Goal: Task Accomplishment & Management: Manage account settings

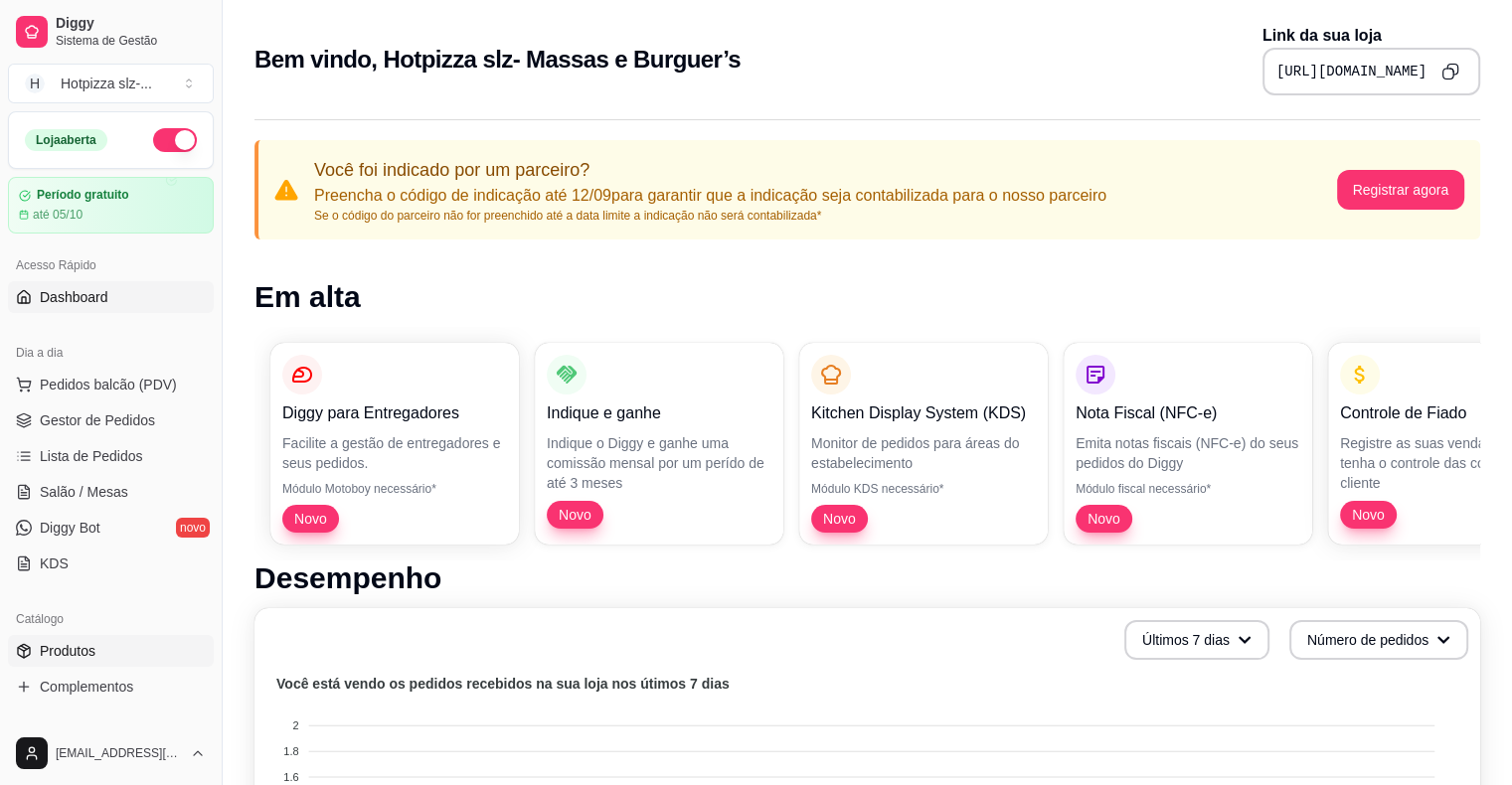
click at [64, 648] on span "Produtos" at bounding box center [68, 651] width 56 height 20
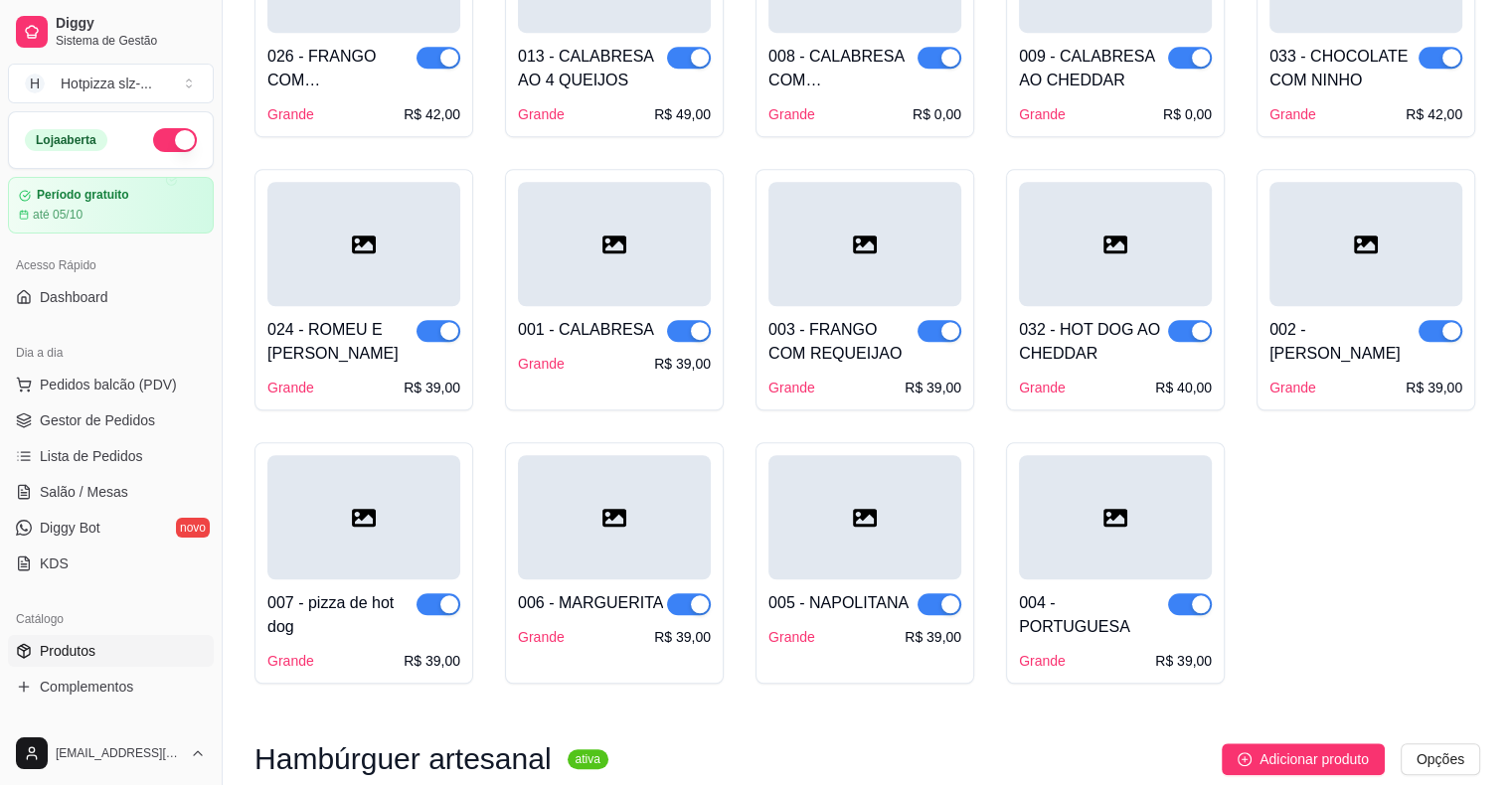
scroll to position [1430, 0]
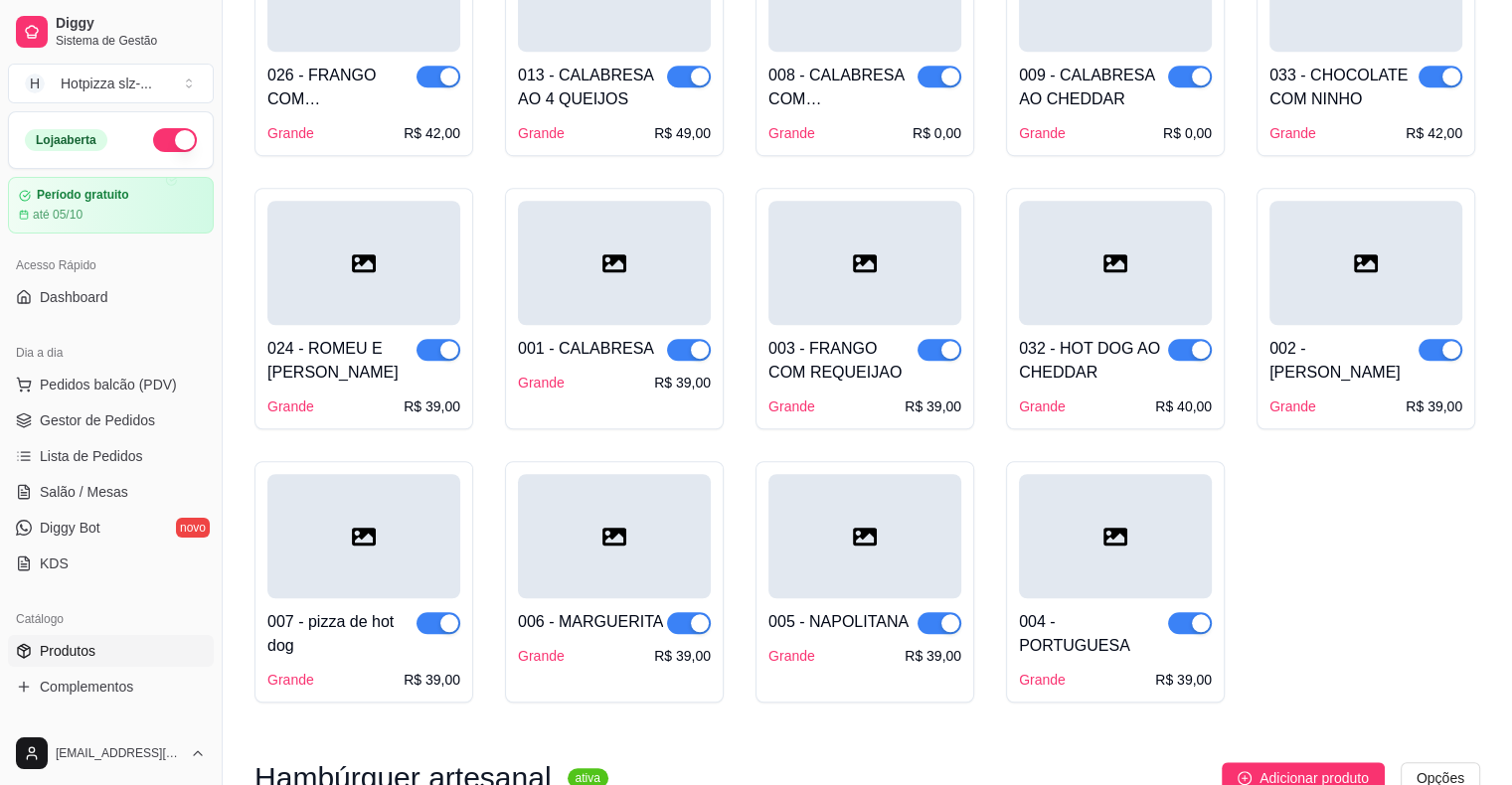
click at [1121, 551] on div at bounding box center [1115, 536] width 193 height 124
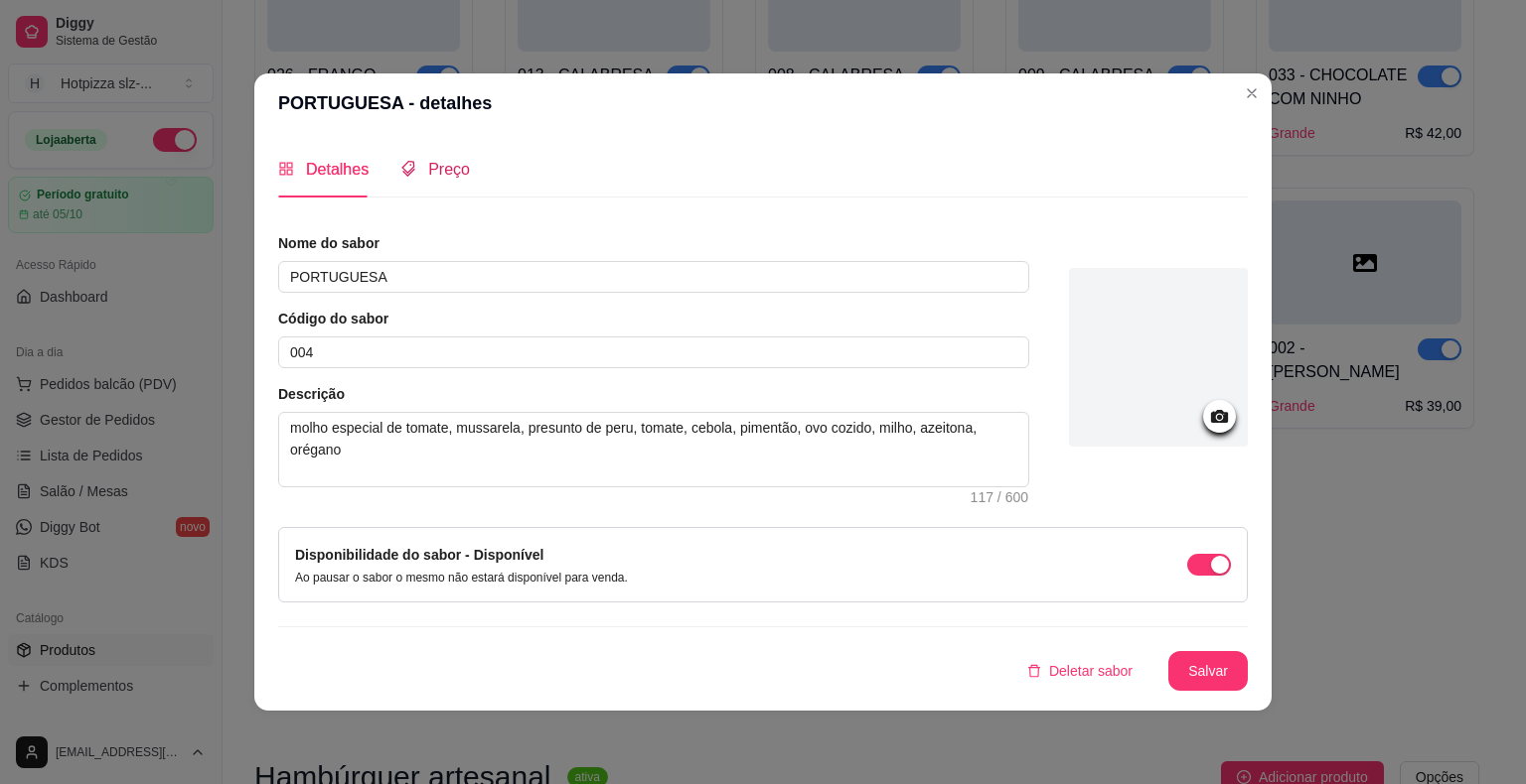
click at [429, 177] on span "Preço" at bounding box center [449, 169] width 42 height 17
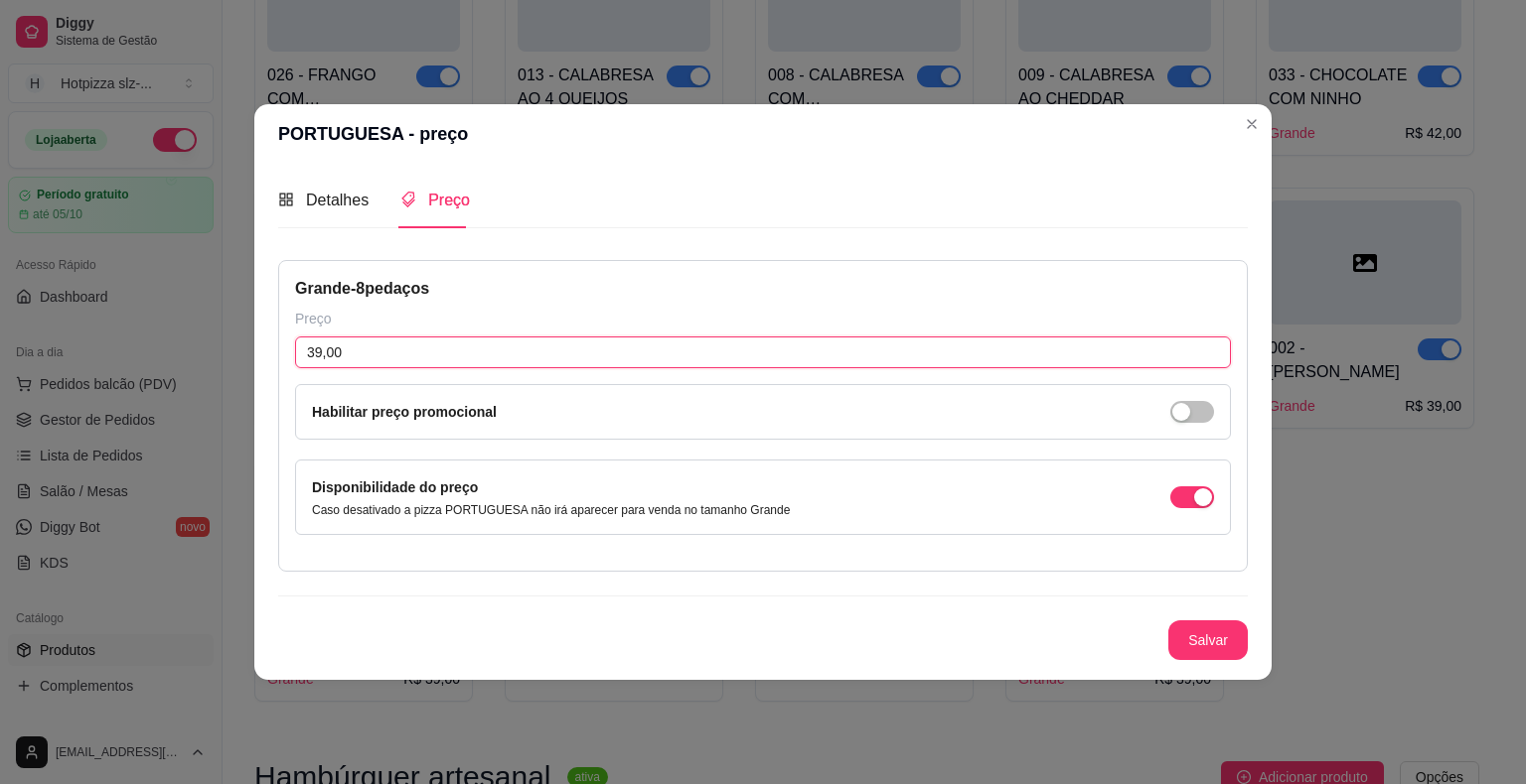
click at [341, 358] on input "39,00" at bounding box center [763, 353] width 935 height 32
type input "43,00"
click at [1195, 643] on button "Salvar" at bounding box center [1208, 640] width 78 height 39
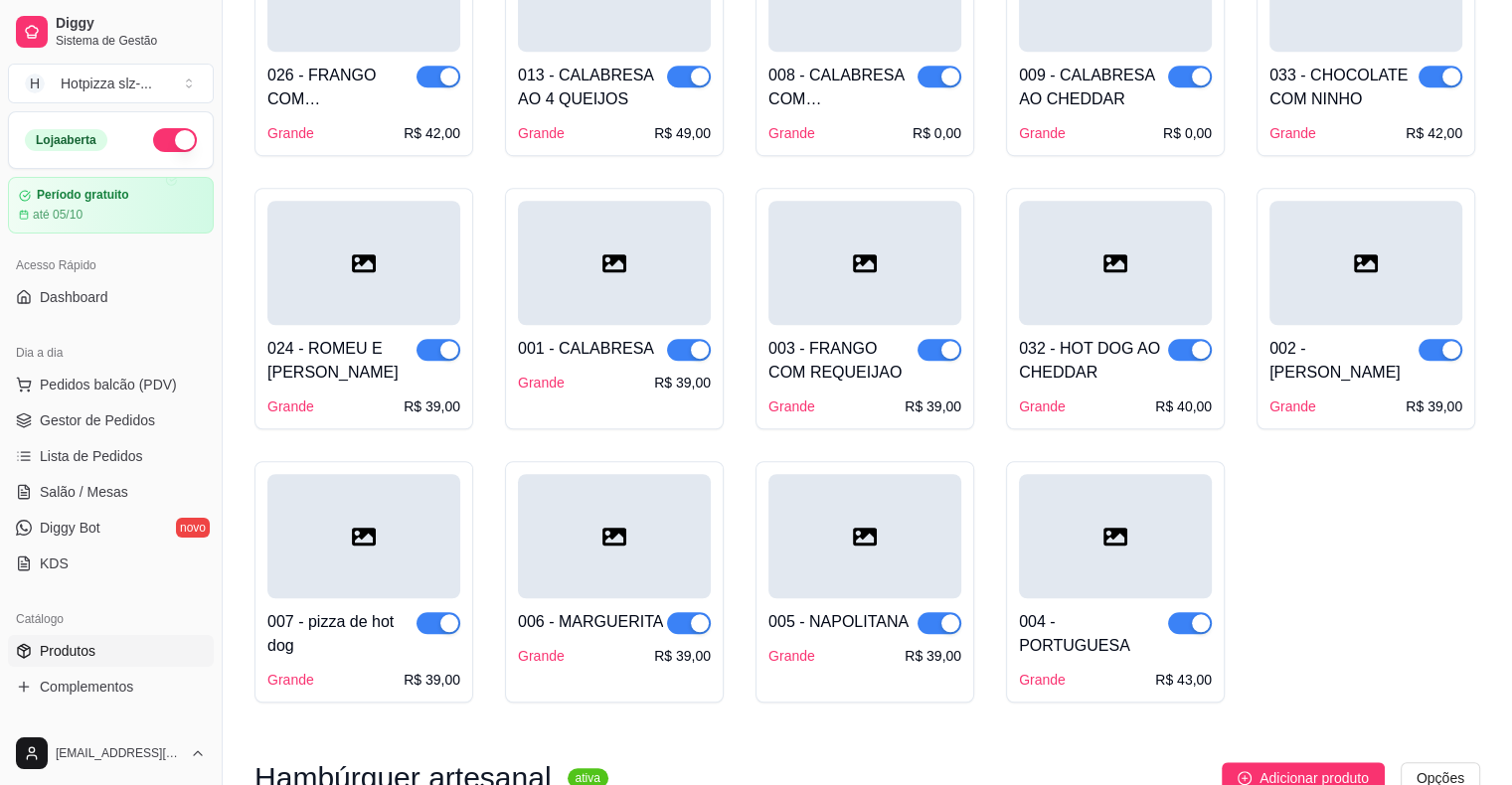
click at [868, 598] on div "005 - NAPOLITANA Grande R$ 39,00" at bounding box center [864, 632] width 193 height 68
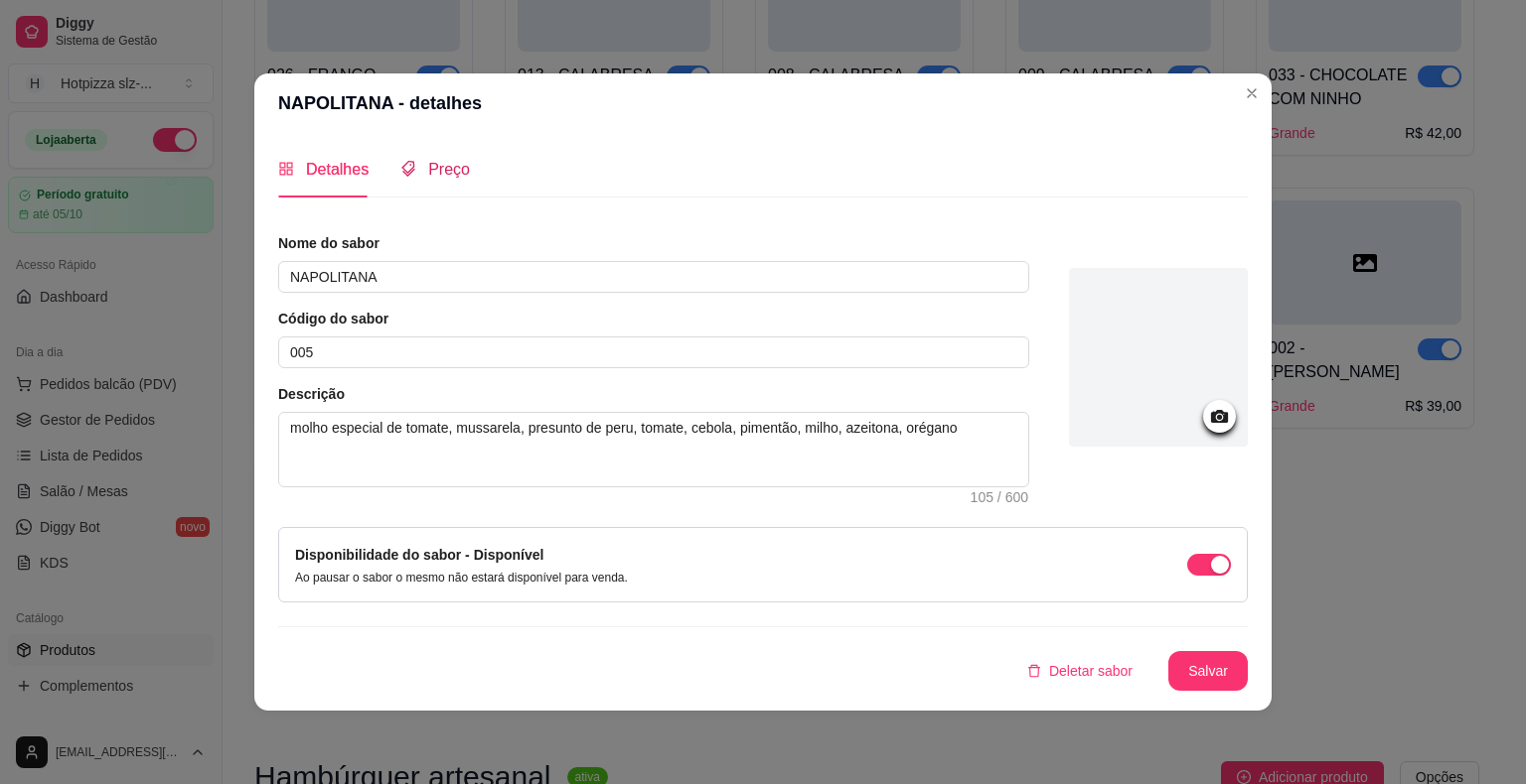
click at [441, 163] on span "Preço" at bounding box center [449, 169] width 42 height 17
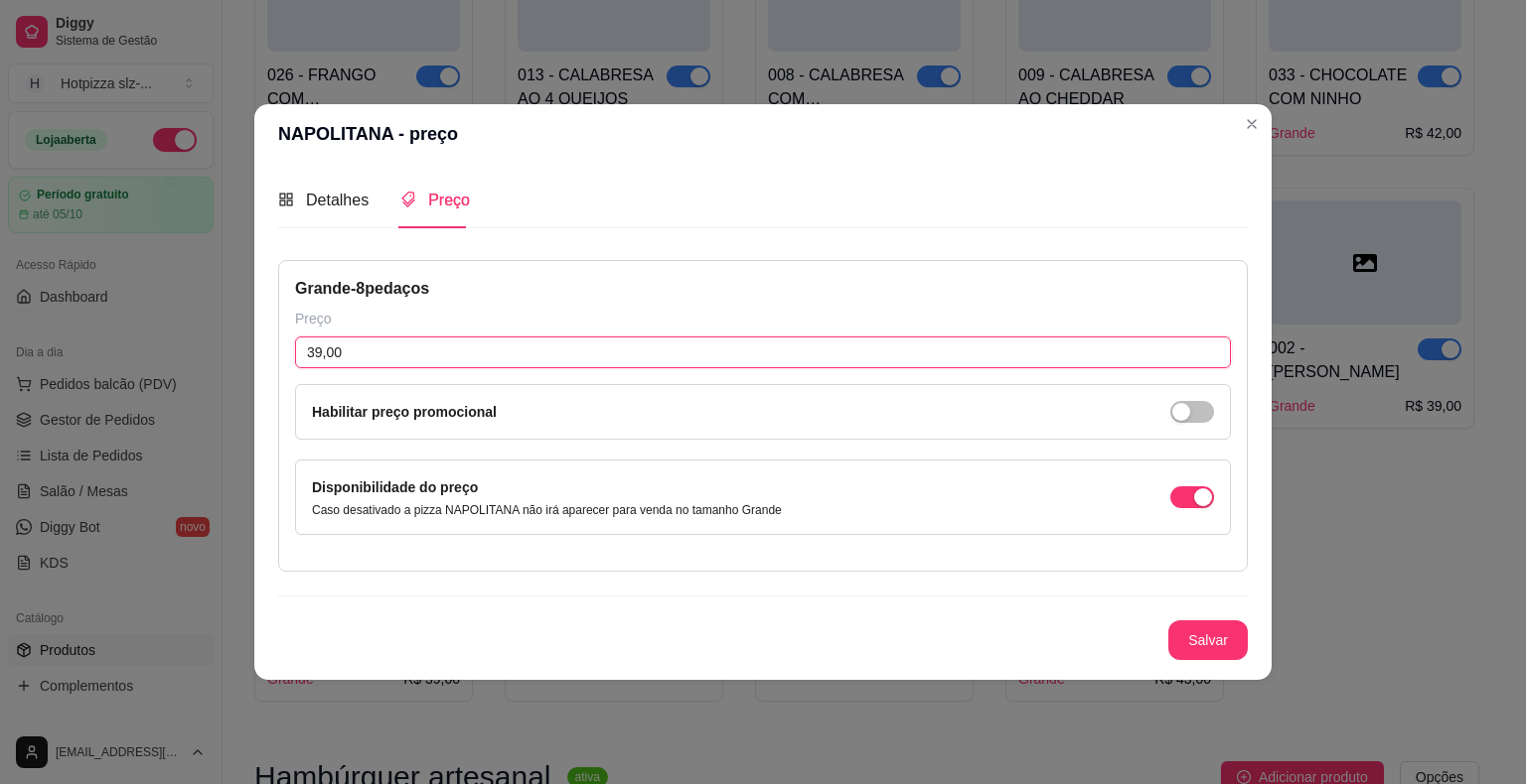
drag, startPoint x: 365, startPoint y: 350, endPoint x: 268, endPoint y: 368, distance: 98.7
click at [268, 368] on div "Detalhes Preço Nome do sabor NAPOLITANA Código do sabor 005 Descrição molho esp…" at bounding box center [763, 421] width 1017 height 516
type input "43,00"
click at [1208, 629] on button "Salvar" at bounding box center [1208, 640] width 78 height 39
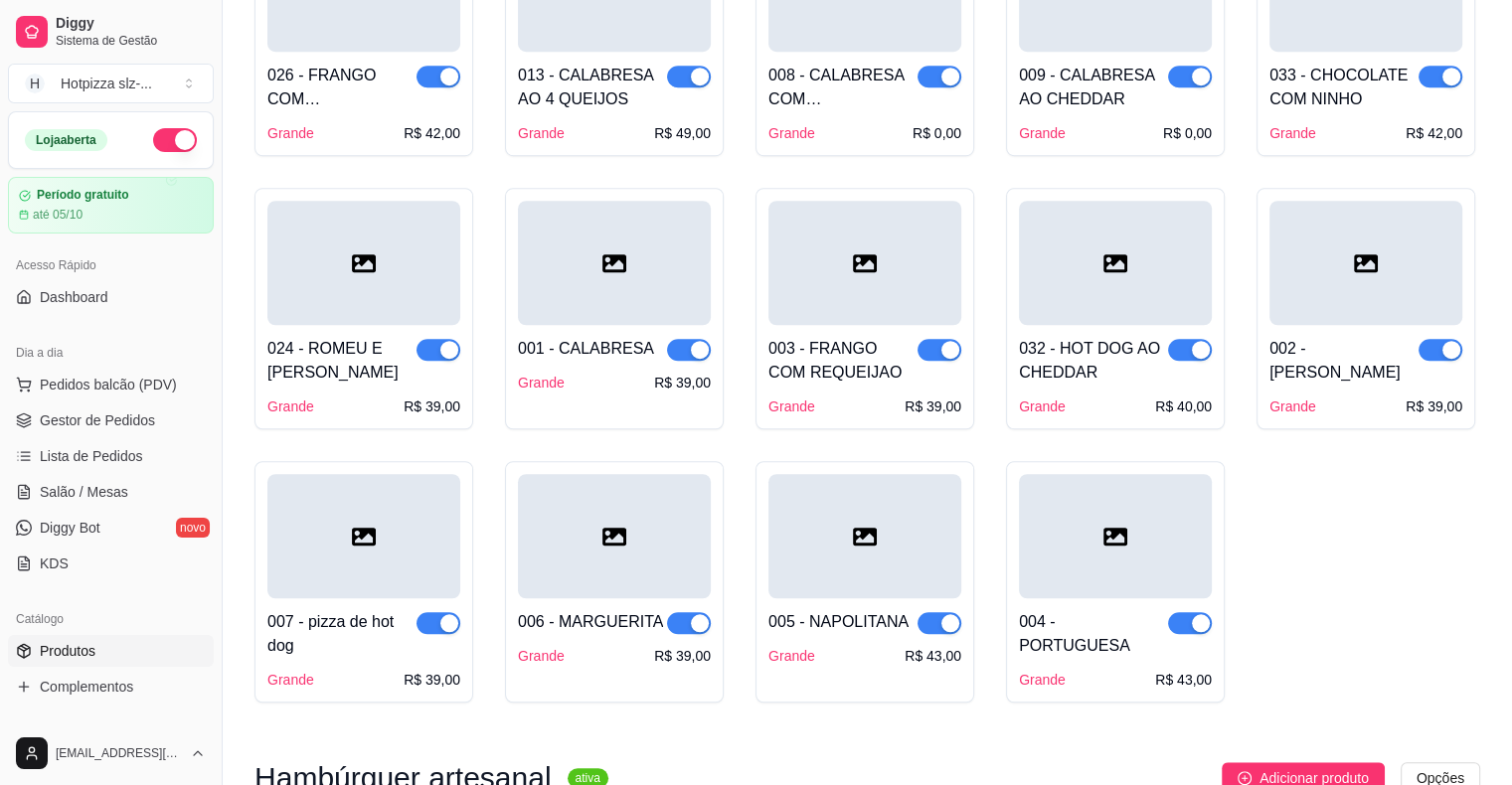
click at [648, 589] on div at bounding box center [614, 536] width 193 height 124
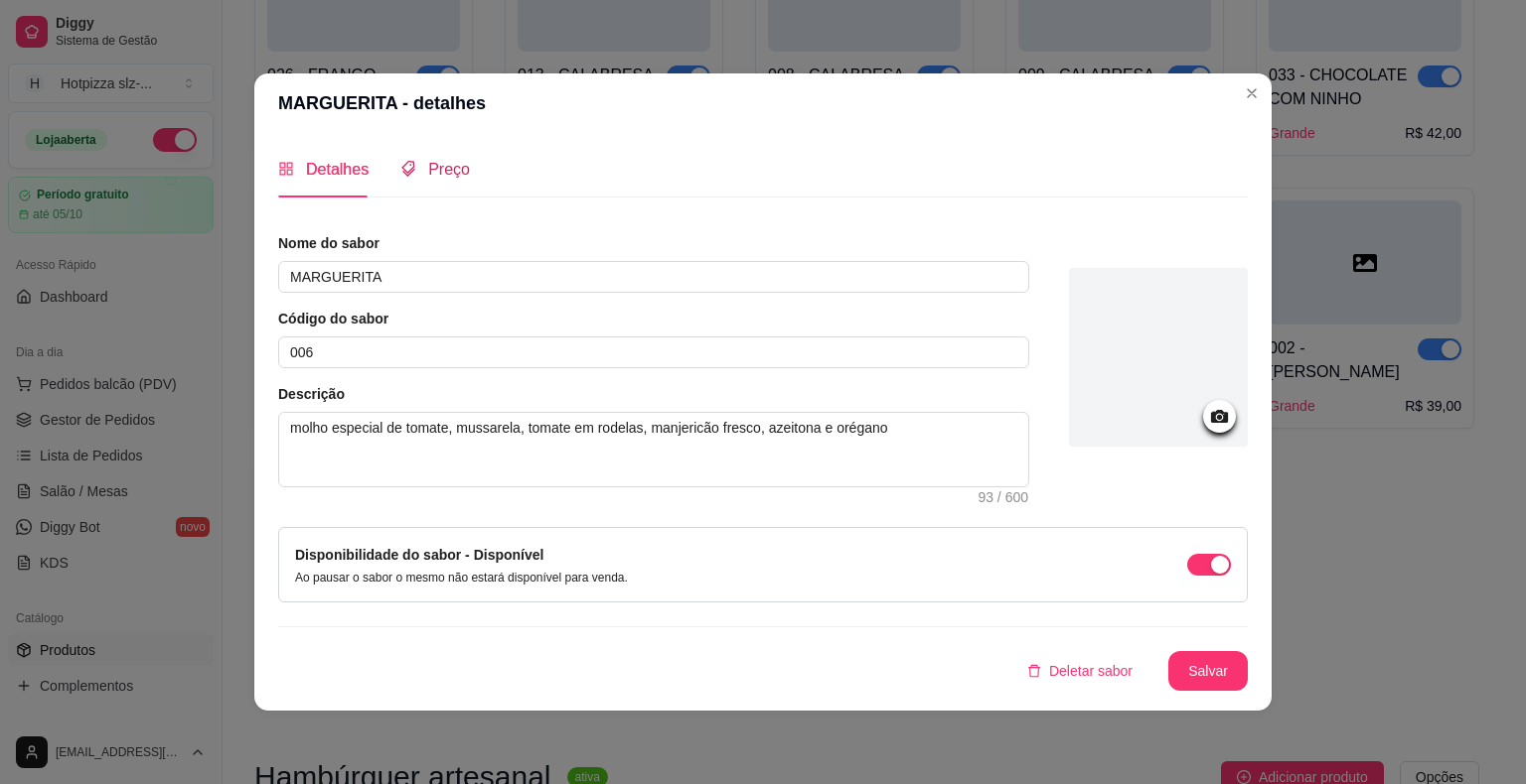
click at [446, 178] on span "Preço" at bounding box center [449, 169] width 42 height 17
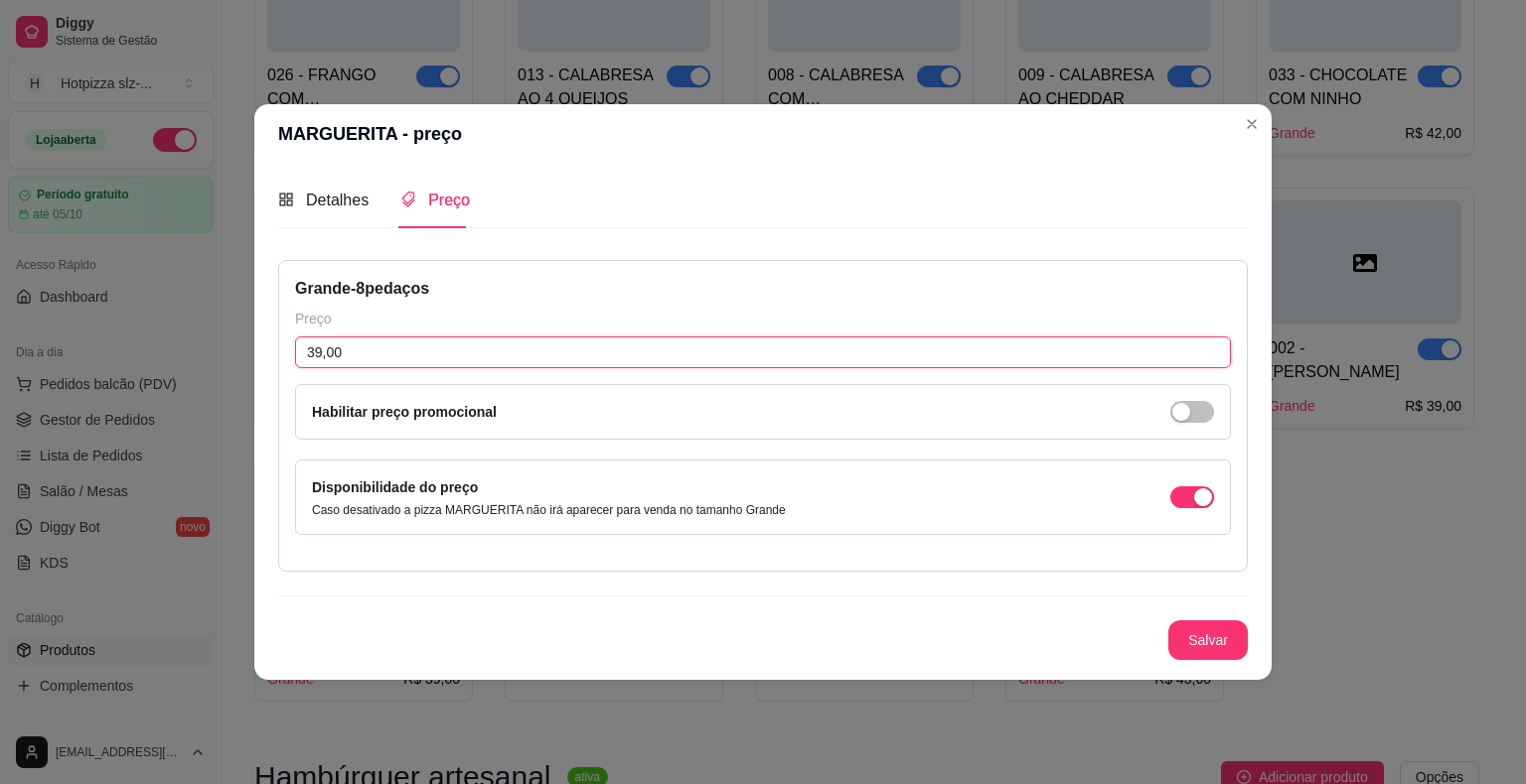
click at [341, 346] on input "39,00" at bounding box center [763, 353] width 935 height 32
type input "43,00"
click at [1202, 644] on button "Salvar" at bounding box center [1208, 640] width 78 height 39
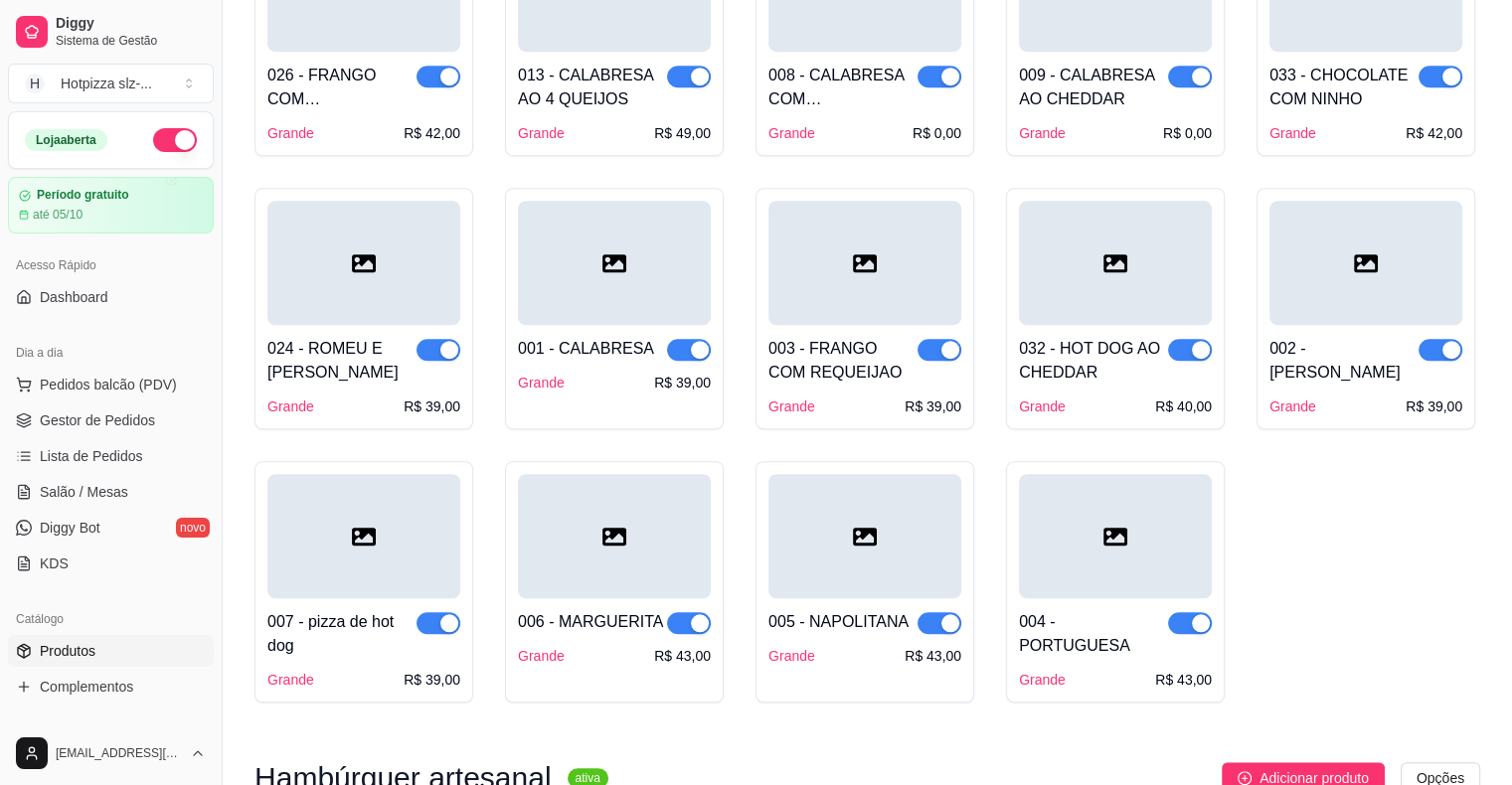
click at [370, 612] on div "007 - pizza de hot dog" at bounding box center [341, 634] width 149 height 48
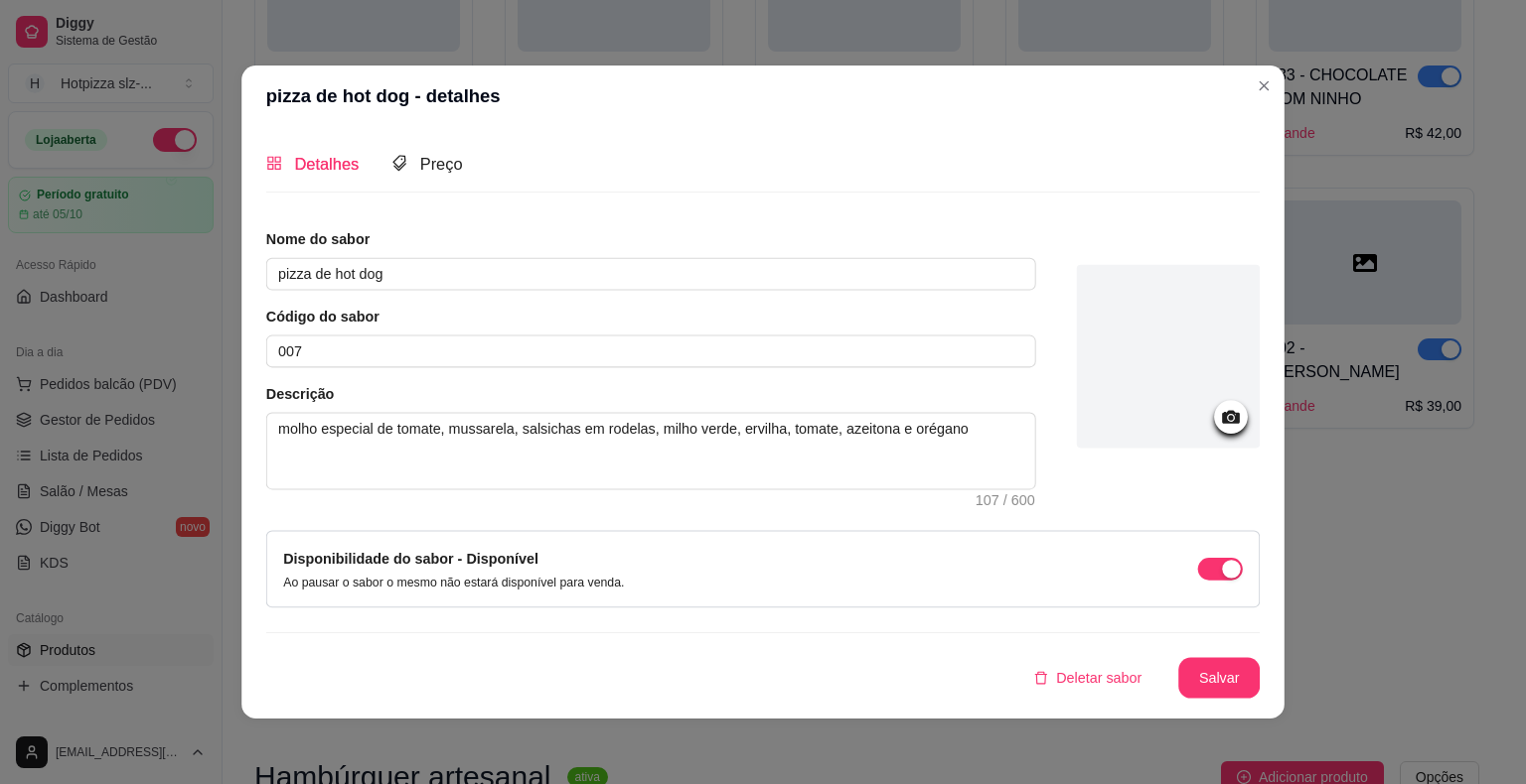
click at [370, 611] on div "Nome do sabor pizza de hot dog Código do sabor 007 Descrição molho especial de …" at bounding box center [763, 464] width 993 height 469
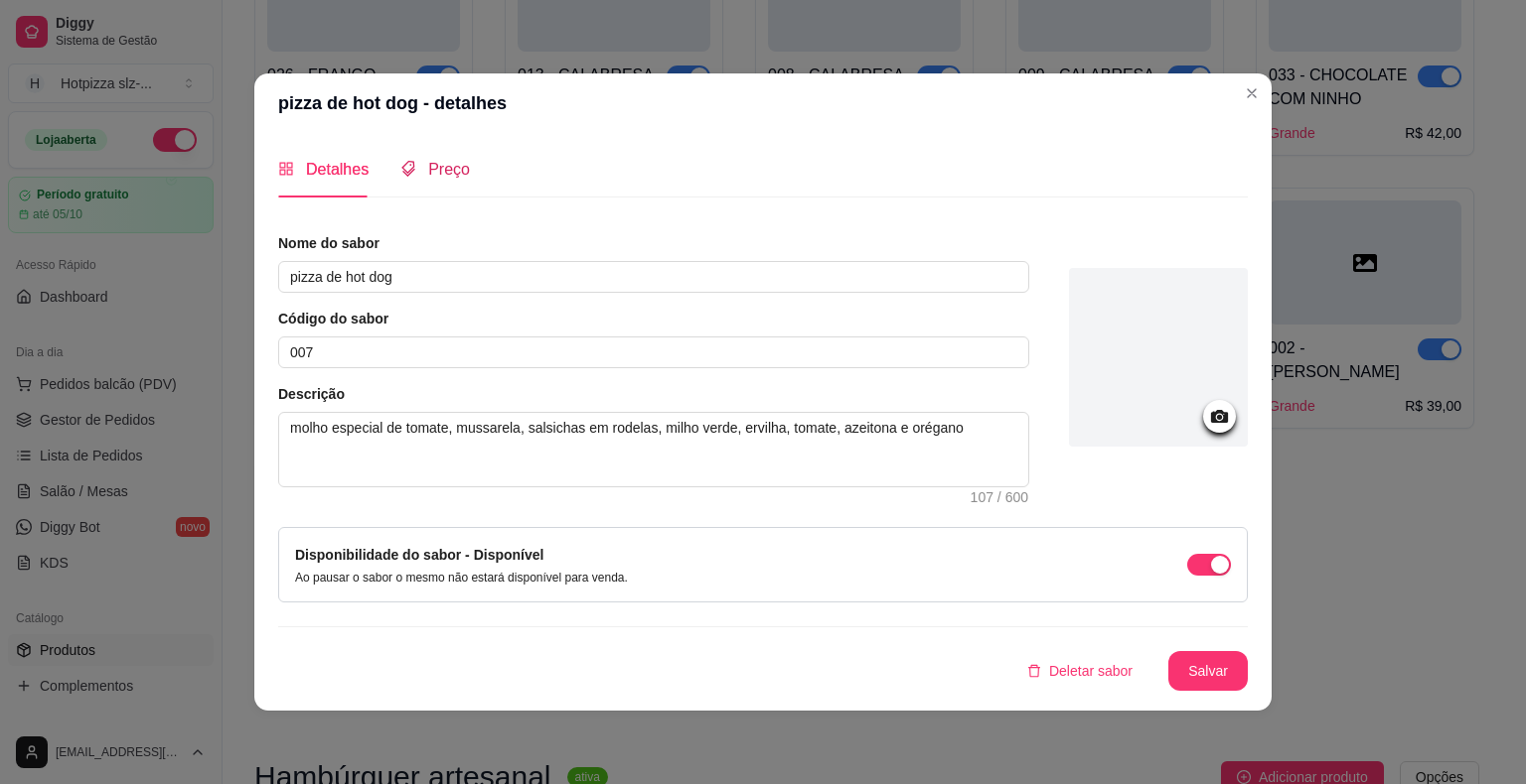
click at [448, 172] on span "Preço" at bounding box center [449, 169] width 42 height 17
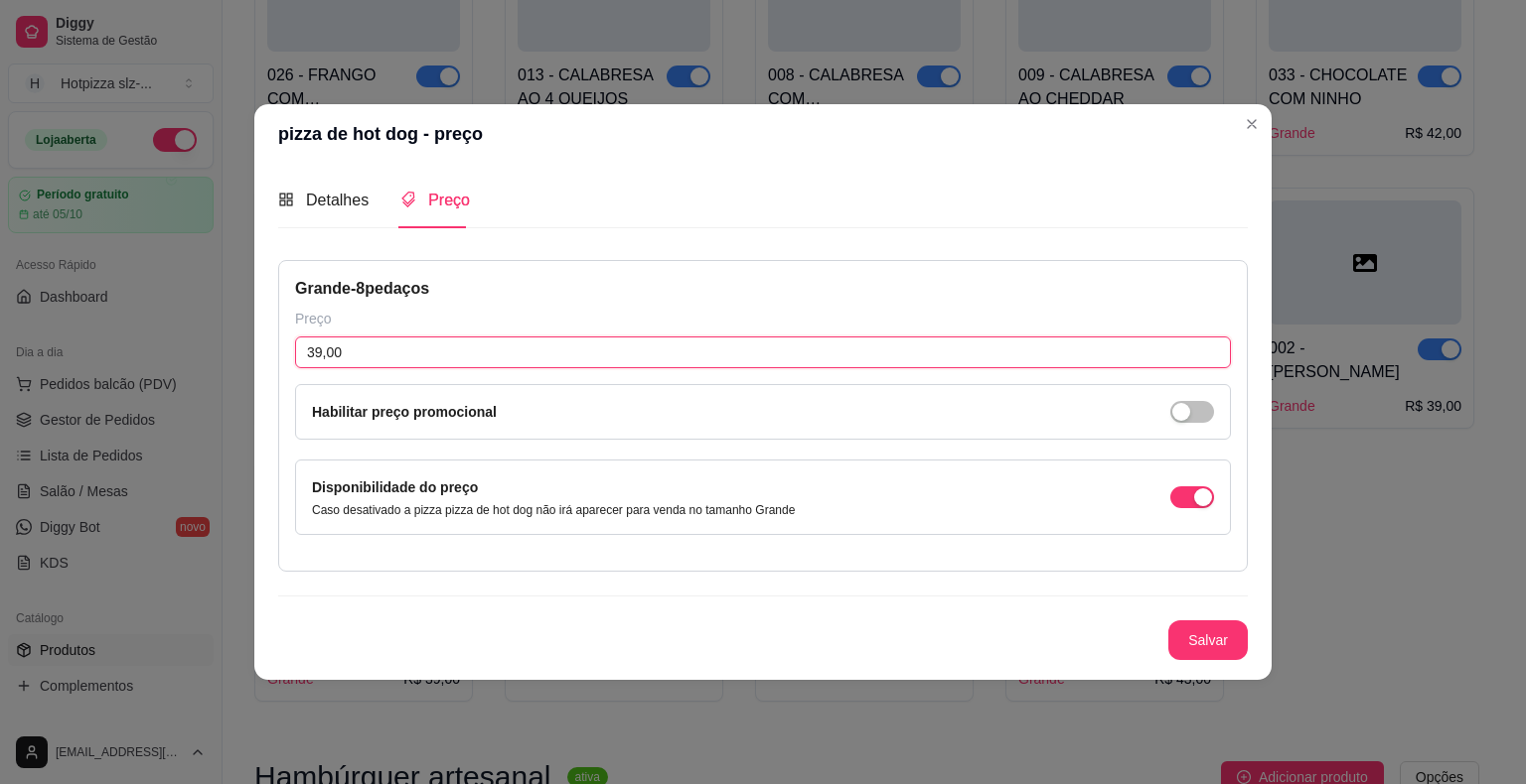
click at [345, 344] on input "39,00" at bounding box center [763, 353] width 935 height 32
type input "43,00"
click at [1205, 636] on button "Salvar" at bounding box center [1208, 640] width 78 height 39
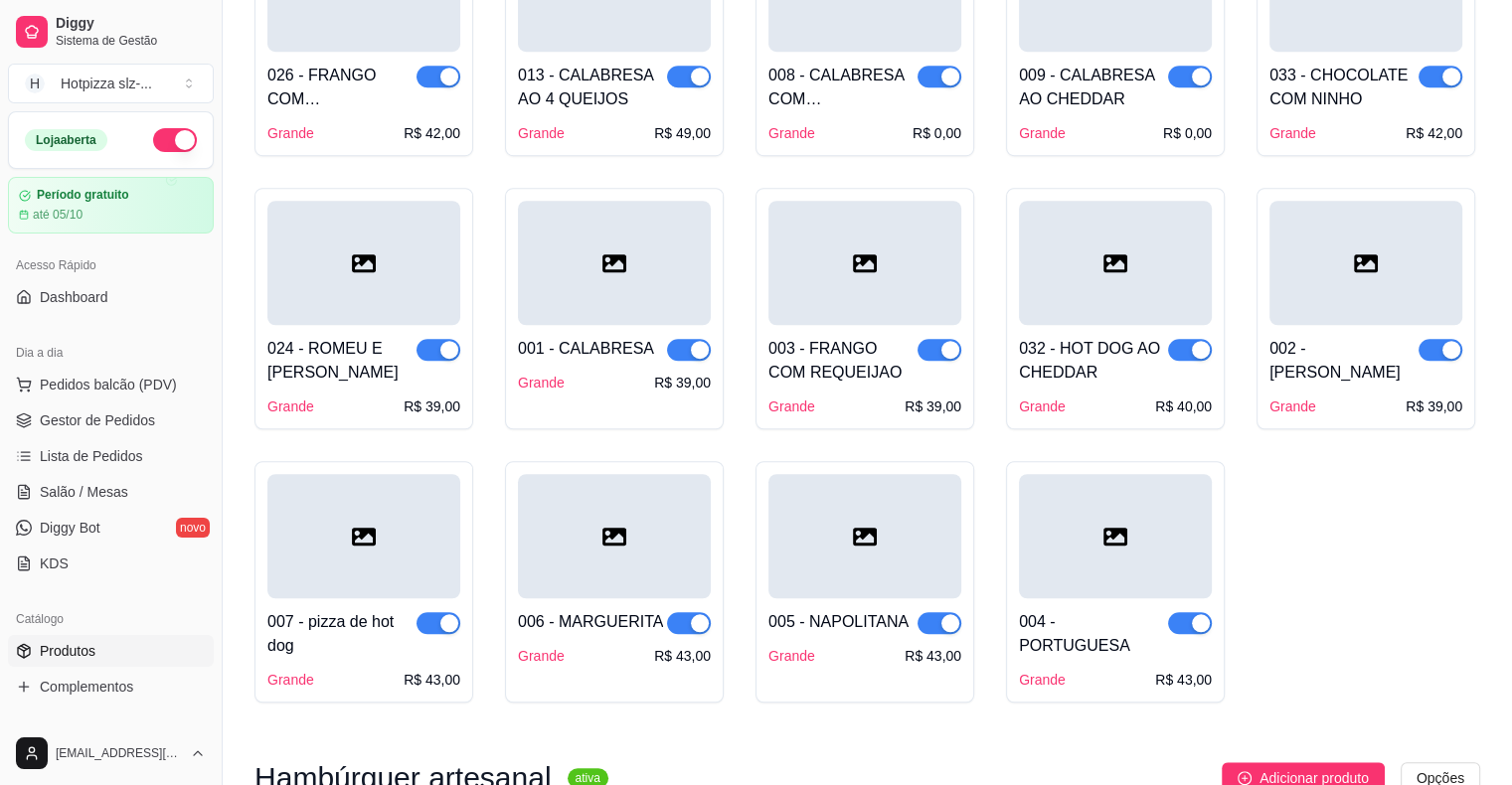
click at [1354, 316] on div at bounding box center [1366, 263] width 193 height 124
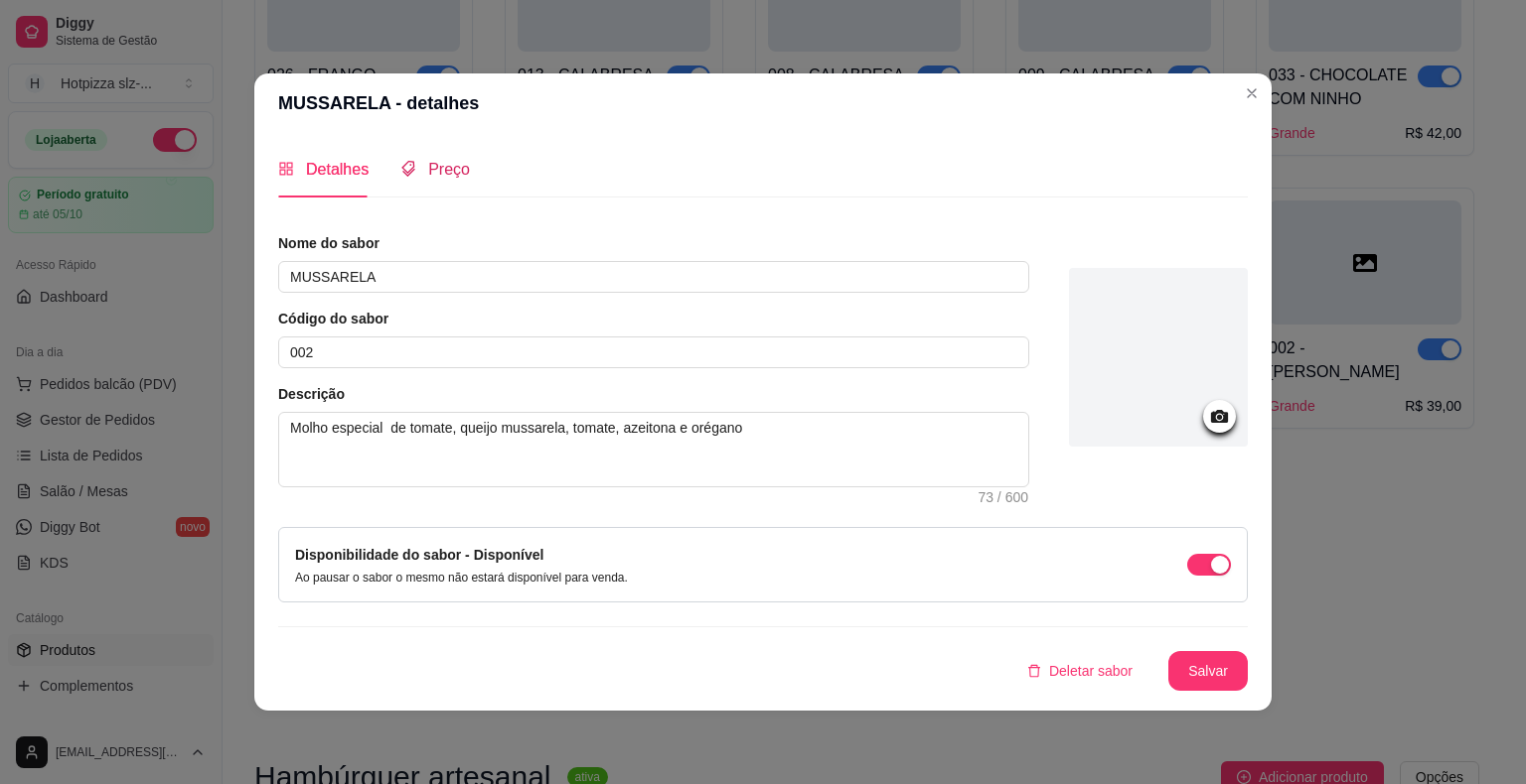
click at [441, 168] on span "Preço" at bounding box center [449, 169] width 42 height 17
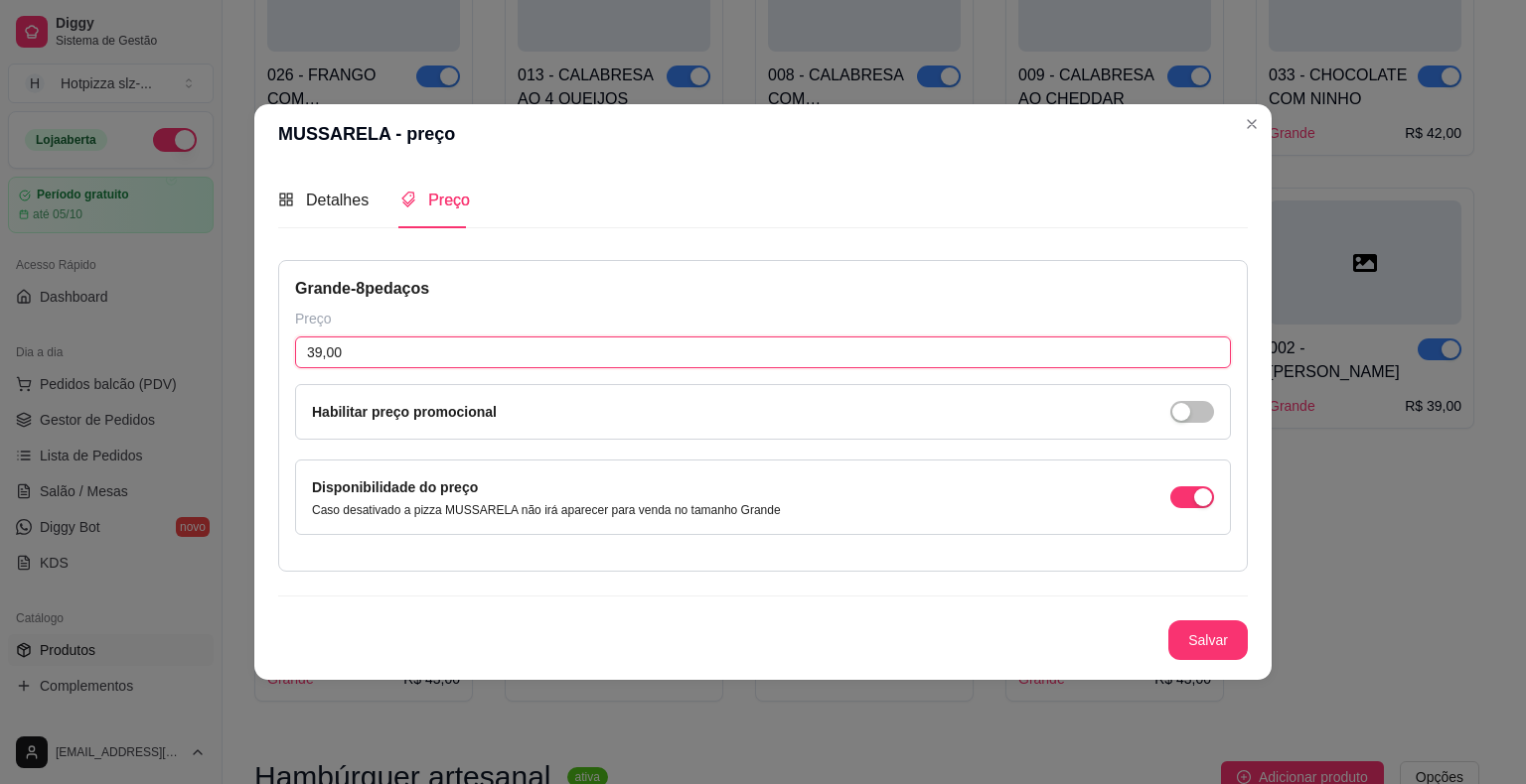
click at [356, 348] on input "39,00" at bounding box center [763, 353] width 935 height 32
type input "43,00"
click at [1215, 639] on button "Salvar" at bounding box center [1208, 640] width 78 height 39
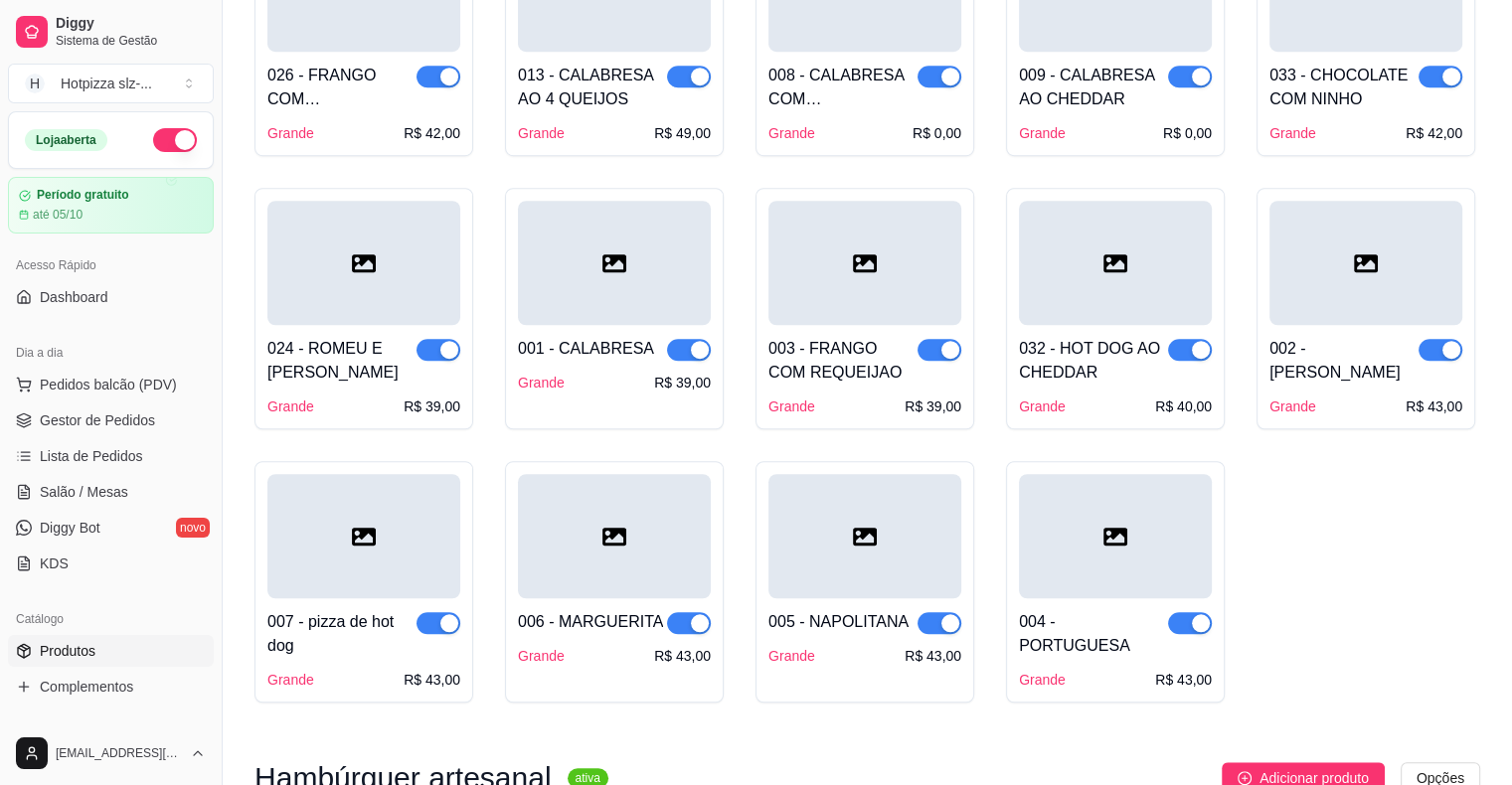
click at [368, 347] on div "024 - ROMEU E [PERSON_NAME]" at bounding box center [341, 361] width 149 height 48
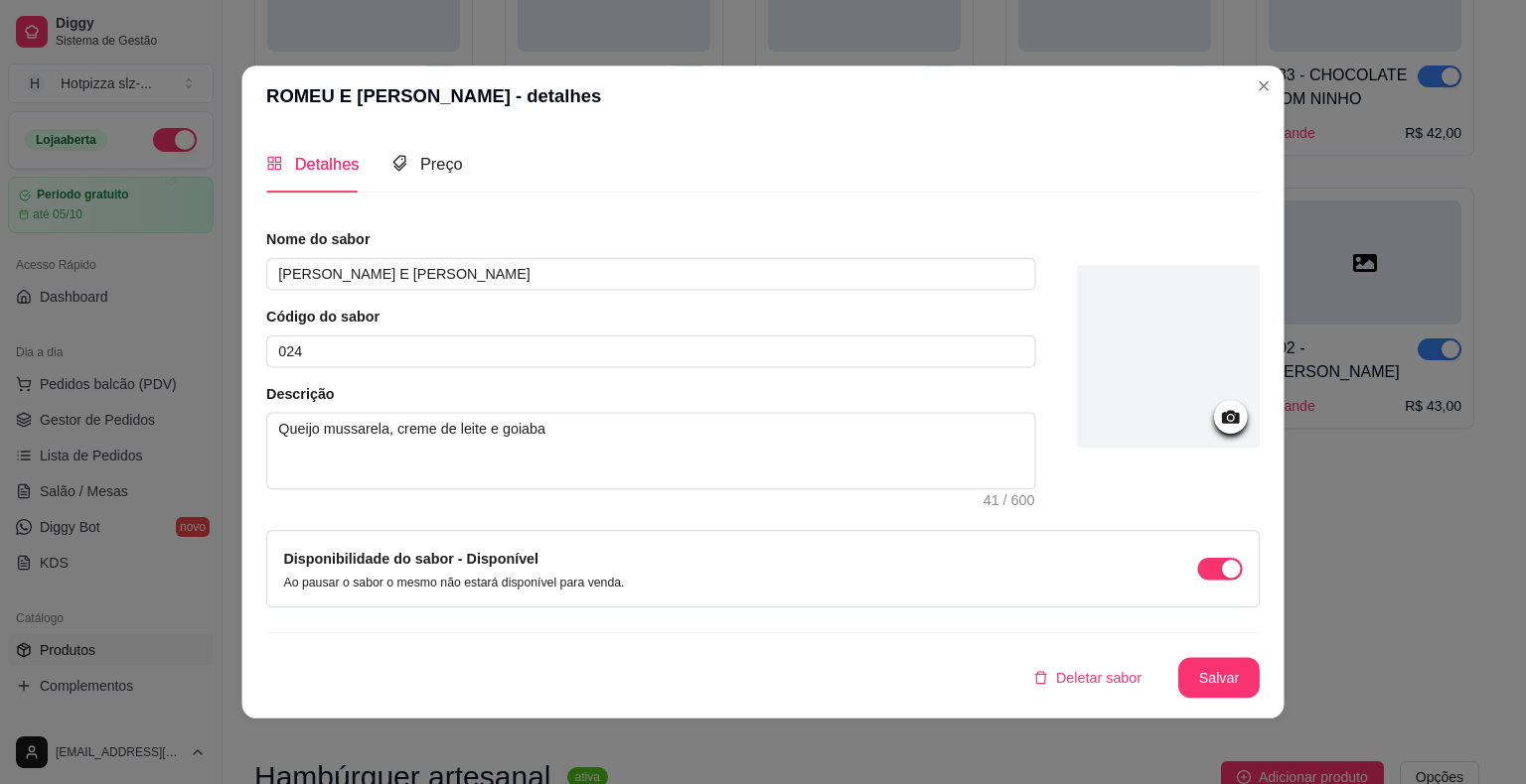
click at [368, 347] on input "024" at bounding box center [650, 352] width 768 height 33
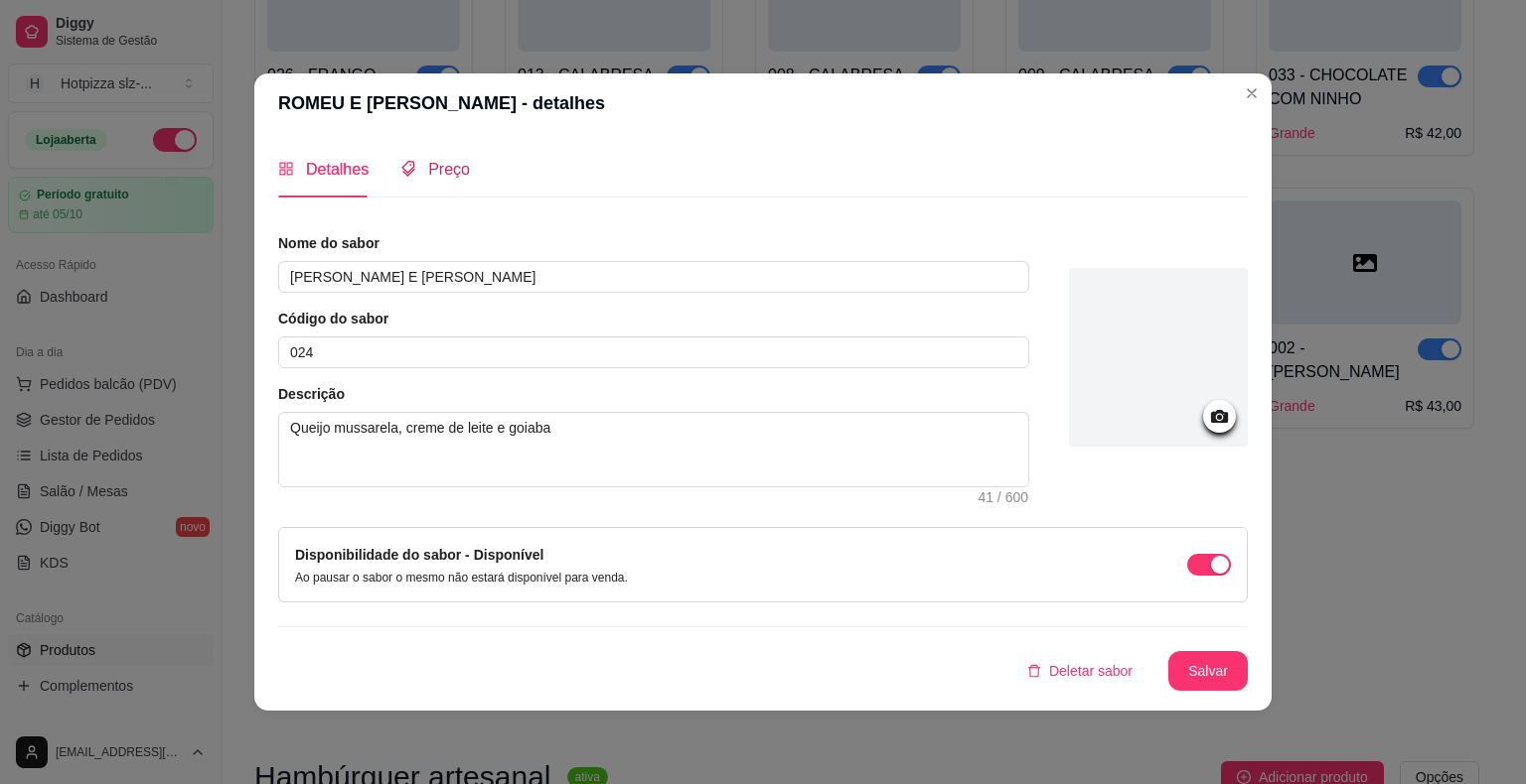
click at [443, 172] on span "Preço" at bounding box center [449, 169] width 42 height 17
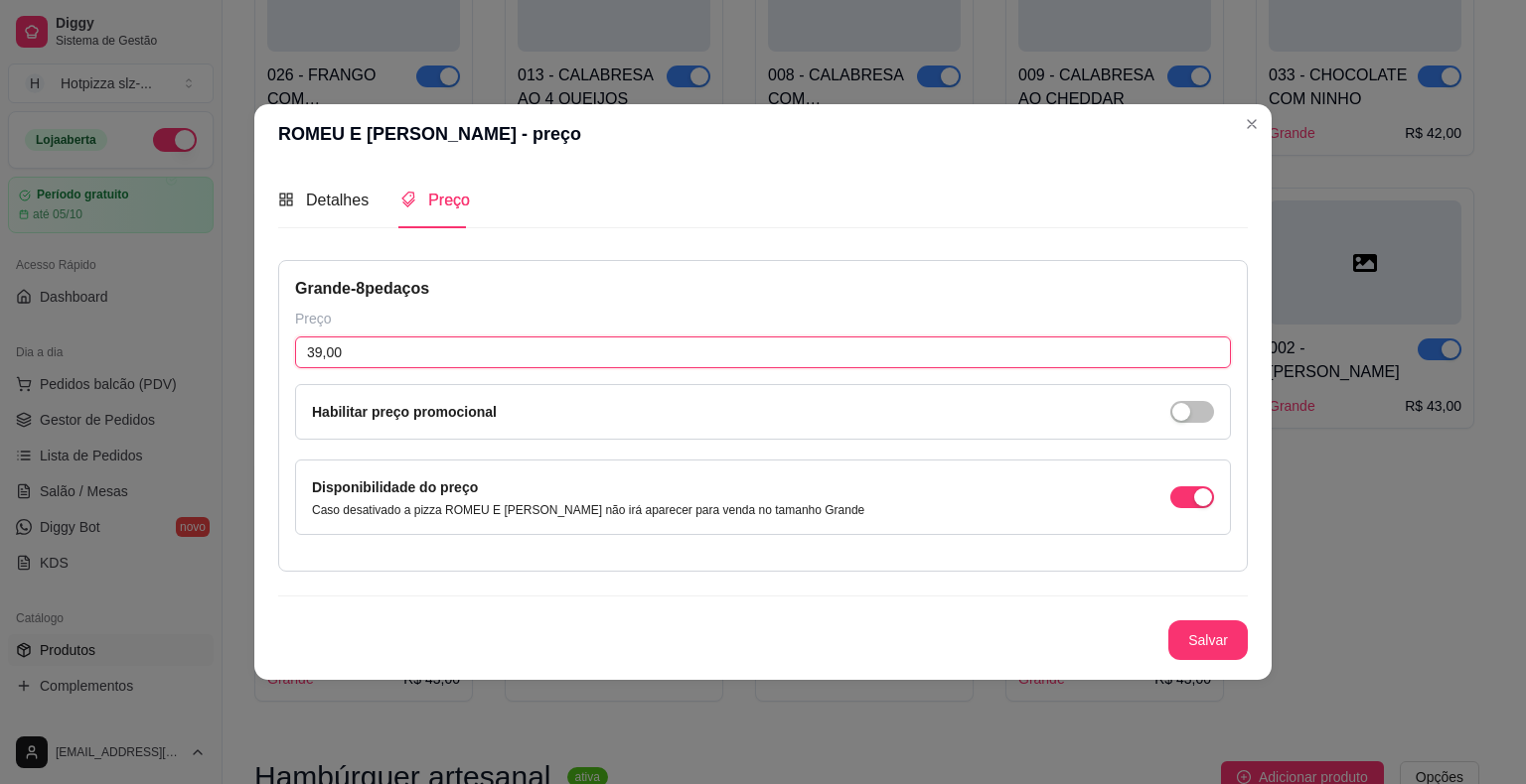
click at [351, 350] on input "39,00" at bounding box center [763, 353] width 935 height 32
type input "43,00"
click at [1192, 631] on button "Salvar" at bounding box center [1208, 640] width 78 height 39
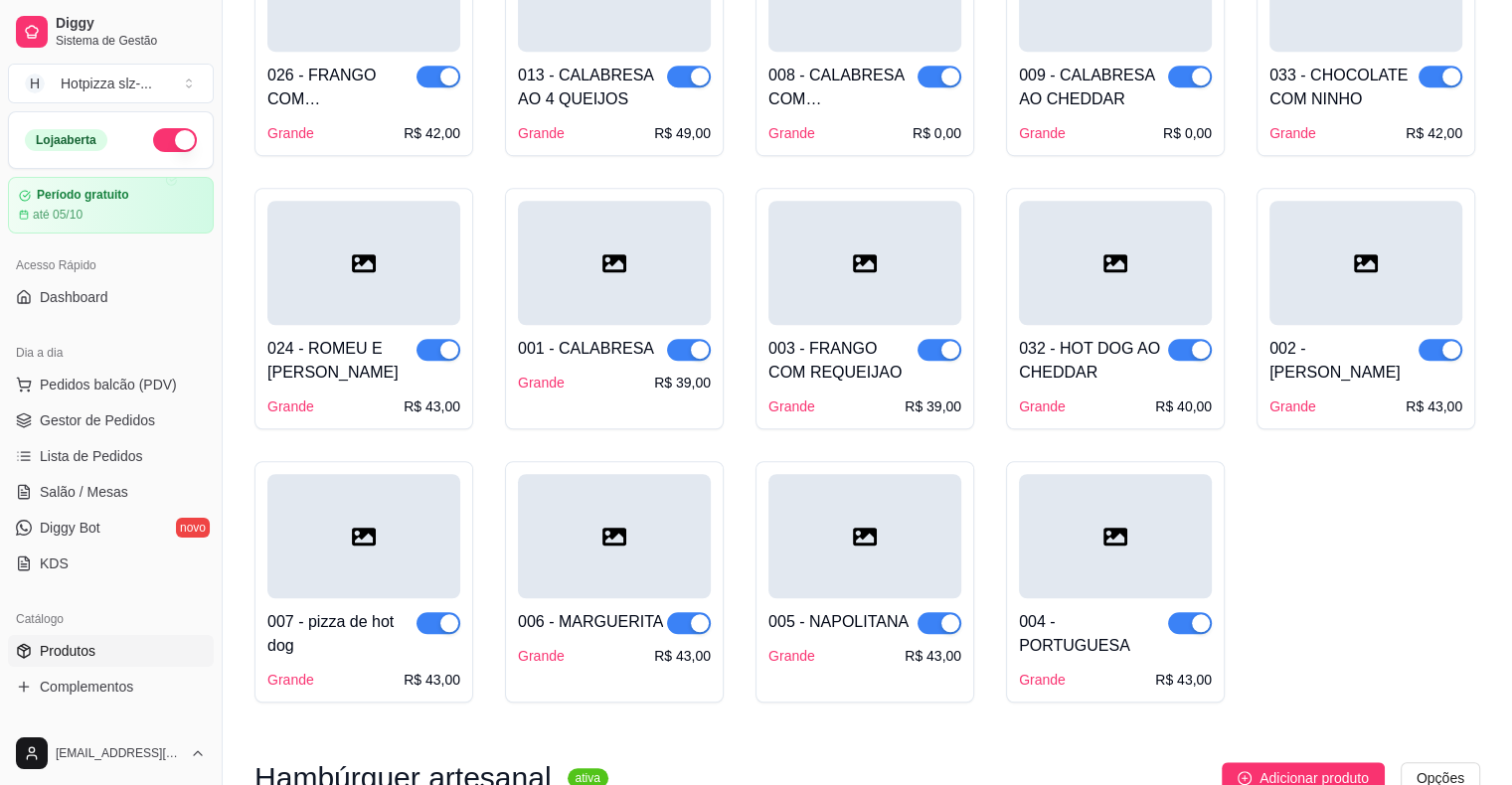
click at [1084, 338] on div "032 - HOT DOG AO CHEDDAR" at bounding box center [1093, 361] width 149 height 48
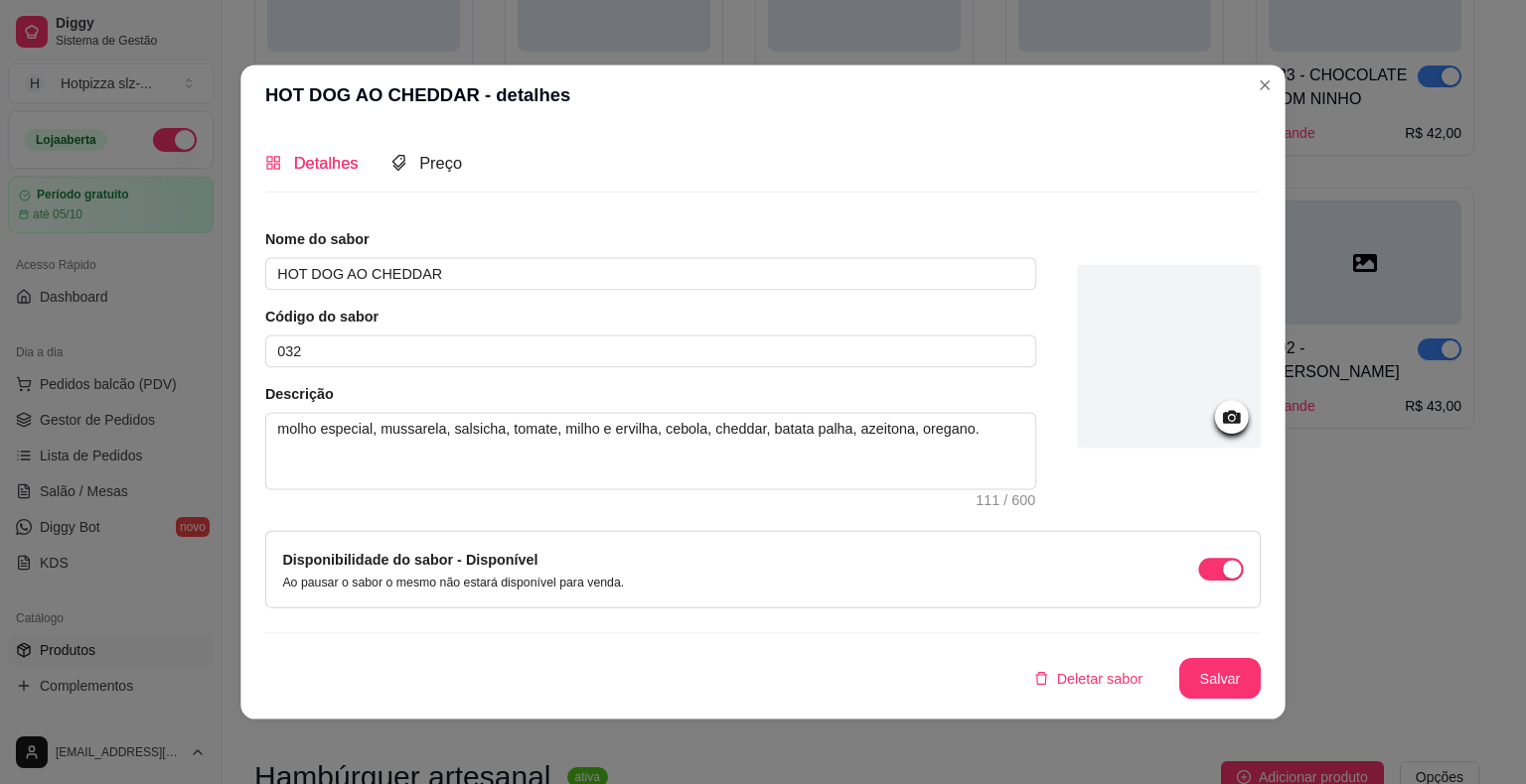
click at [1083, 338] on div at bounding box center [1169, 357] width 184 height 184
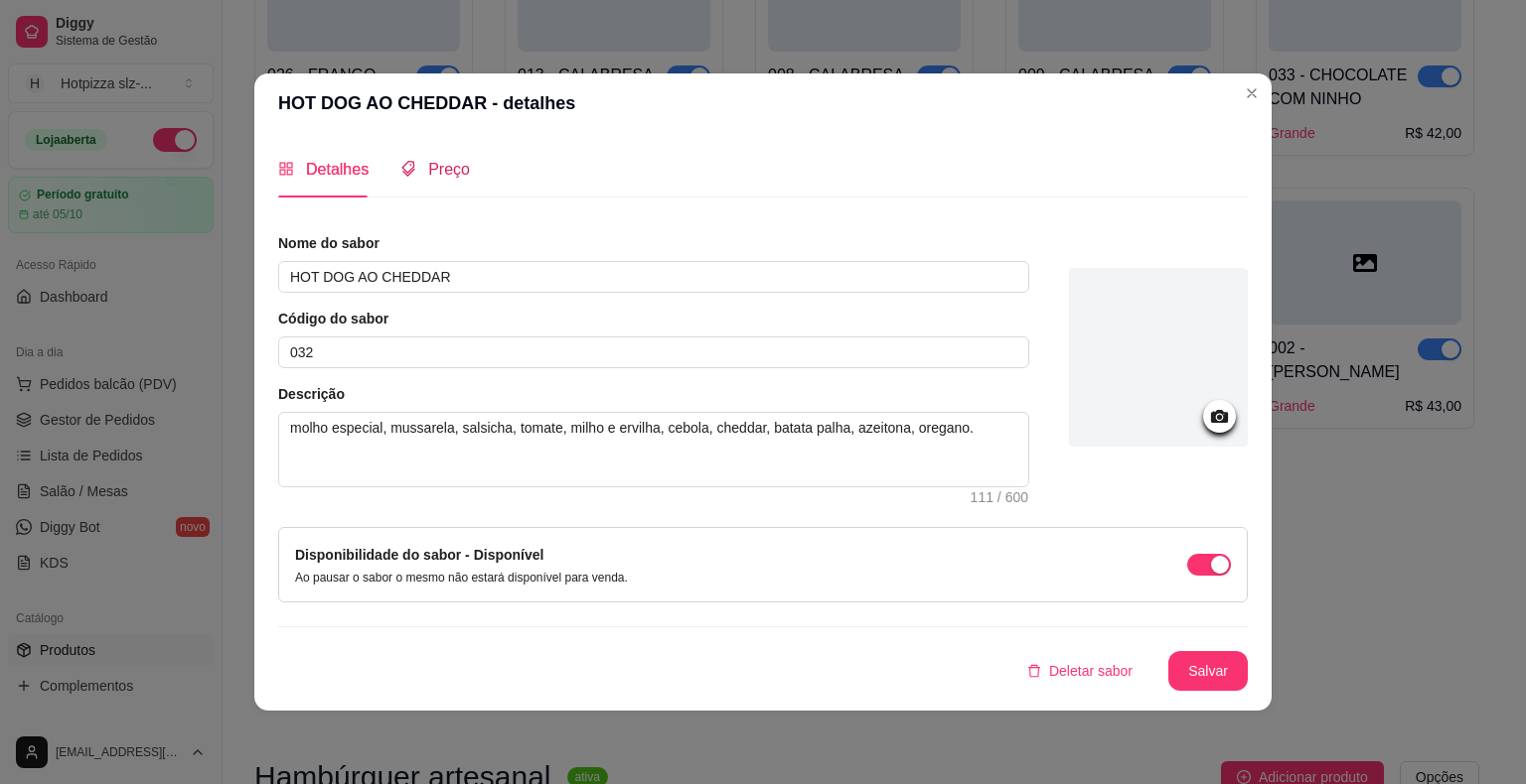
click at [446, 178] on span "Preço" at bounding box center [449, 169] width 42 height 17
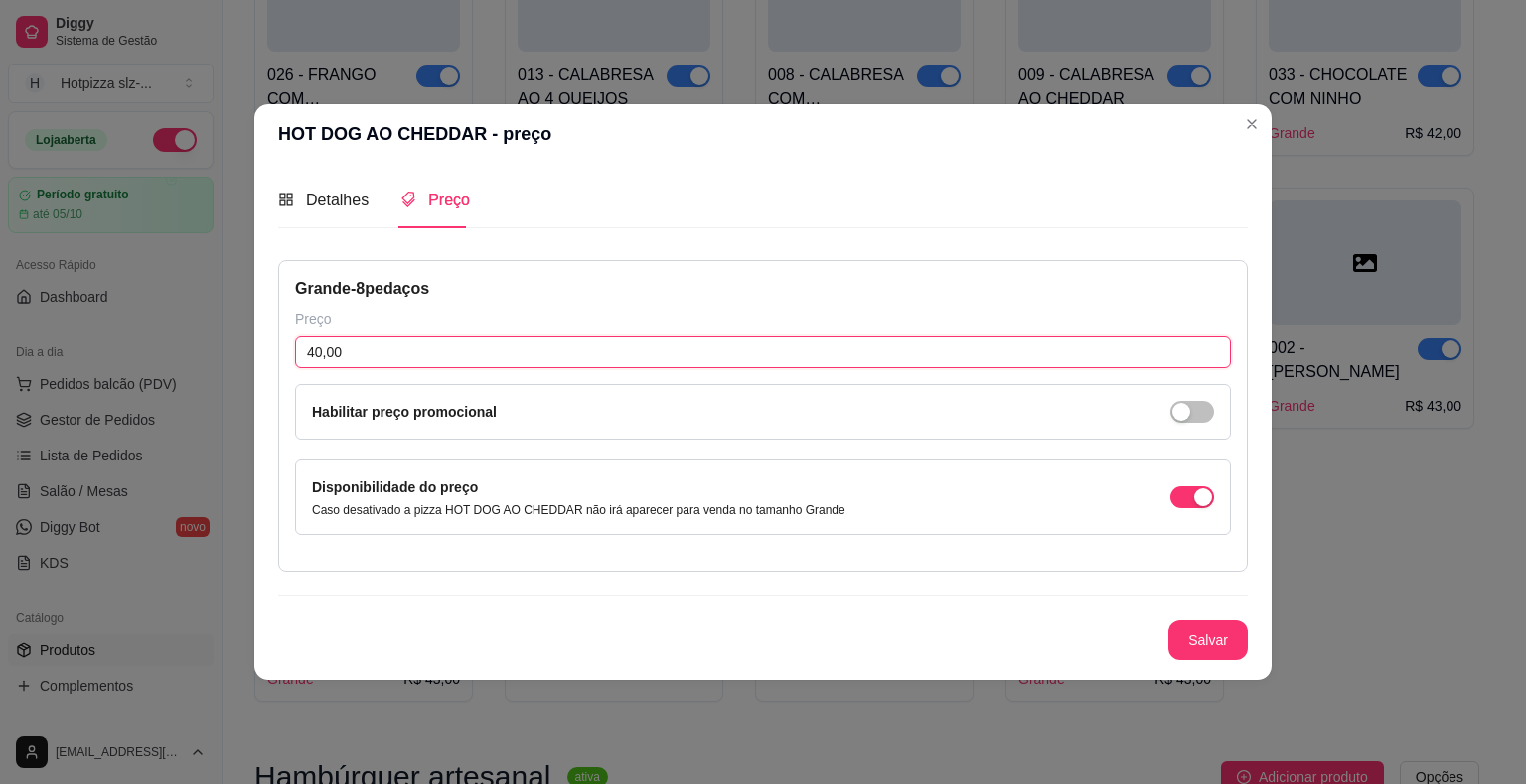
click at [354, 359] on input "40,00" at bounding box center [763, 353] width 935 height 32
type input "43,00"
click at [1208, 640] on button "Salvar" at bounding box center [1208, 640] width 80 height 40
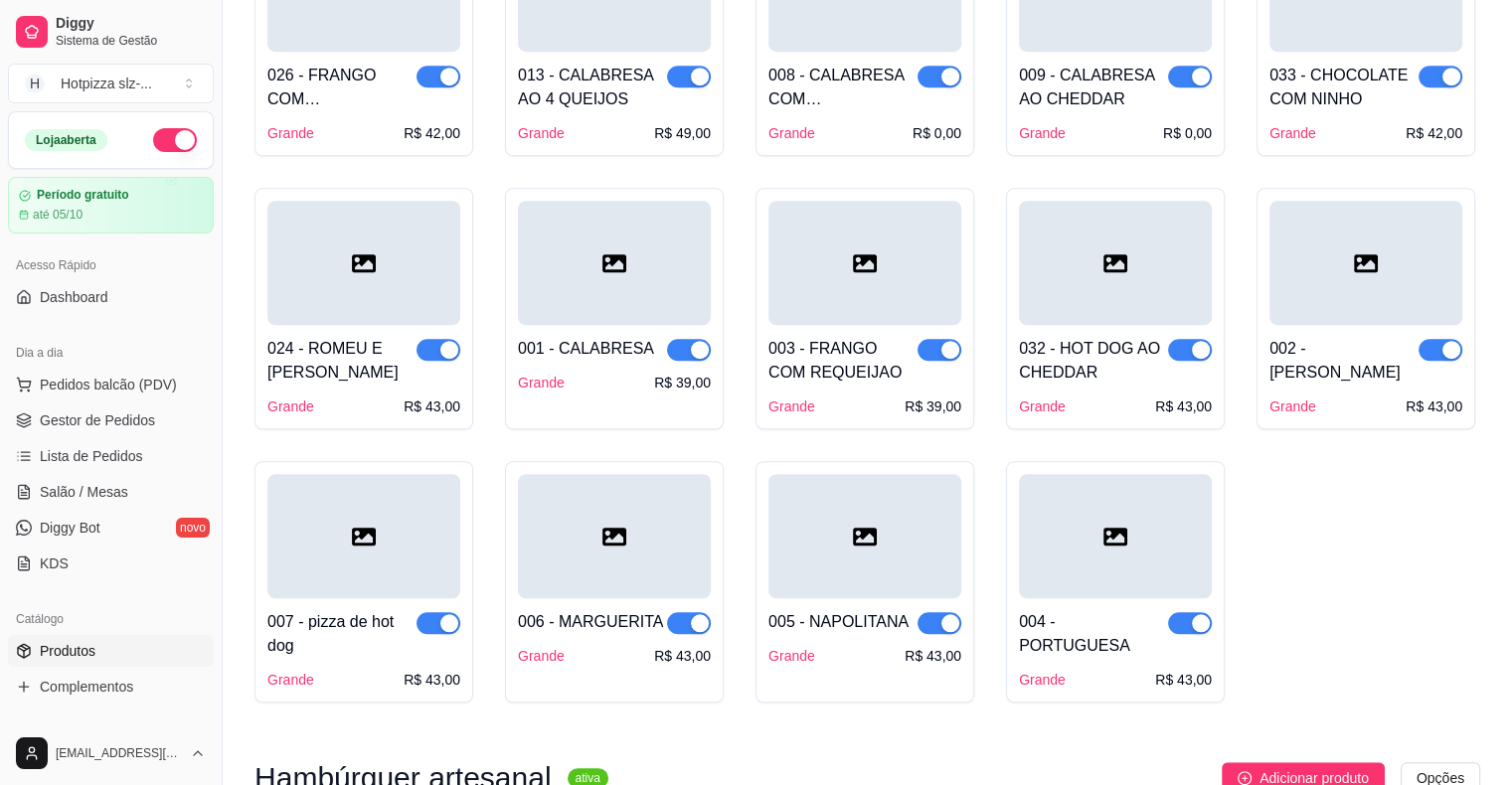
click at [911, 355] on div "003 - FRANGO COM REQUEIJAO" at bounding box center [842, 361] width 149 height 48
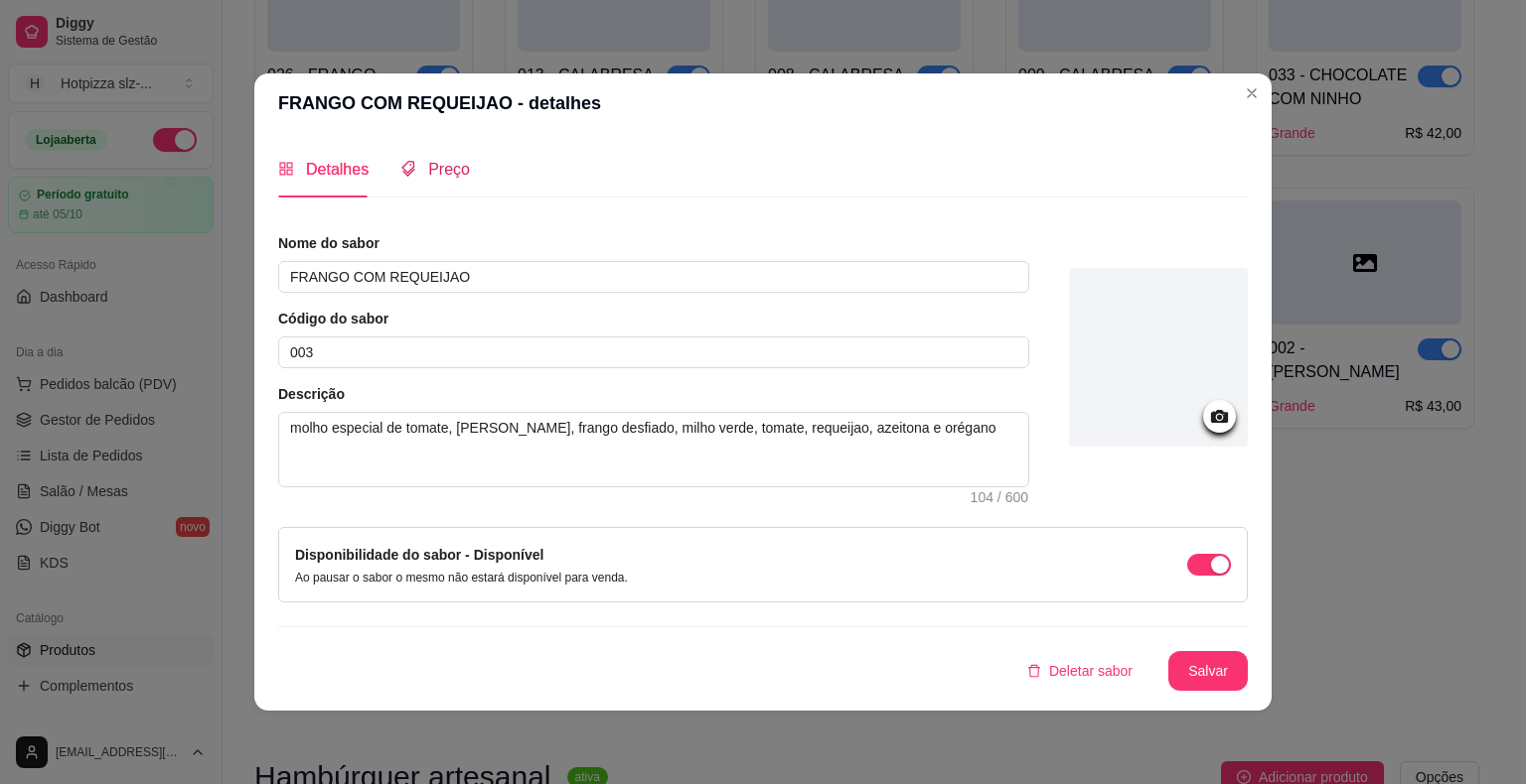
click at [432, 177] on span "Preço" at bounding box center [449, 169] width 42 height 17
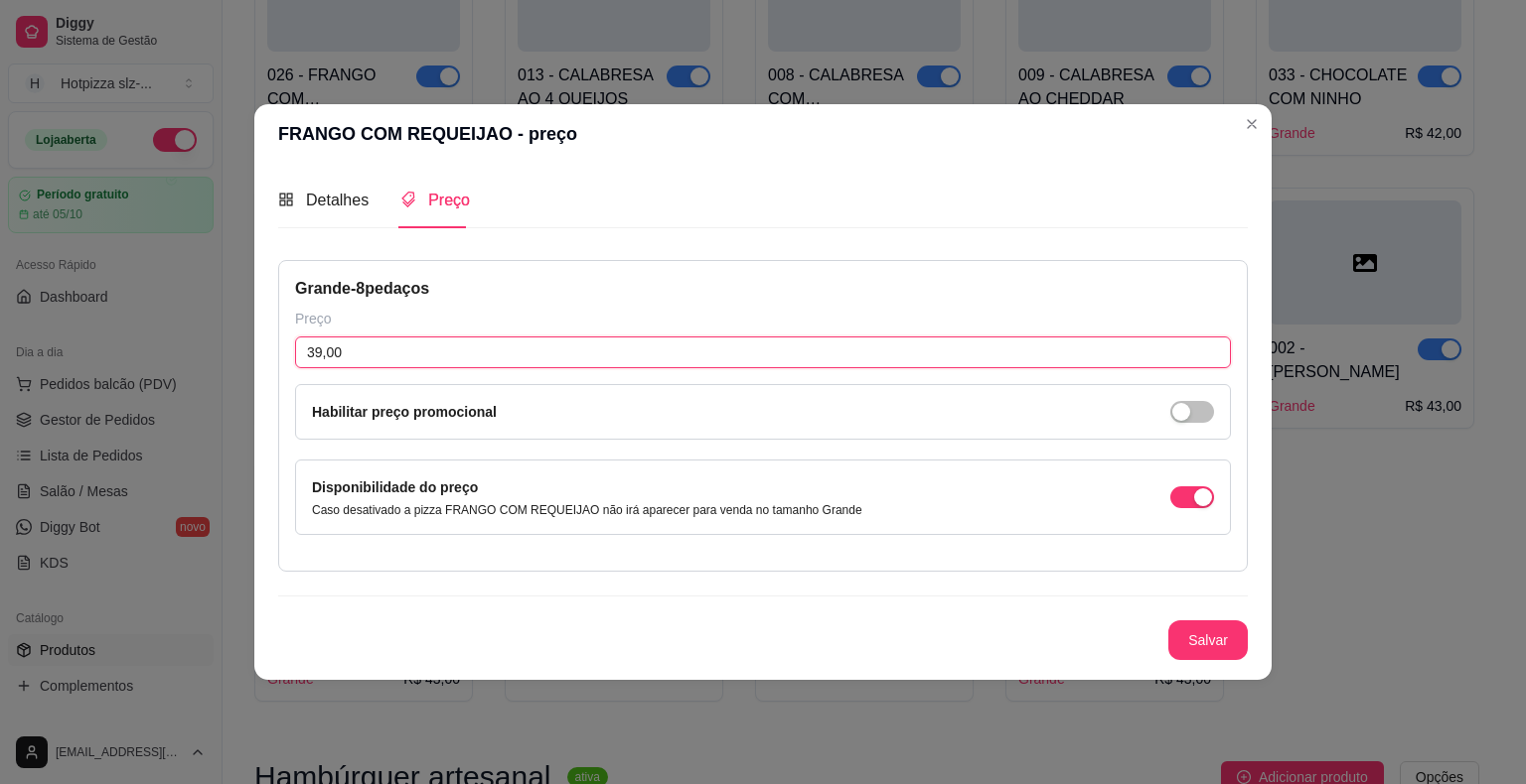
click at [339, 344] on input "39,00" at bounding box center [763, 353] width 935 height 32
type input "43,00"
click at [1198, 645] on button "Salvar" at bounding box center [1208, 640] width 78 height 39
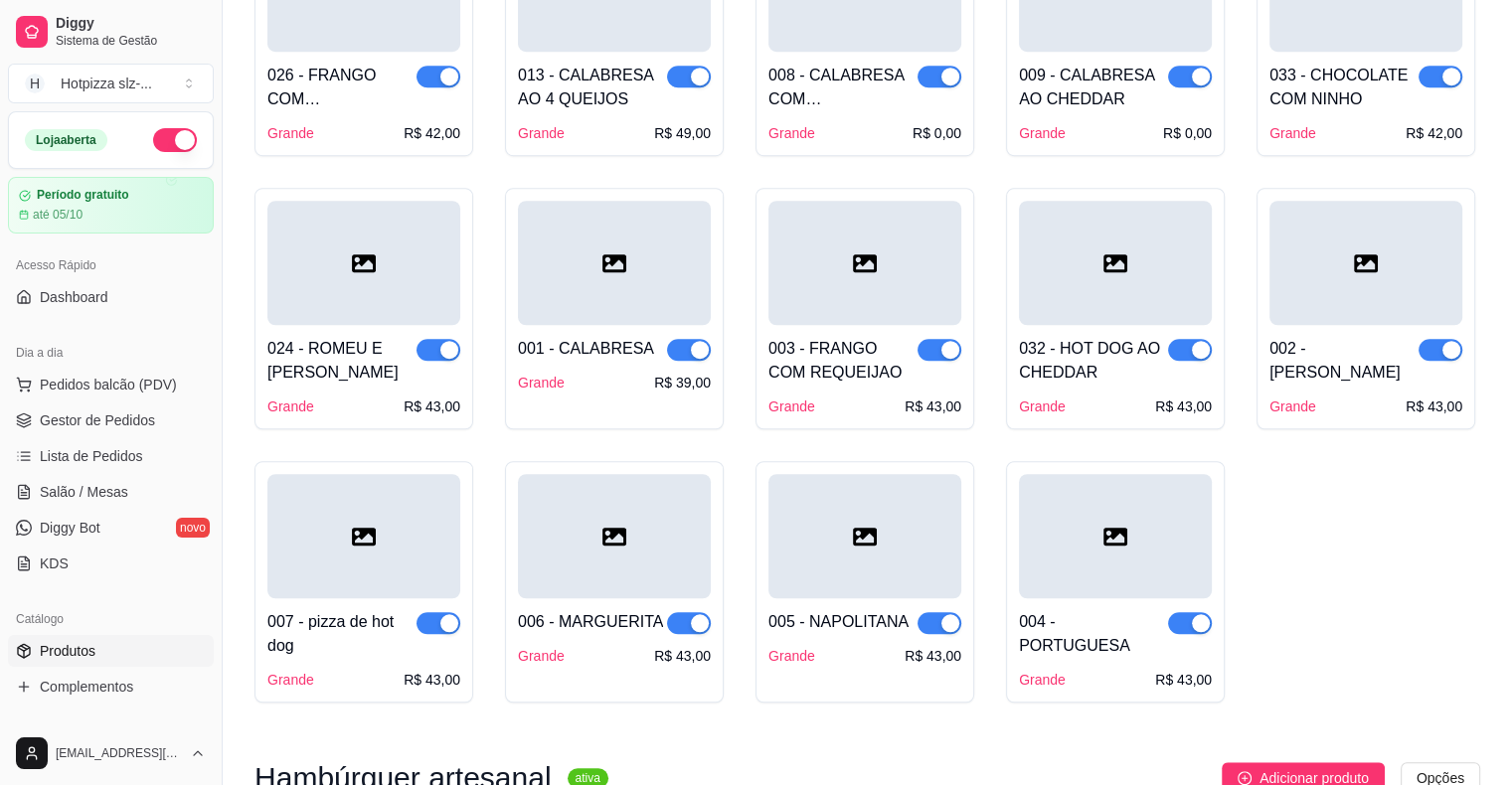
click at [604, 360] on div "001 - CALABRESA Grande R$ 39,00" at bounding box center [614, 359] width 193 height 68
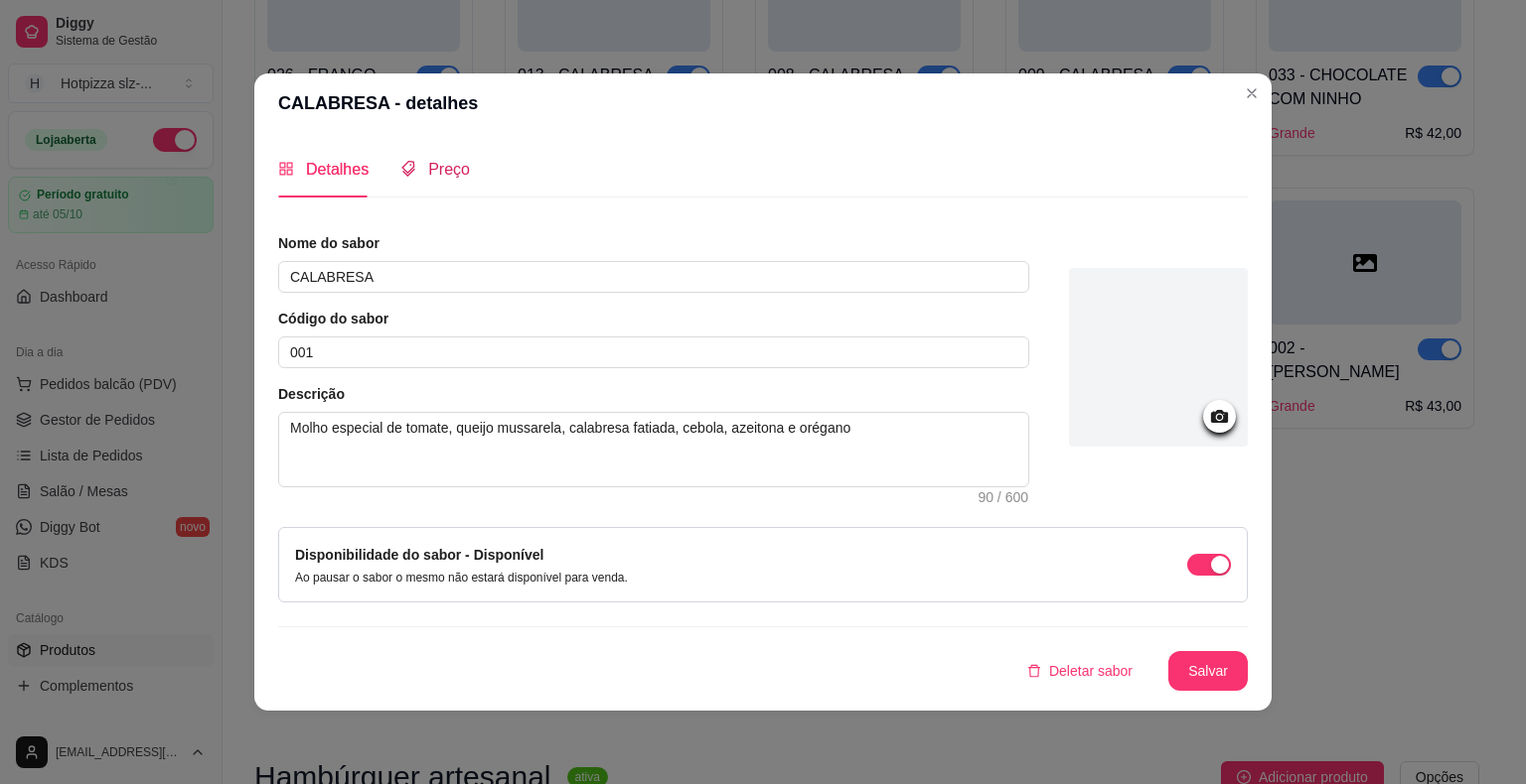
click at [441, 172] on span "Preço" at bounding box center [449, 169] width 42 height 17
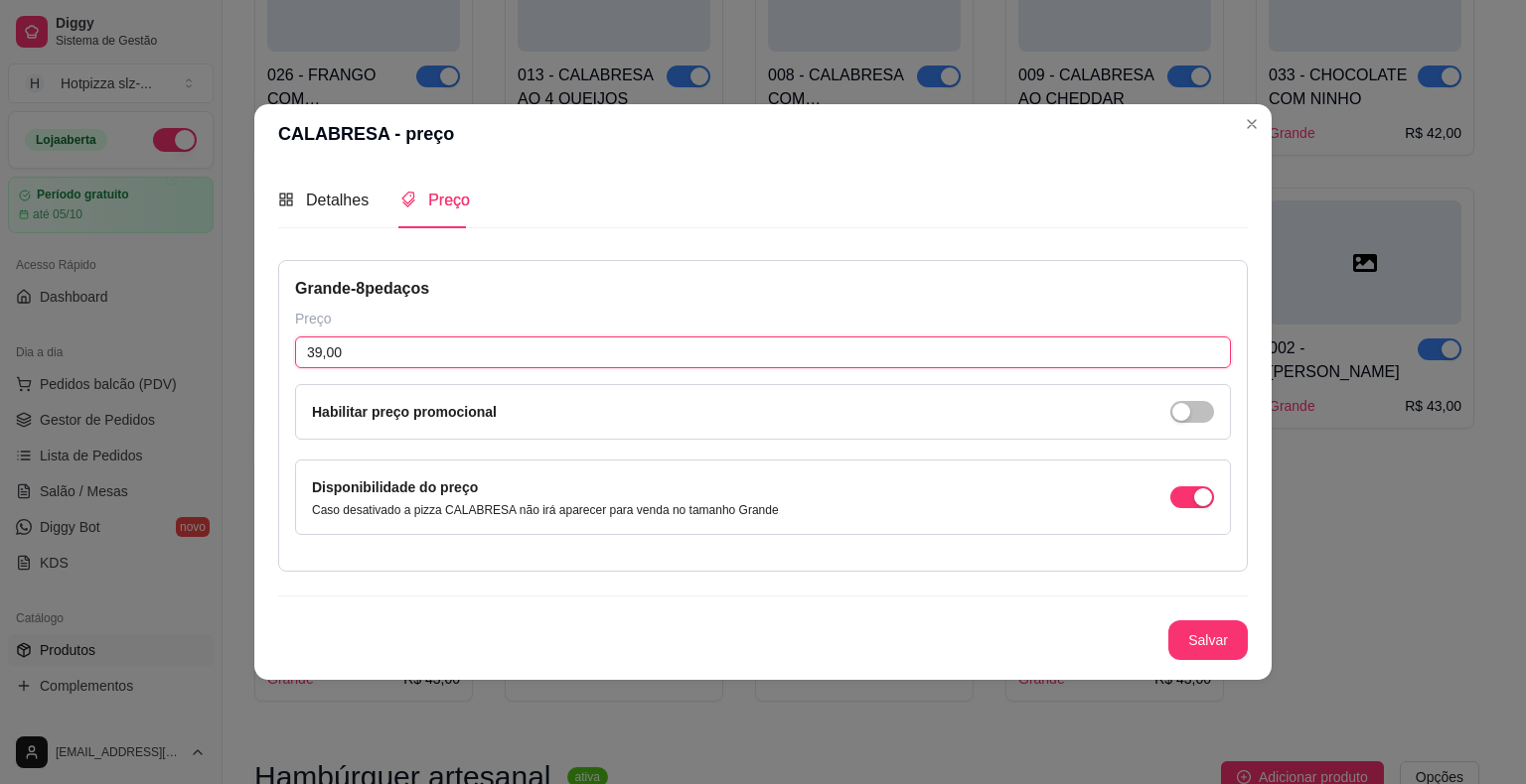
click at [346, 357] on input "39,00" at bounding box center [763, 353] width 935 height 32
type input "43,00"
click at [1204, 635] on button "Salvar" at bounding box center [1208, 640] width 78 height 39
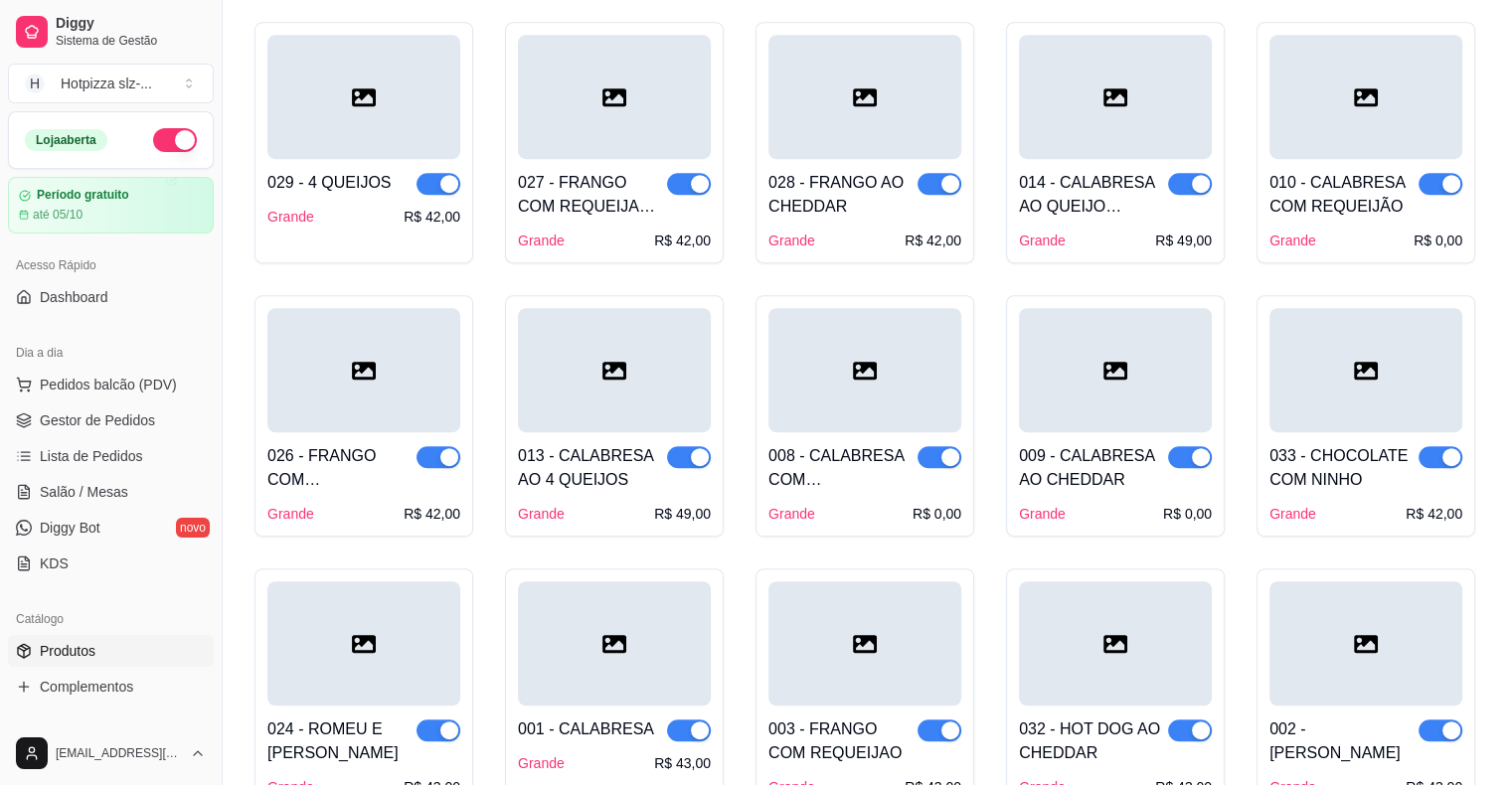
scroll to position [1030, 0]
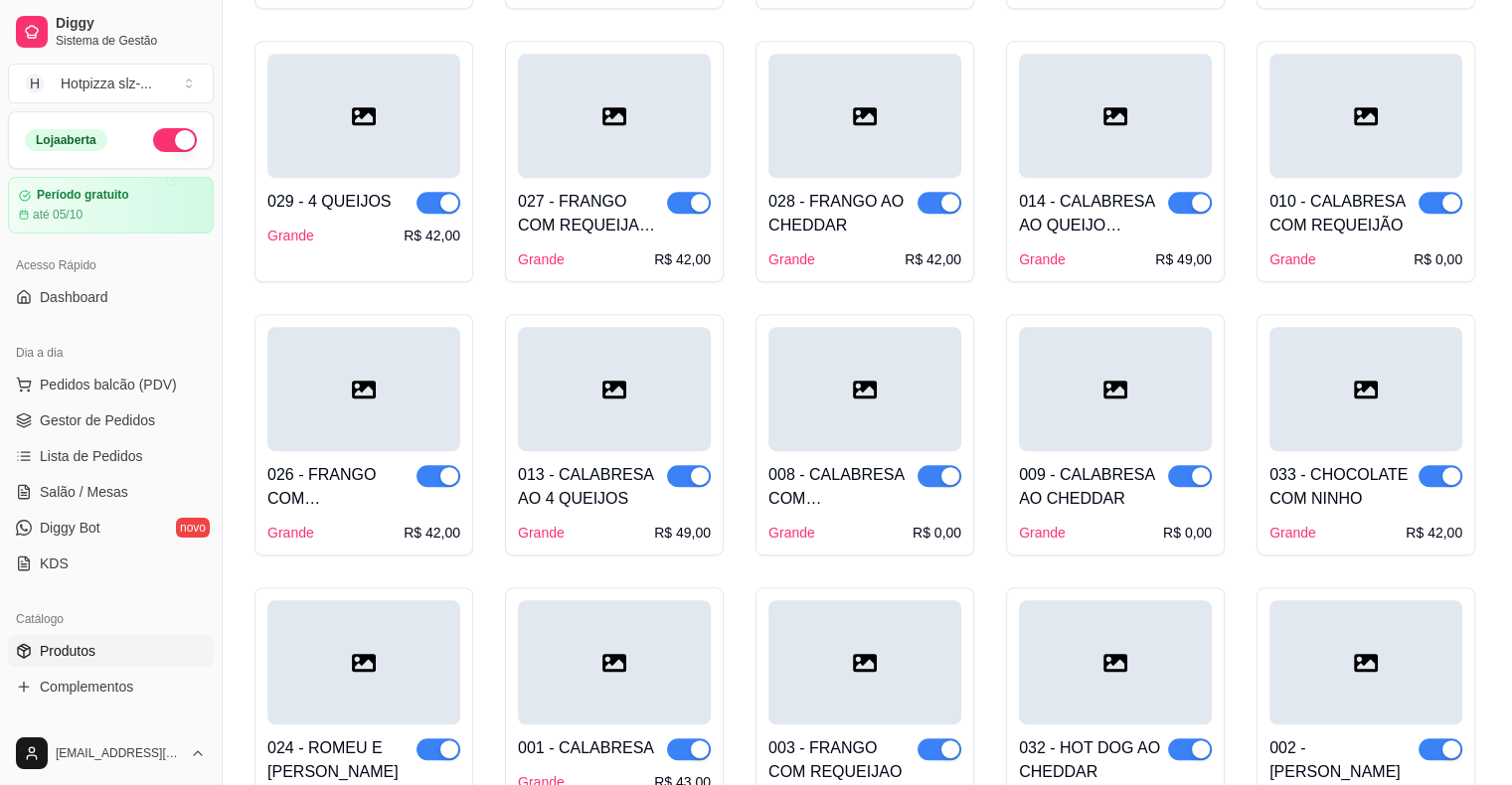
click at [1348, 445] on div at bounding box center [1366, 389] width 193 height 124
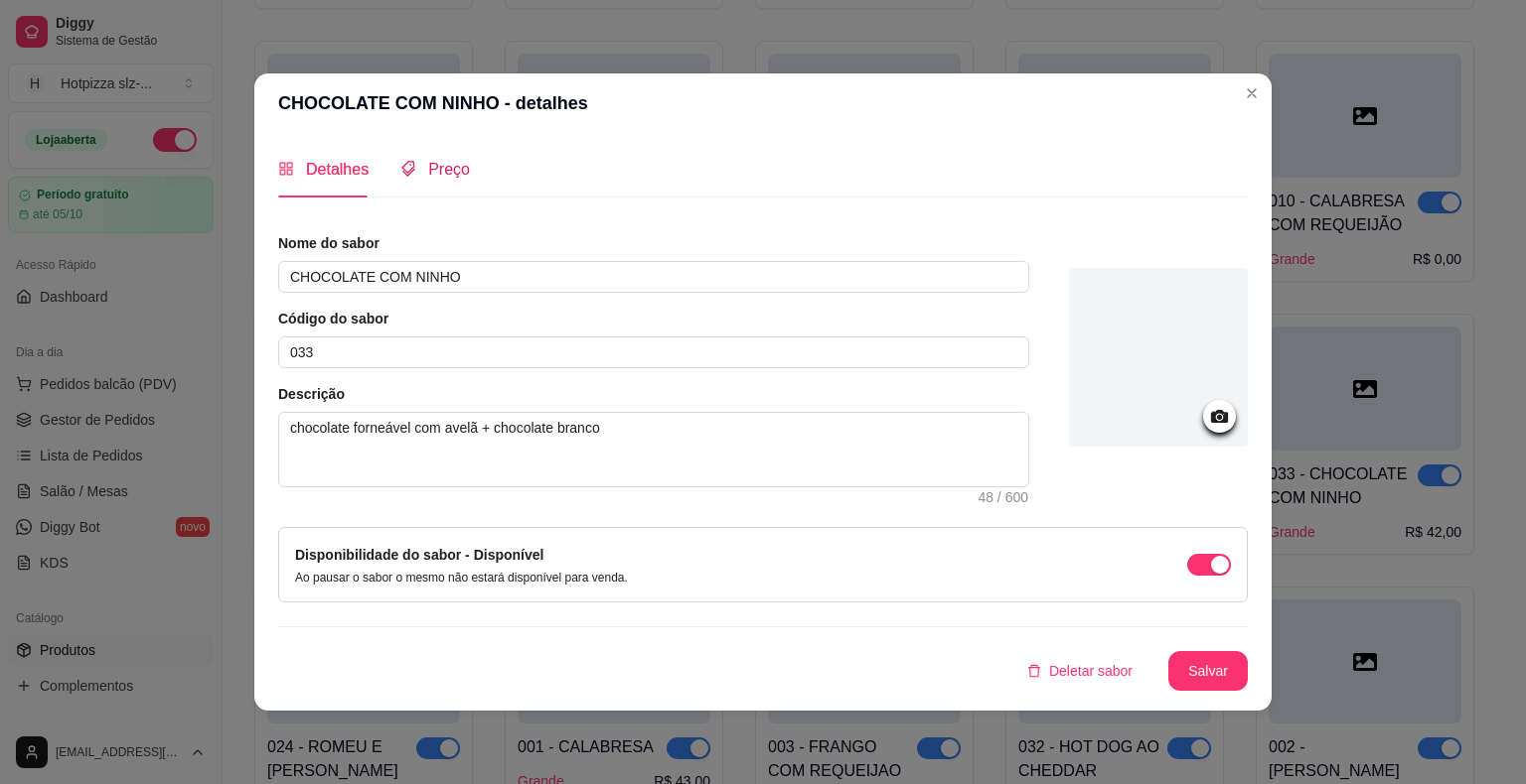
click at [444, 175] on span "Preço" at bounding box center [449, 169] width 42 height 17
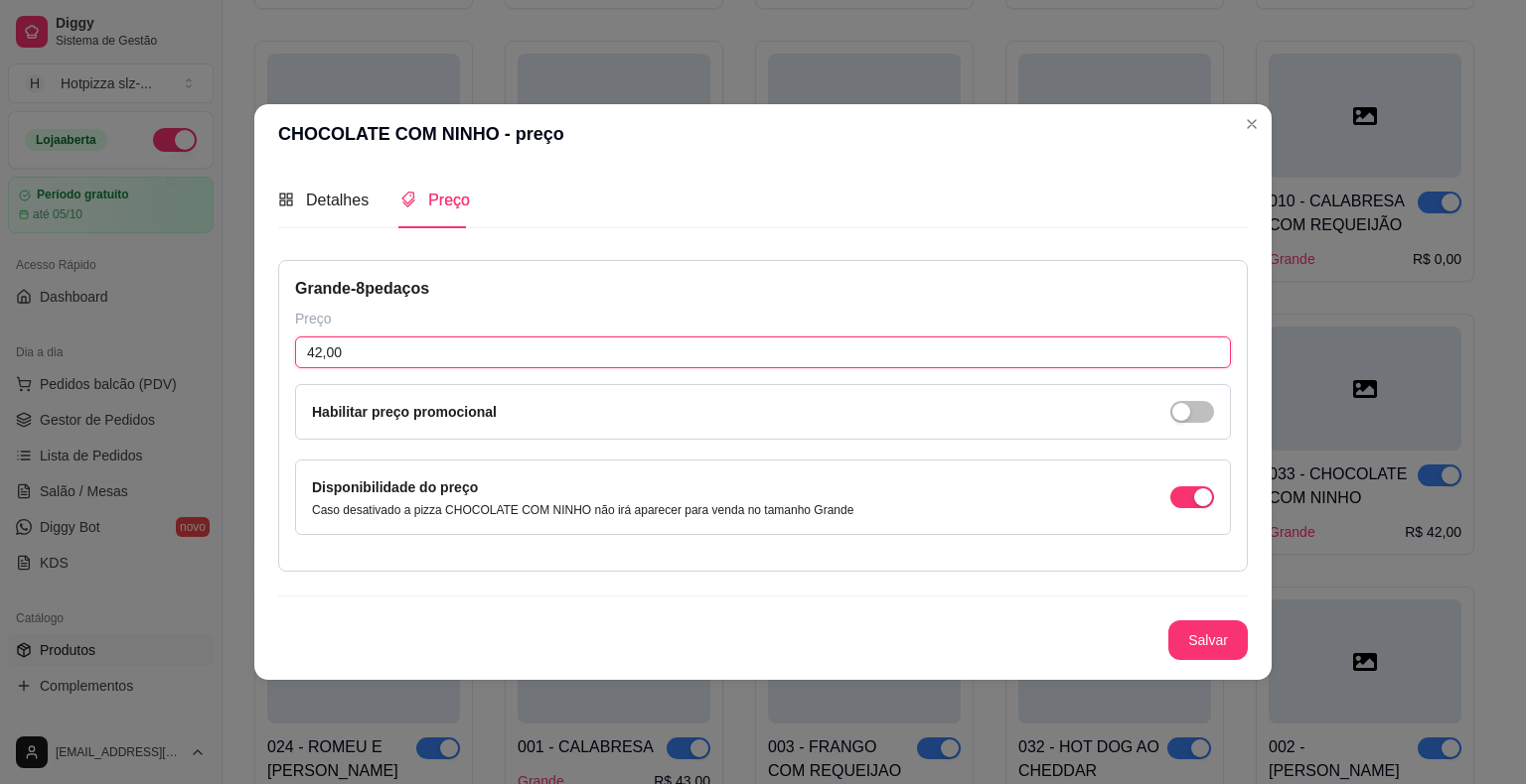
click at [350, 350] on input "42,00" at bounding box center [763, 353] width 935 height 32
type input "46,00"
click at [1204, 639] on button "Salvar" at bounding box center [1208, 640] width 78 height 39
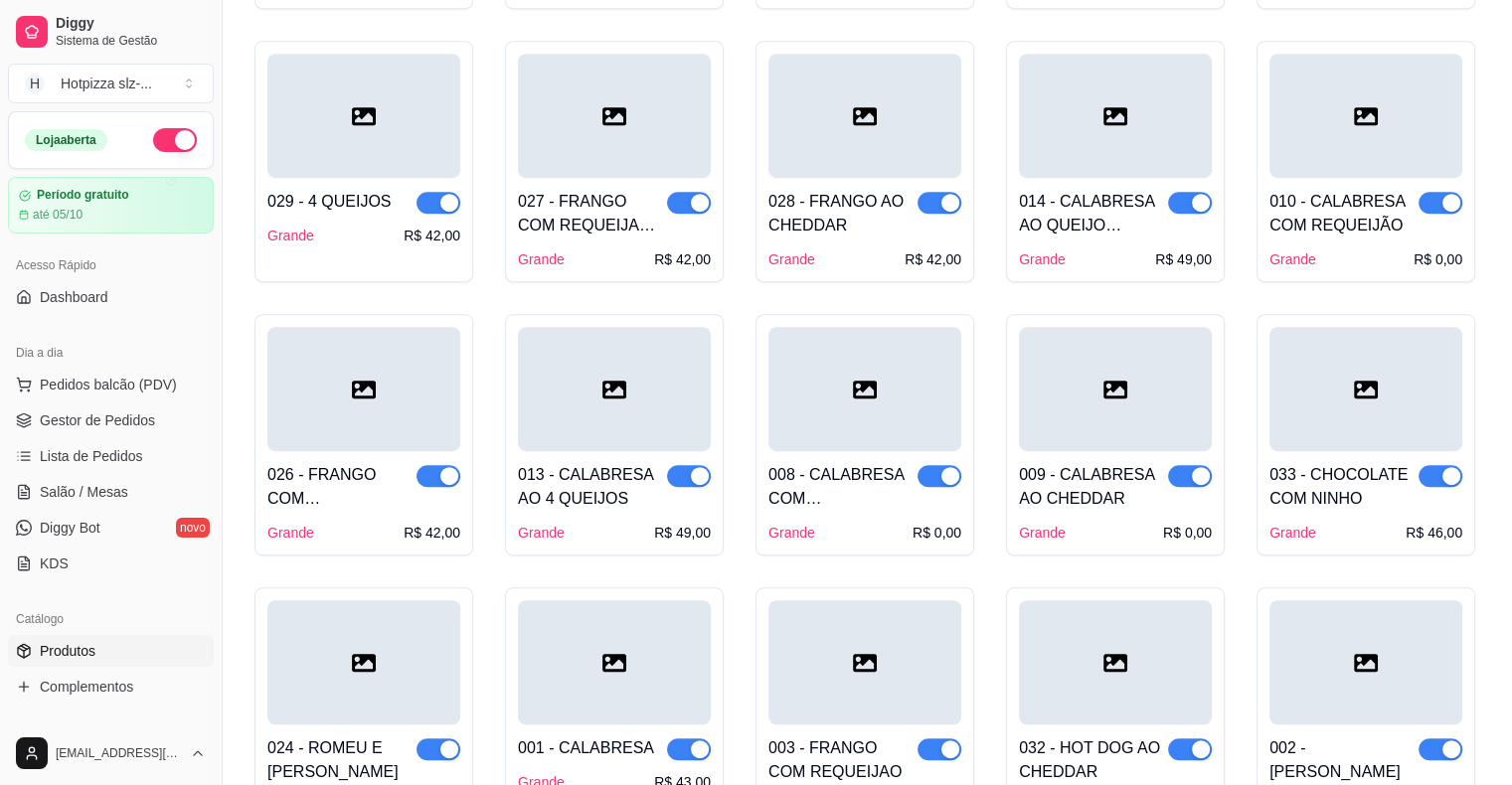
click at [1121, 487] on div "009 - CALABRESA AO CHEDDAR" at bounding box center [1093, 487] width 149 height 48
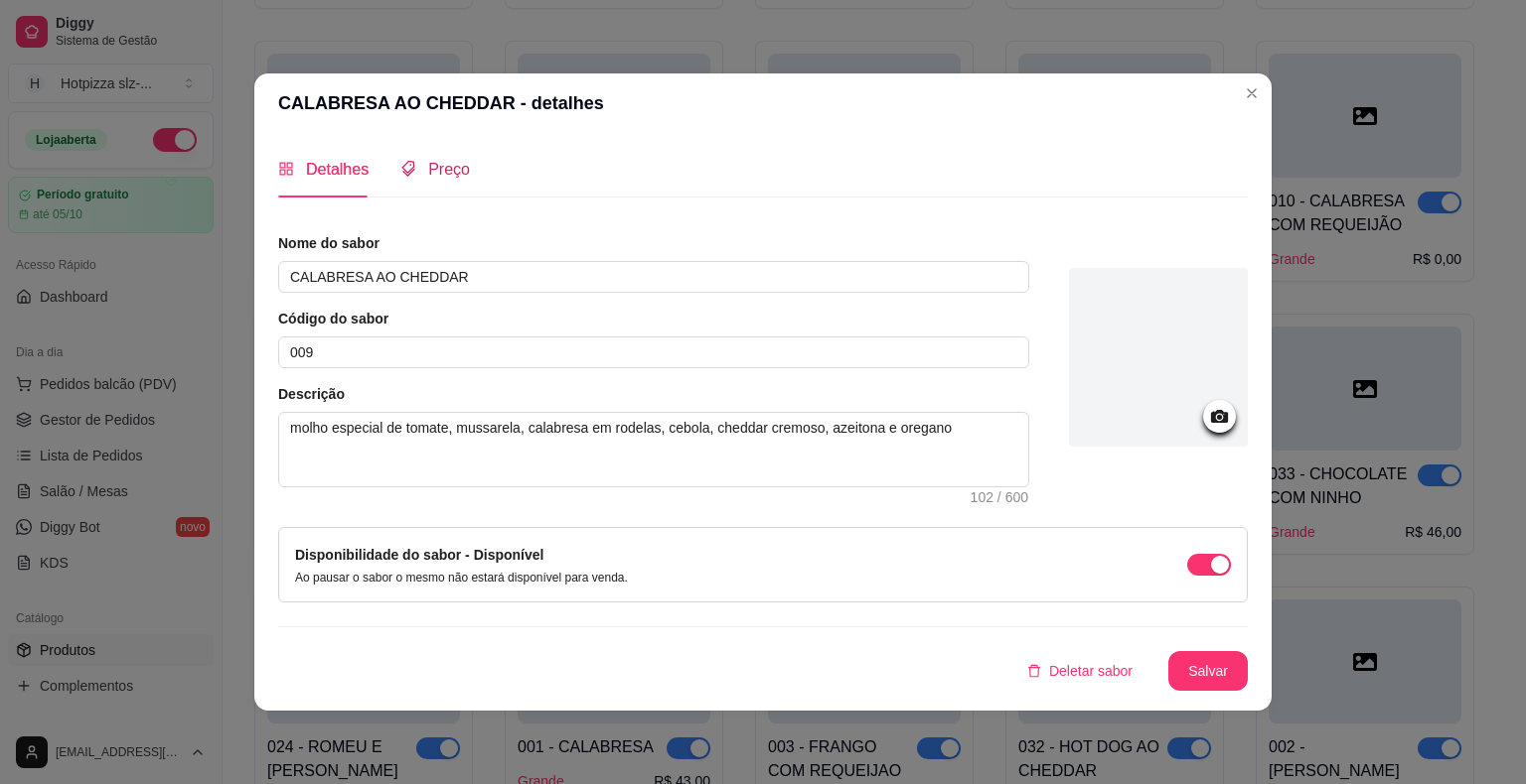
click at [429, 169] on span "Preço" at bounding box center [449, 169] width 42 height 17
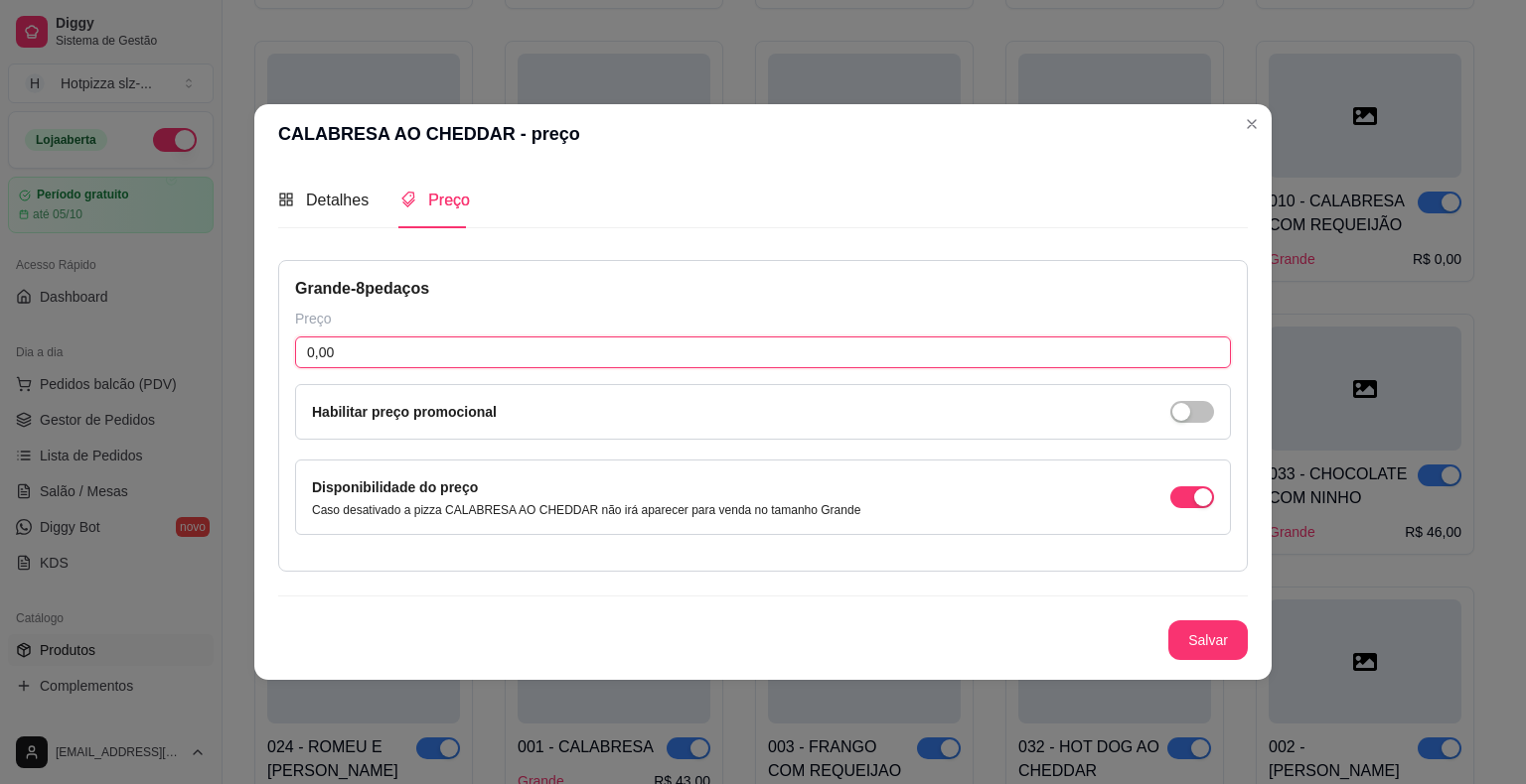
click at [353, 359] on input "0,00" at bounding box center [763, 353] width 935 height 32
type input "47,00"
click at [1212, 653] on button "Salvar" at bounding box center [1208, 640] width 78 height 39
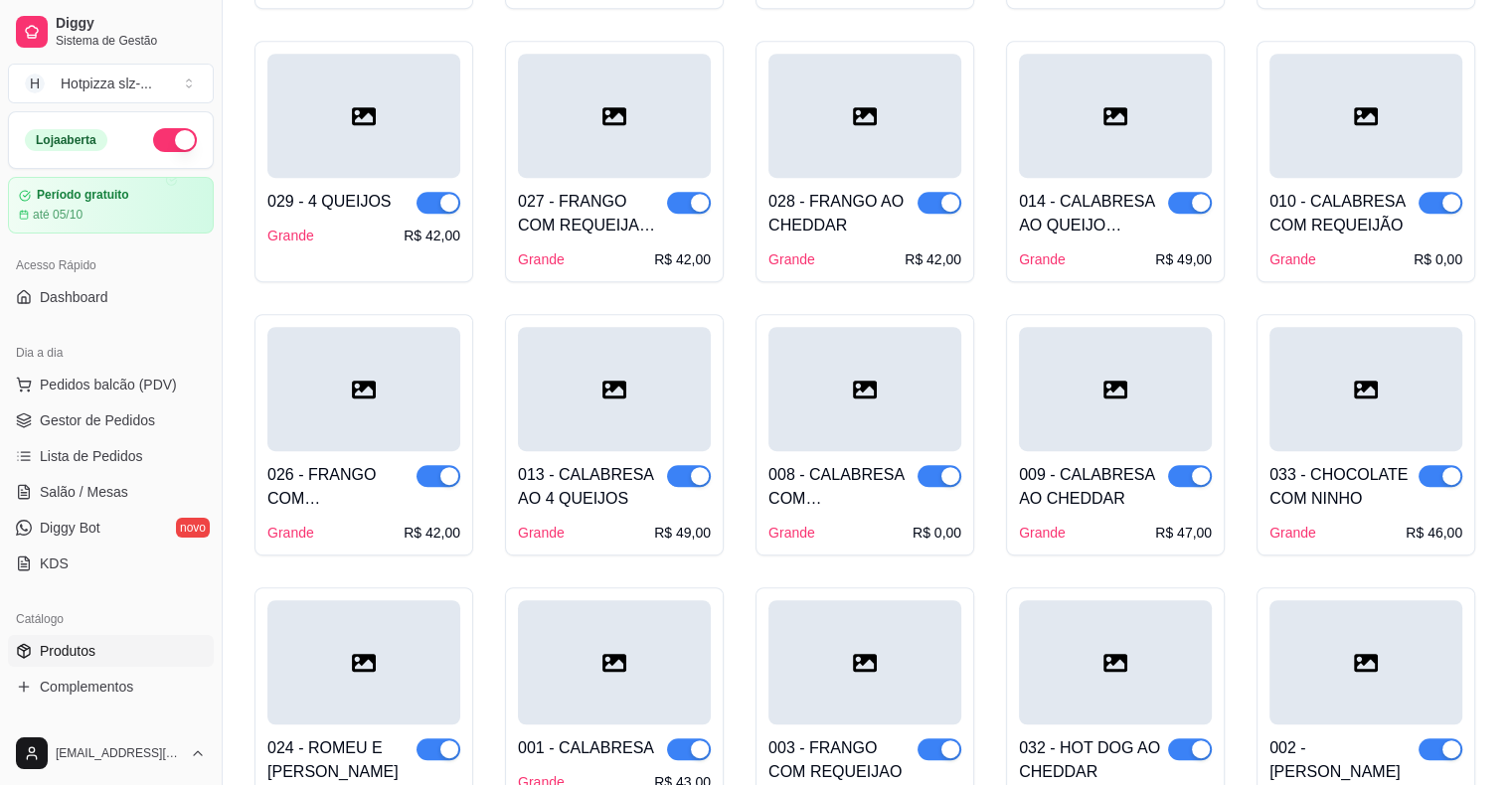
click at [862, 503] on div "008 - CALABRESA COM [PERSON_NAME]" at bounding box center [842, 487] width 149 height 48
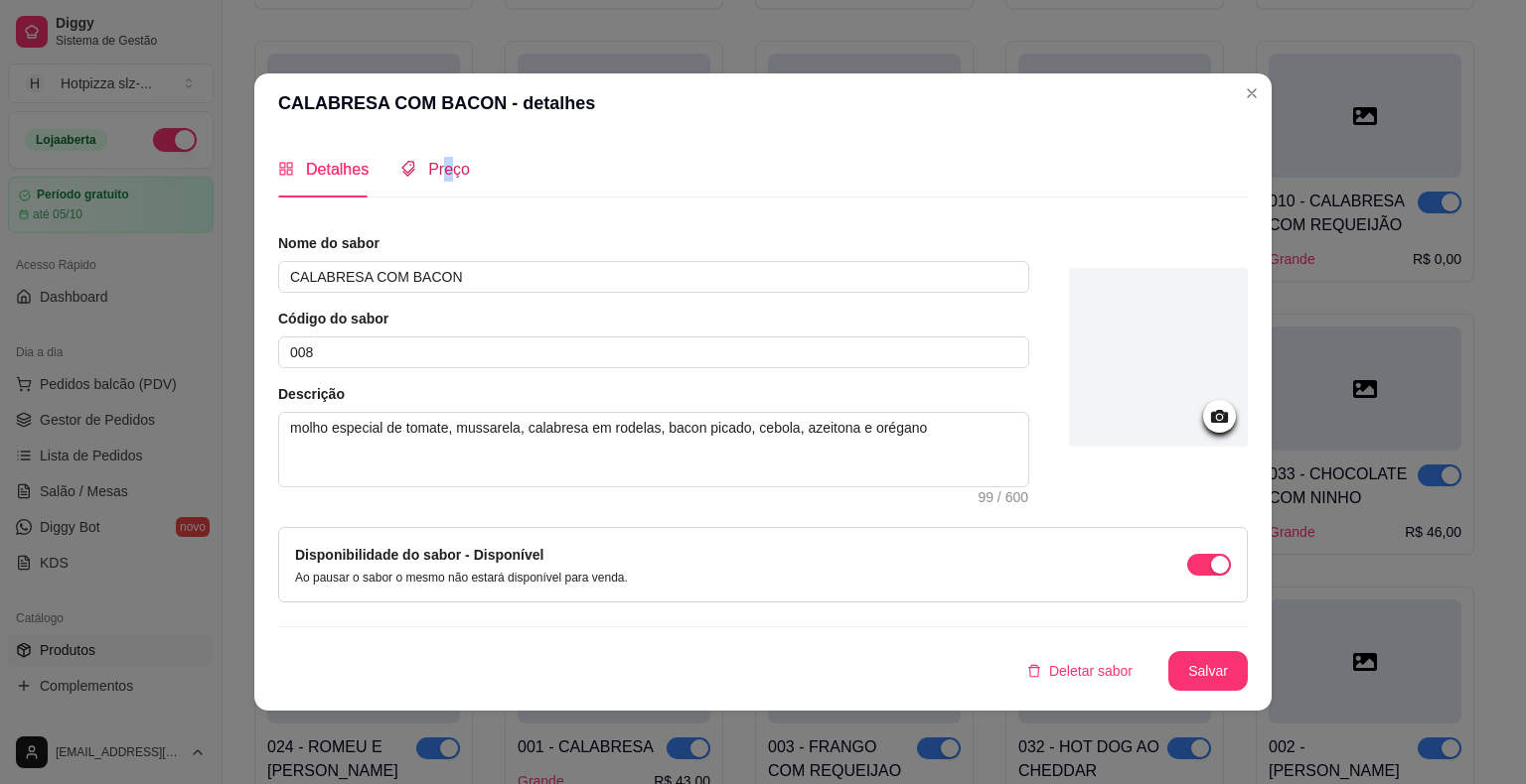
click at [449, 166] on span "Preço" at bounding box center [449, 169] width 42 height 17
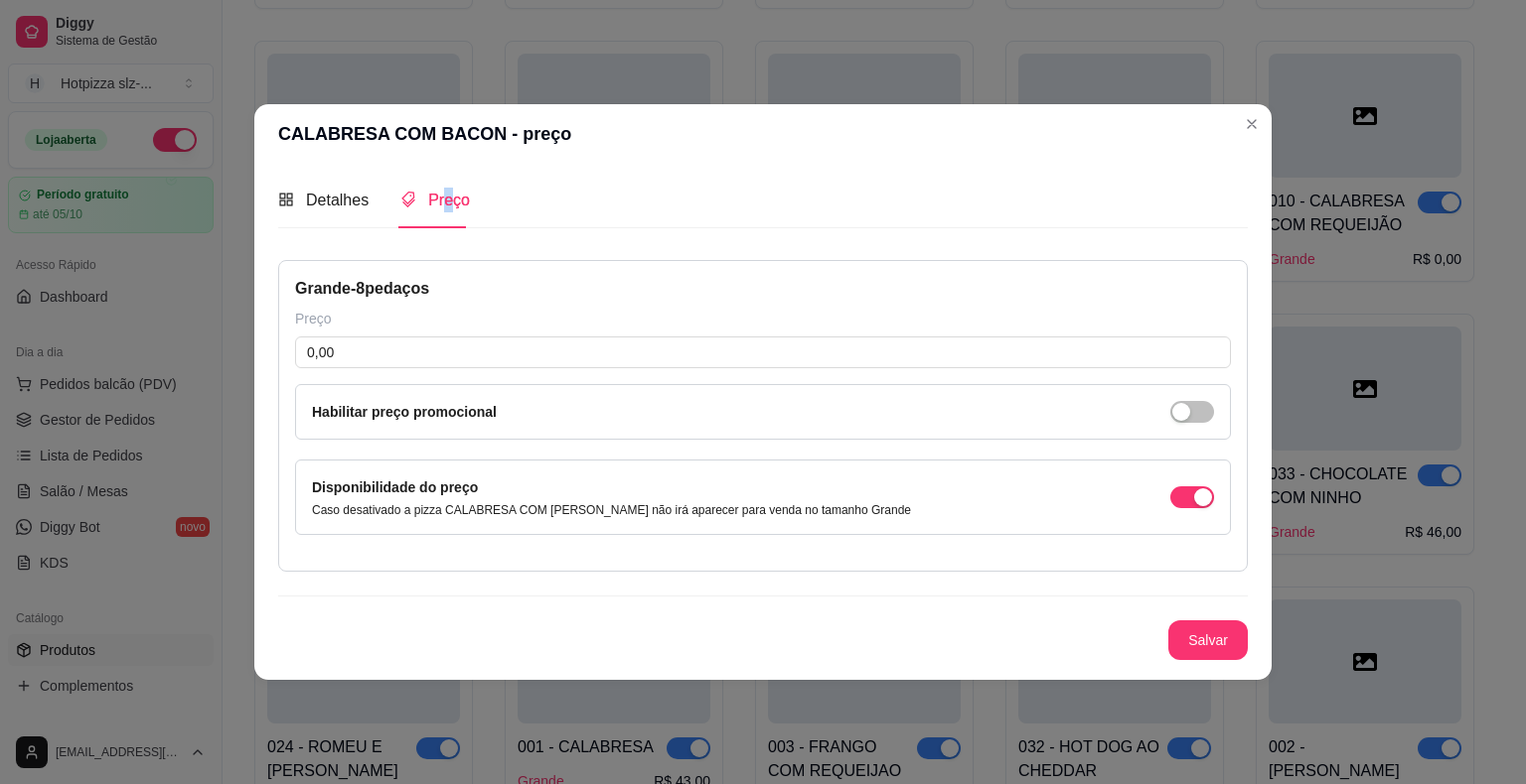
click at [449, 166] on div "Detalhes Preço Nome do sabor CALABRESA COM BACON Código do sabor 008 Descrição …" at bounding box center [763, 421] width 1017 height 516
click at [350, 353] on input "0,00" at bounding box center [763, 353] width 935 height 32
type input "47,00"
click at [1204, 640] on button "Salvar" at bounding box center [1208, 640] width 78 height 39
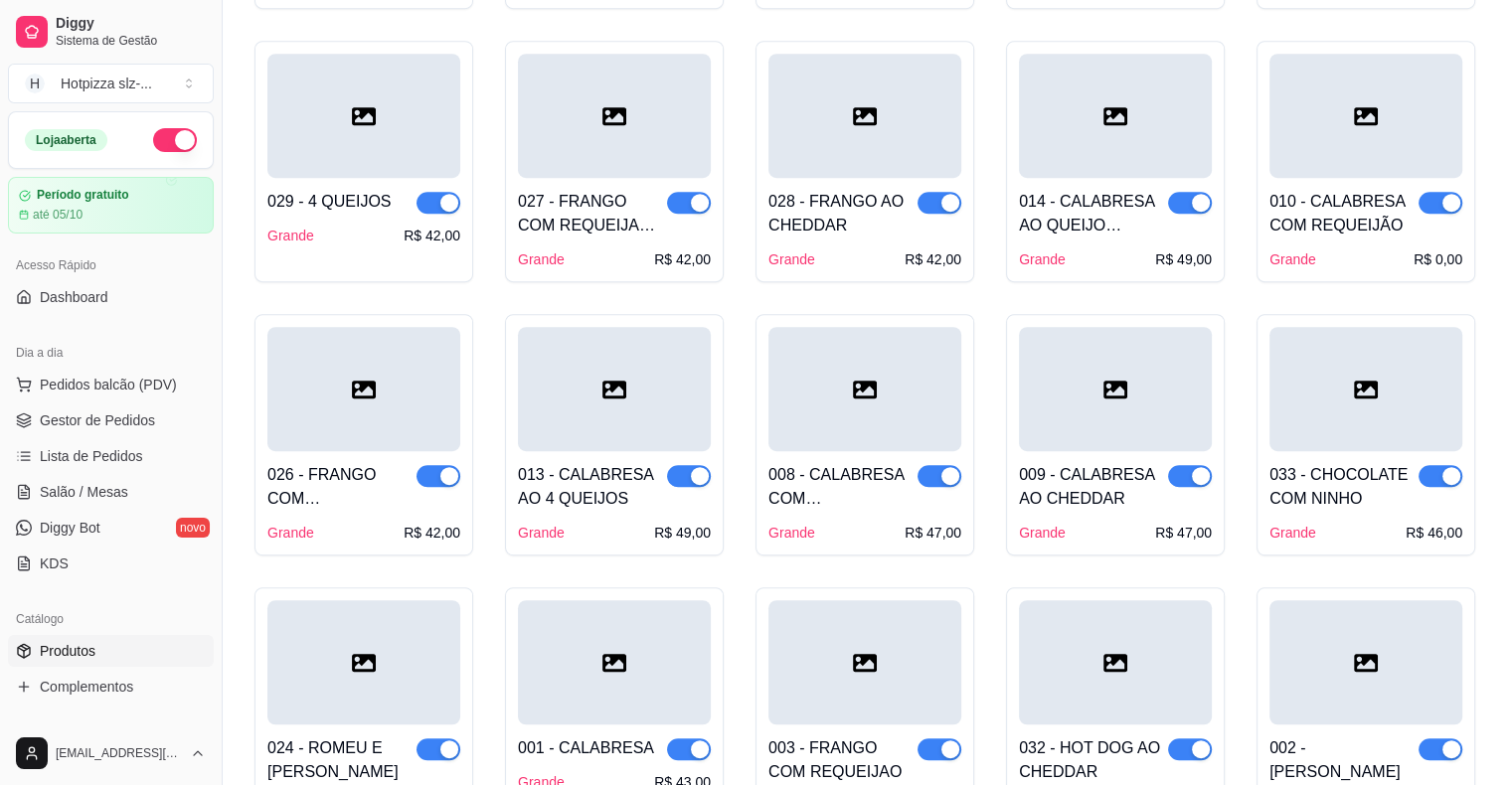
click at [374, 486] on div "026 - FRANGO COM [PERSON_NAME]" at bounding box center [341, 487] width 149 height 48
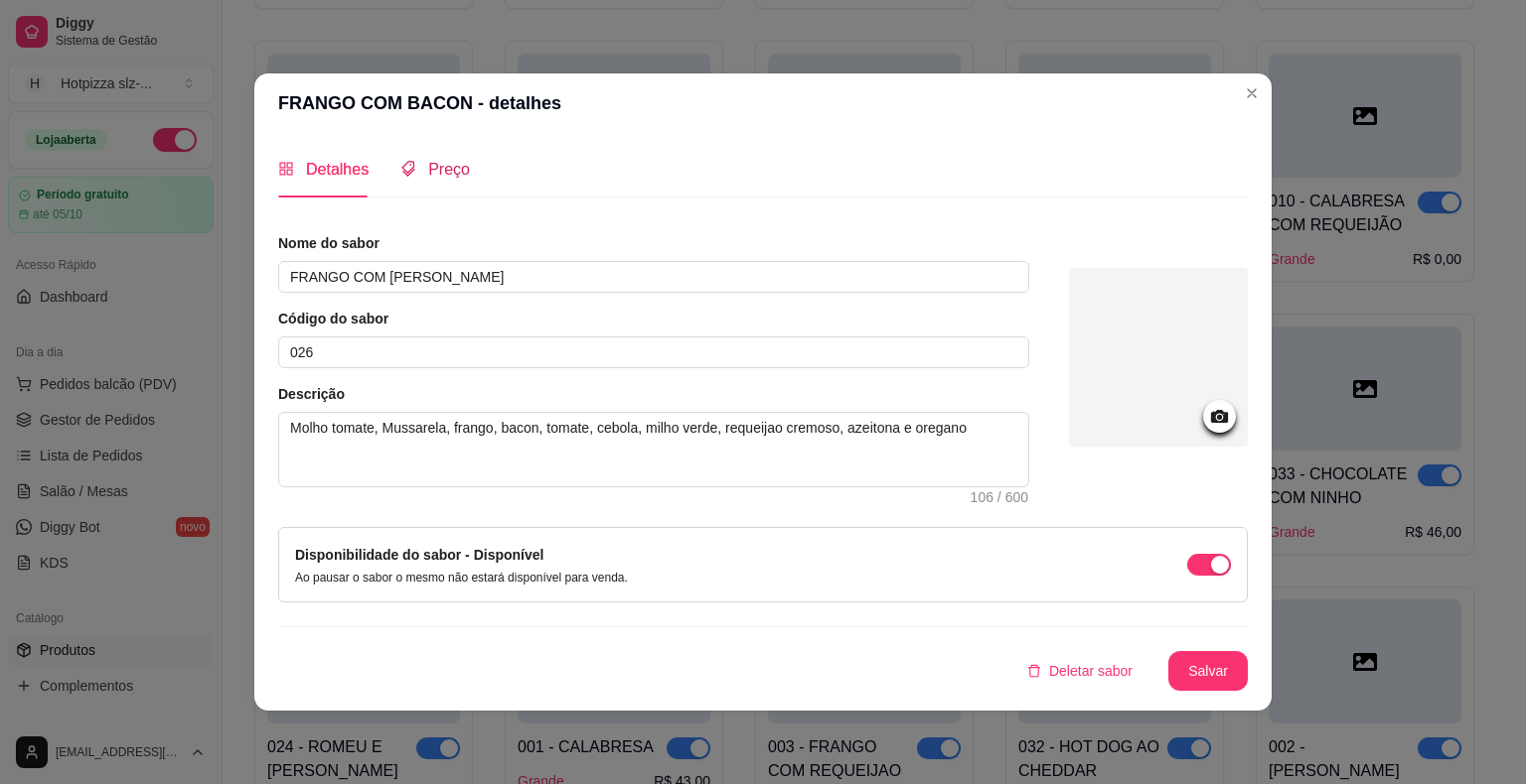
click at [447, 177] on span "Preço" at bounding box center [449, 169] width 42 height 17
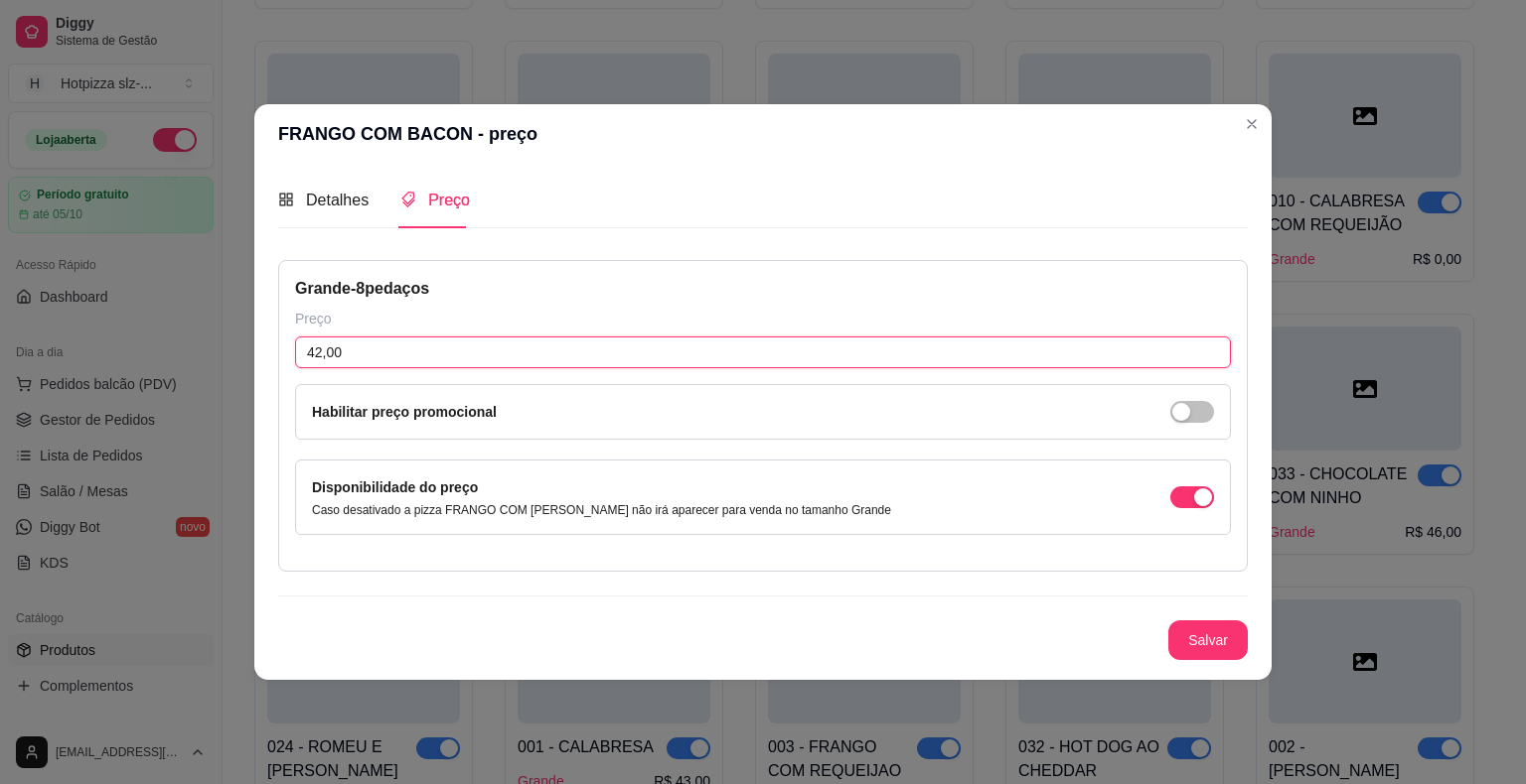
click at [354, 354] on input "42,00" at bounding box center [763, 353] width 935 height 32
type input "47,00"
click at [1214, 645] on button "Salvar" at bounding box center [1208, 640] width 78 height 39
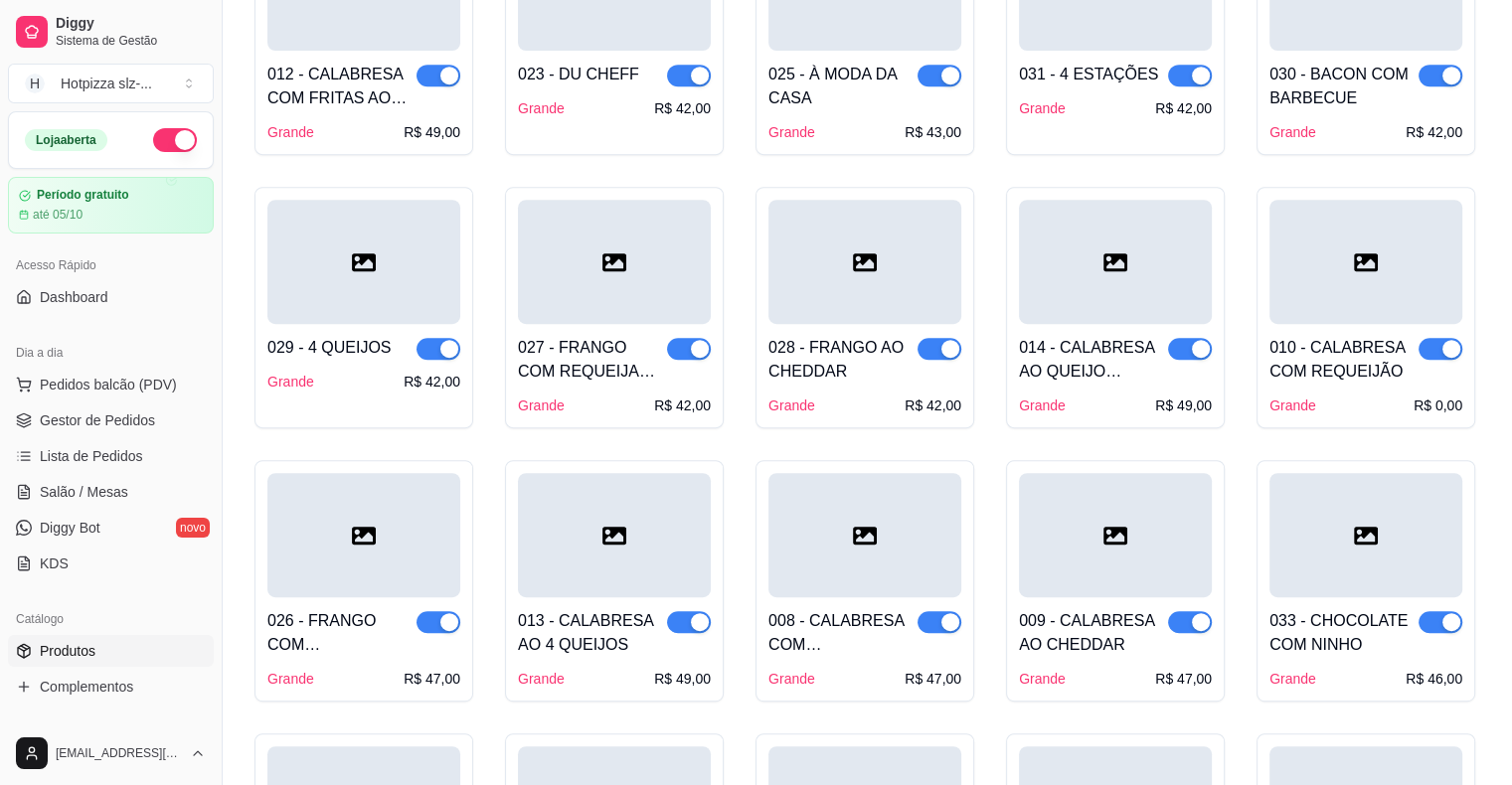
scroll to position [881, 0]
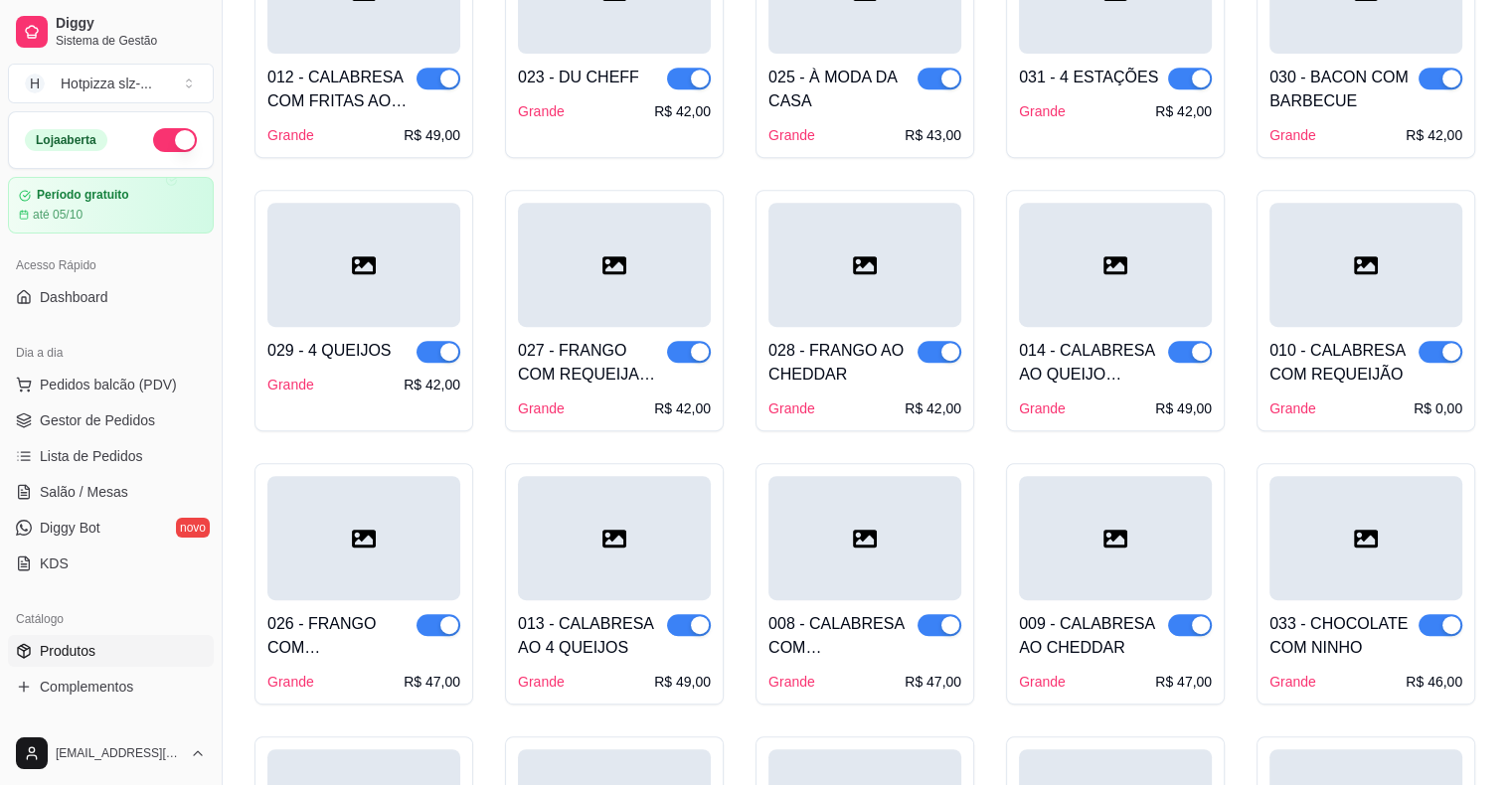
click at [1376, 276] on div at bounding box center [1366, 265] width 193 height 124
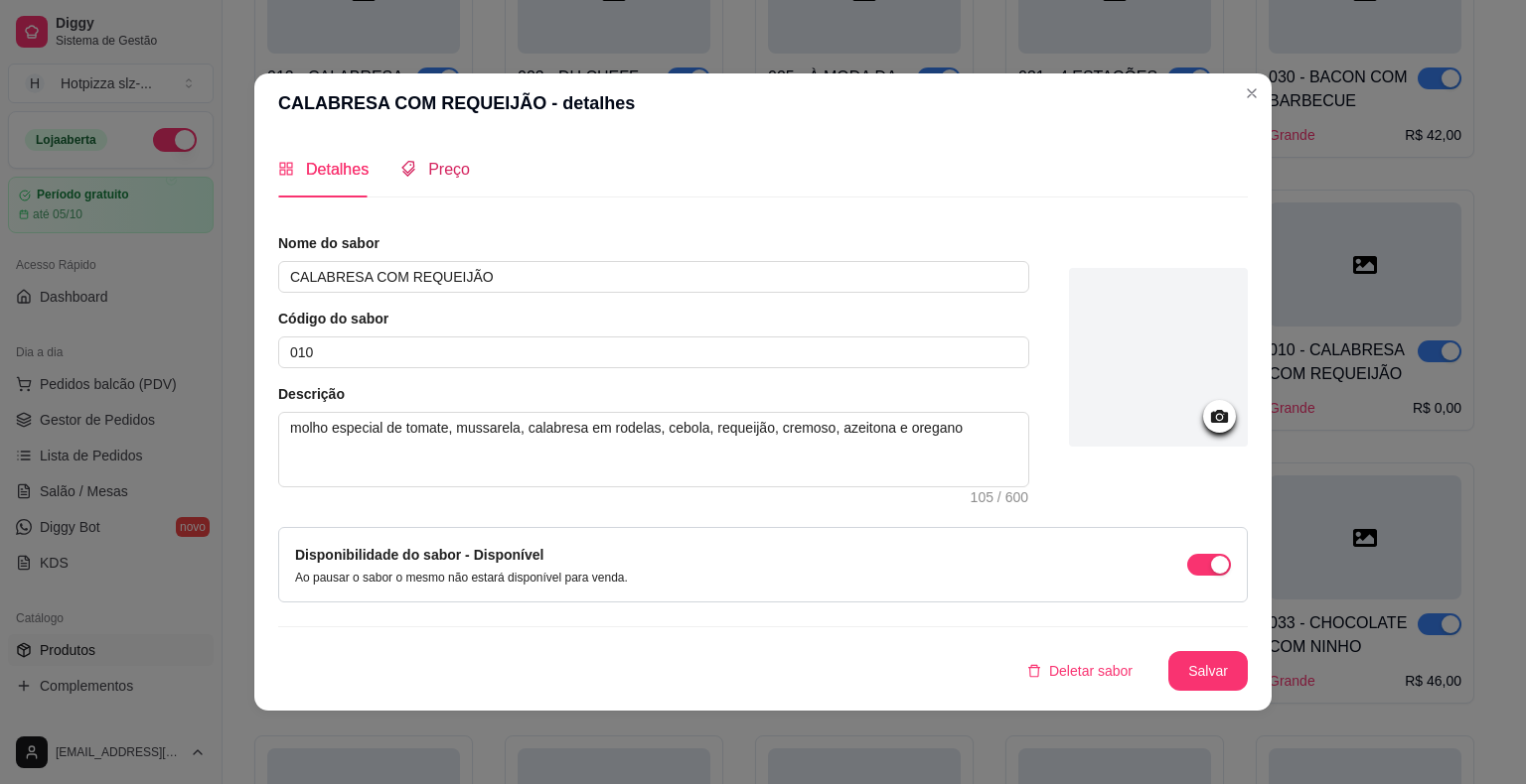
click at [430, 163] on span "Preço" at bounding box center [449, 169] width 42 height 17
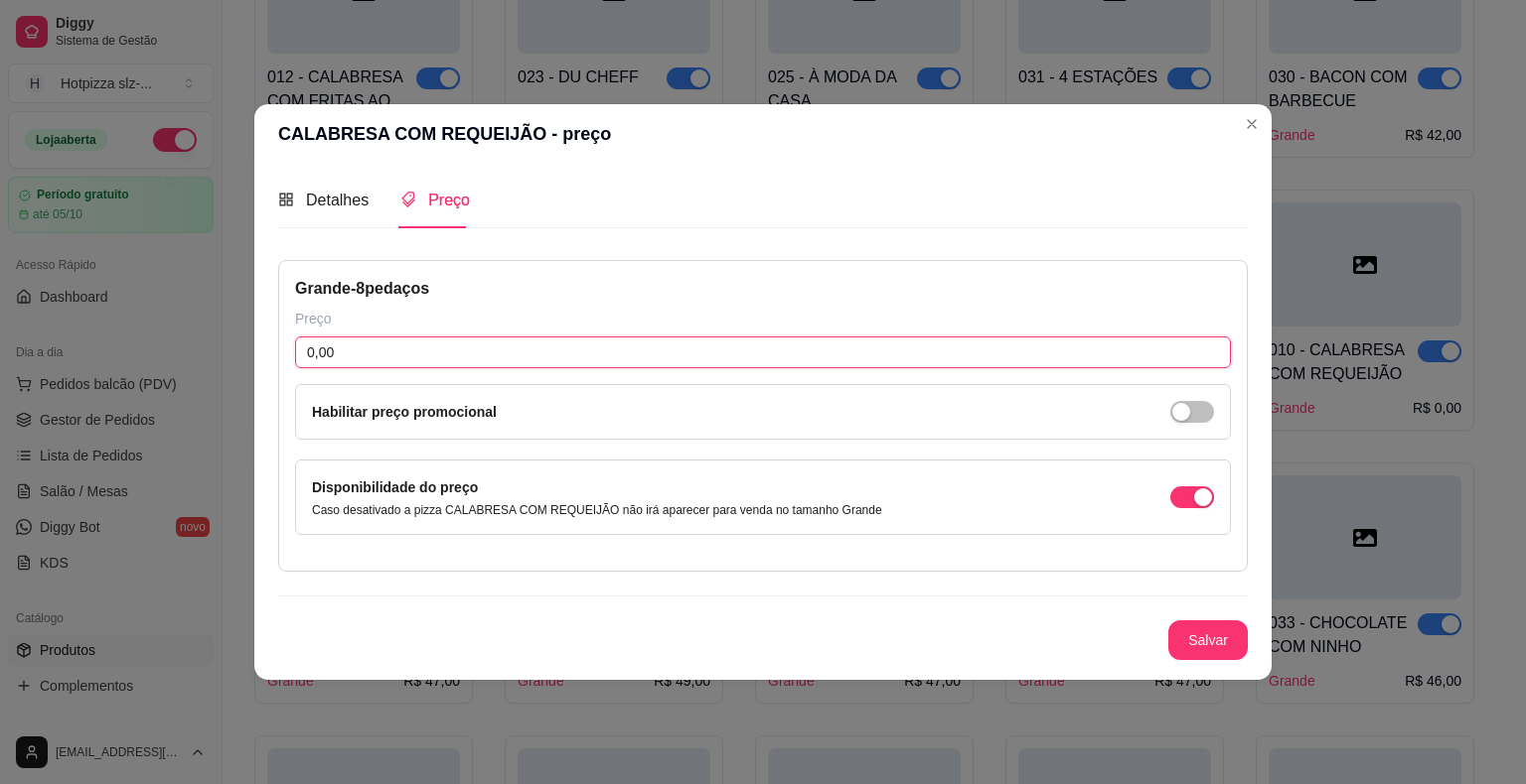
click at [344, 352] on input "0,00" at bounding box center [763, 353] width 935 height 32
type input "47,00"
click at [1200, 651] on button "Salvar" at bounding box center [1208, 640] width 78 height 39
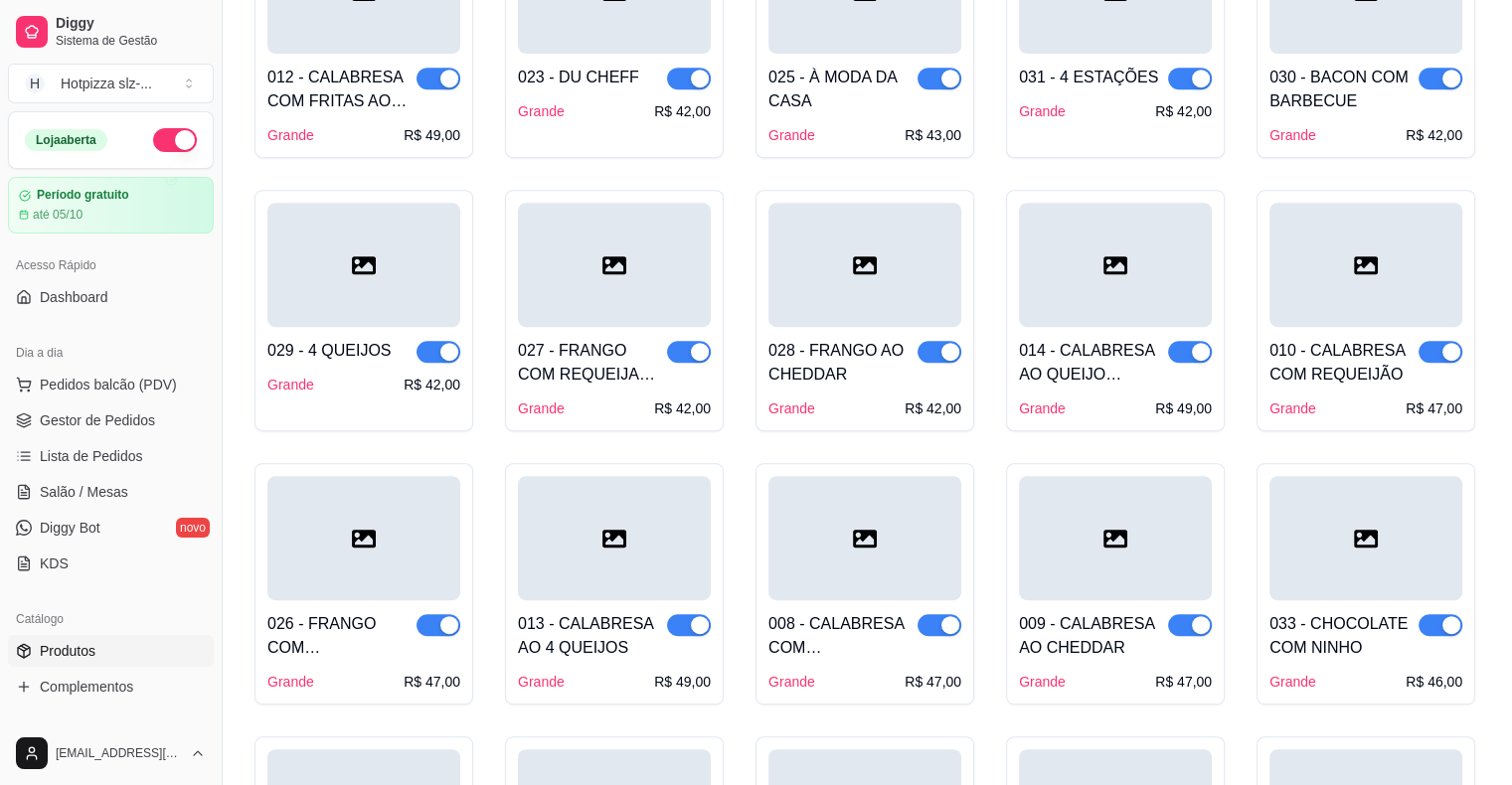
click at [870, 366] on div "028 - FRANGO AO CHEDDAR" at bounding box center [842, 363] width 149 height 48
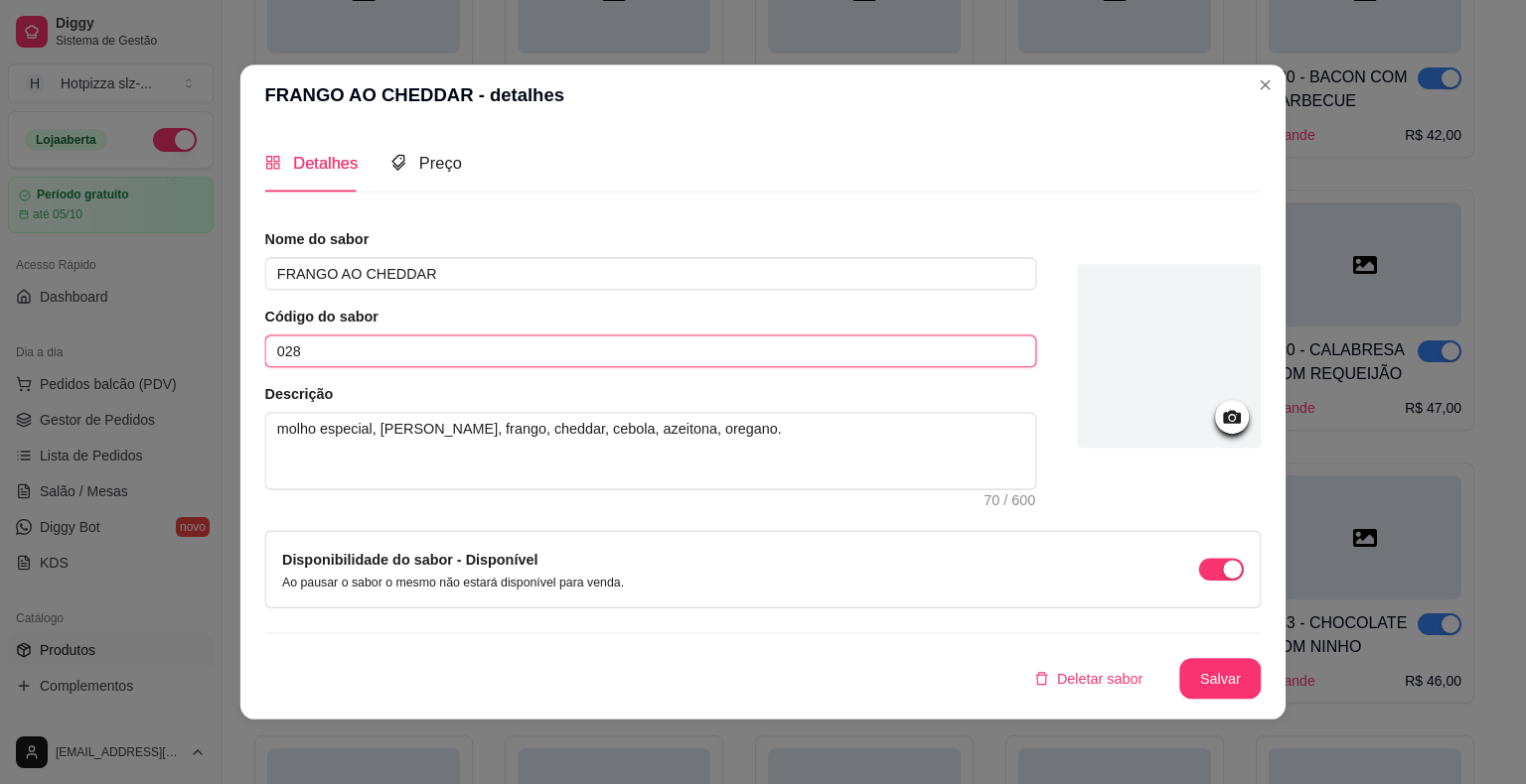
click at [869, 366] on input "028" at bounding box center [651, 352] width 771 height 33
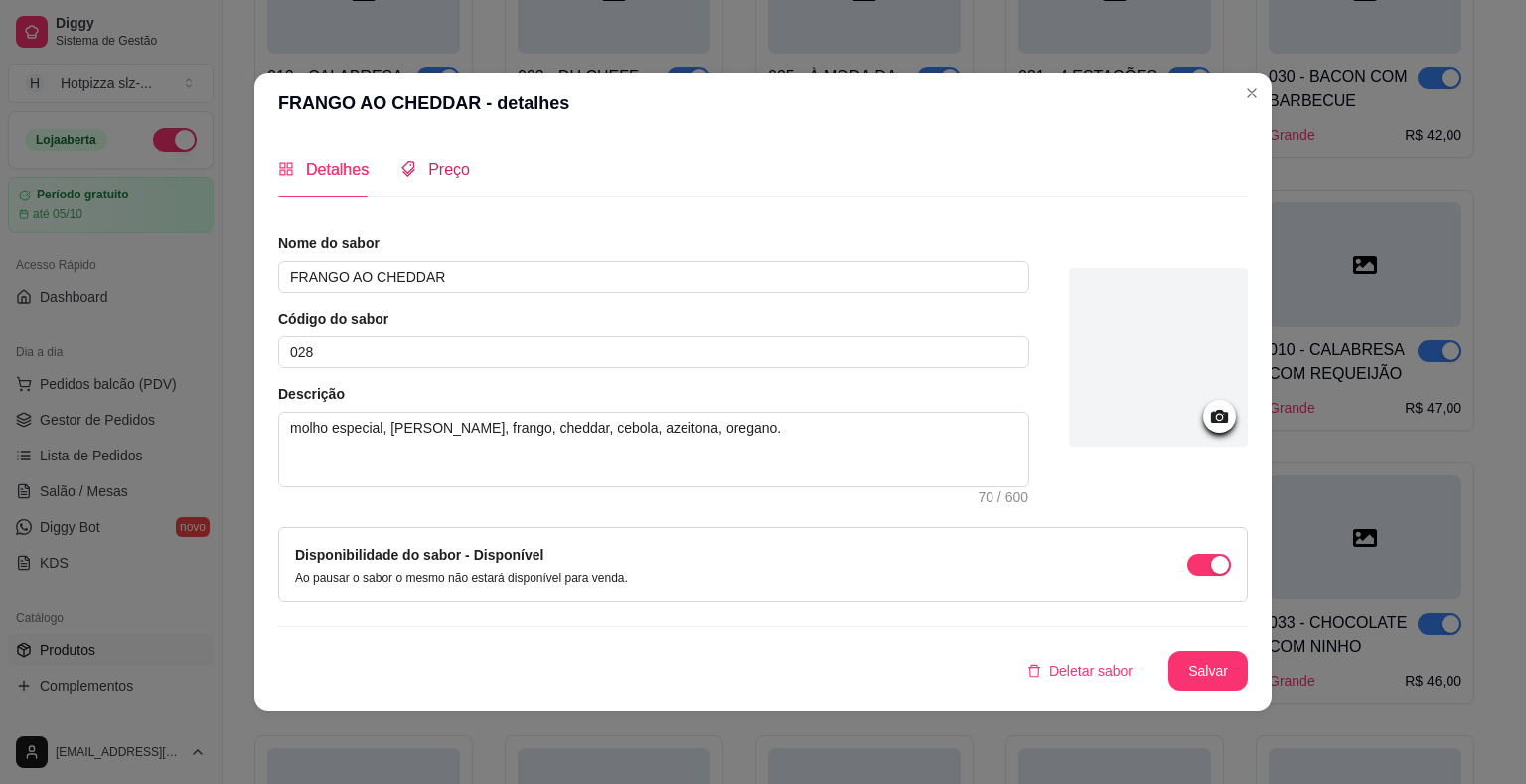
click at [443, 174] on span "Preço" at bounding box center [449, 169] width 42 height 17
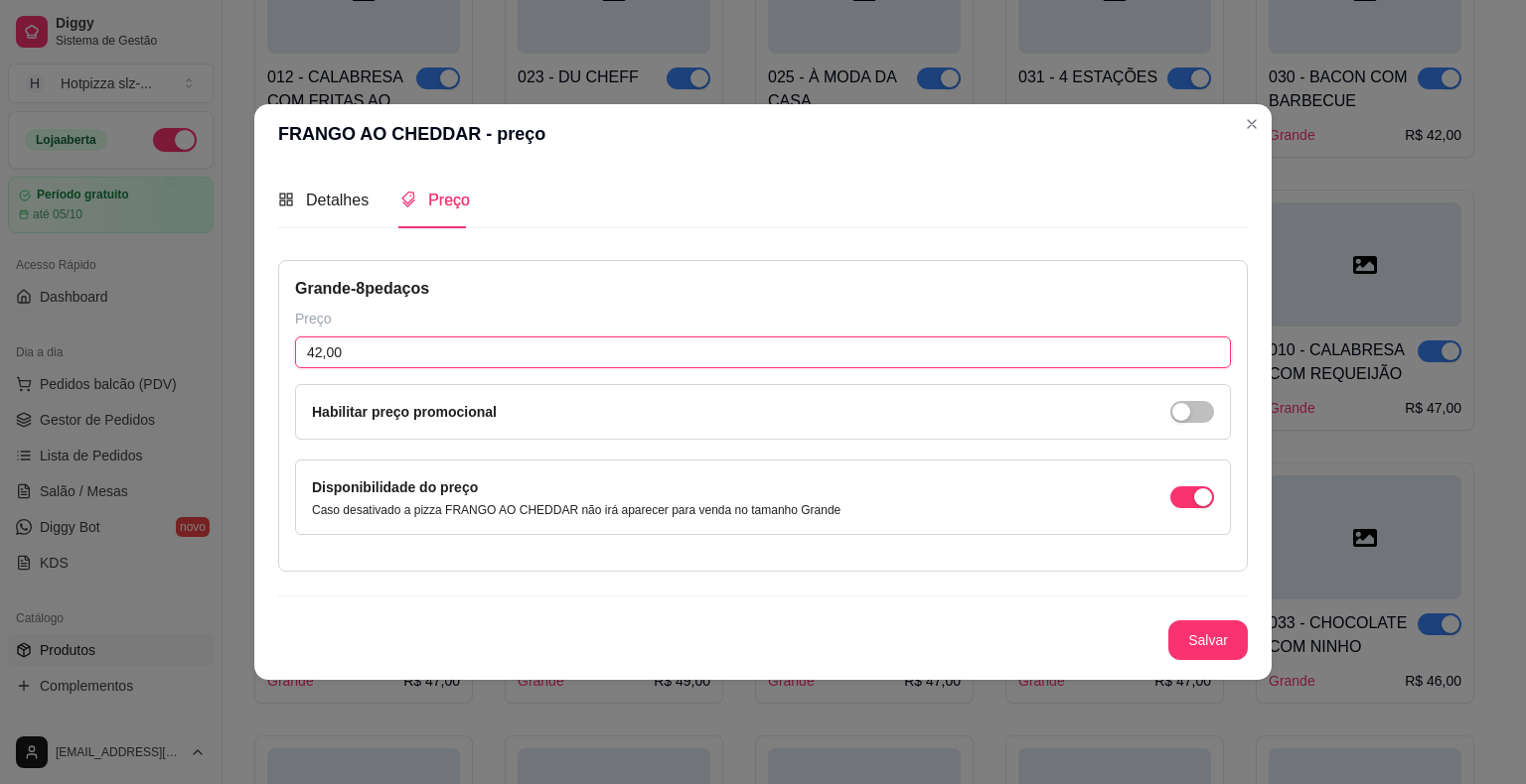
click at [353, 359] on input "42,00" at bounding box center [763, 353] width 935 height 32
type input "47,00"
click at [1198, 645] on button "Salvar" at bounding box center [1208, 640] width 78 height 39
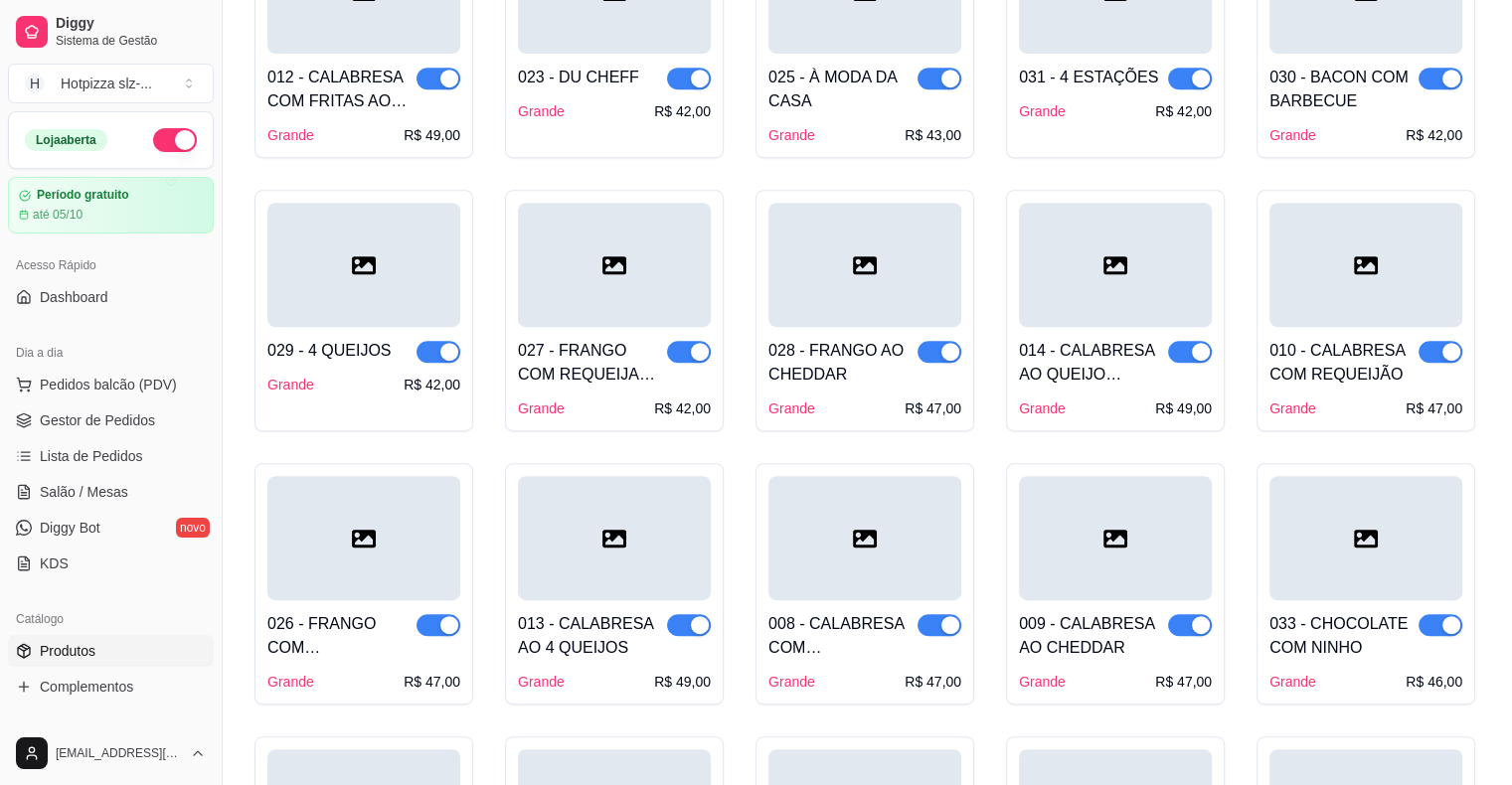
click at [575, 376] on div "027 - FRANGO COM REQUEIJAO E CHEDDAR" at bounding box center [592, 363] width 149 height 48
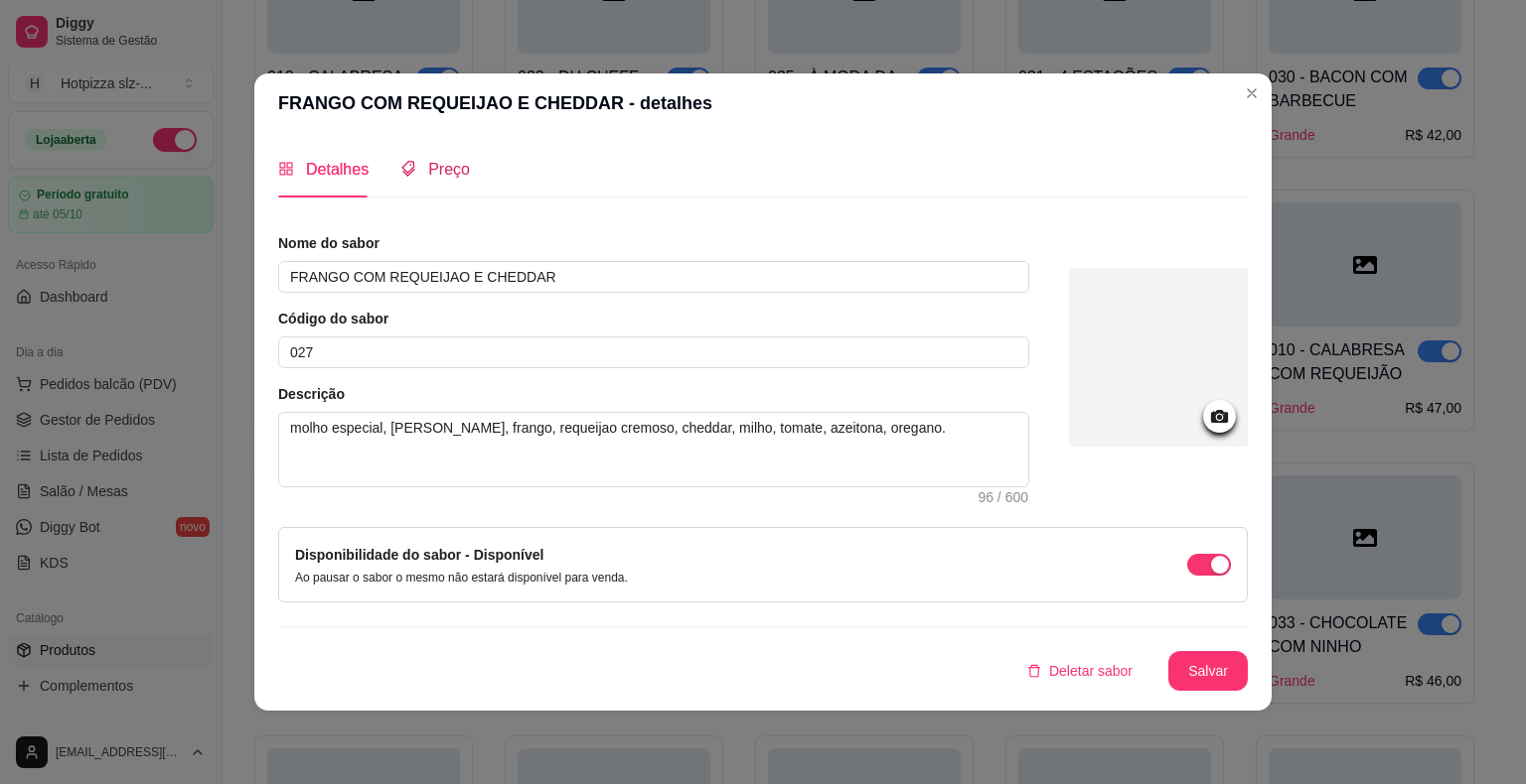
click at [453, 178] on span "Preço" at bounding box center [449, 169] width 42 height 17
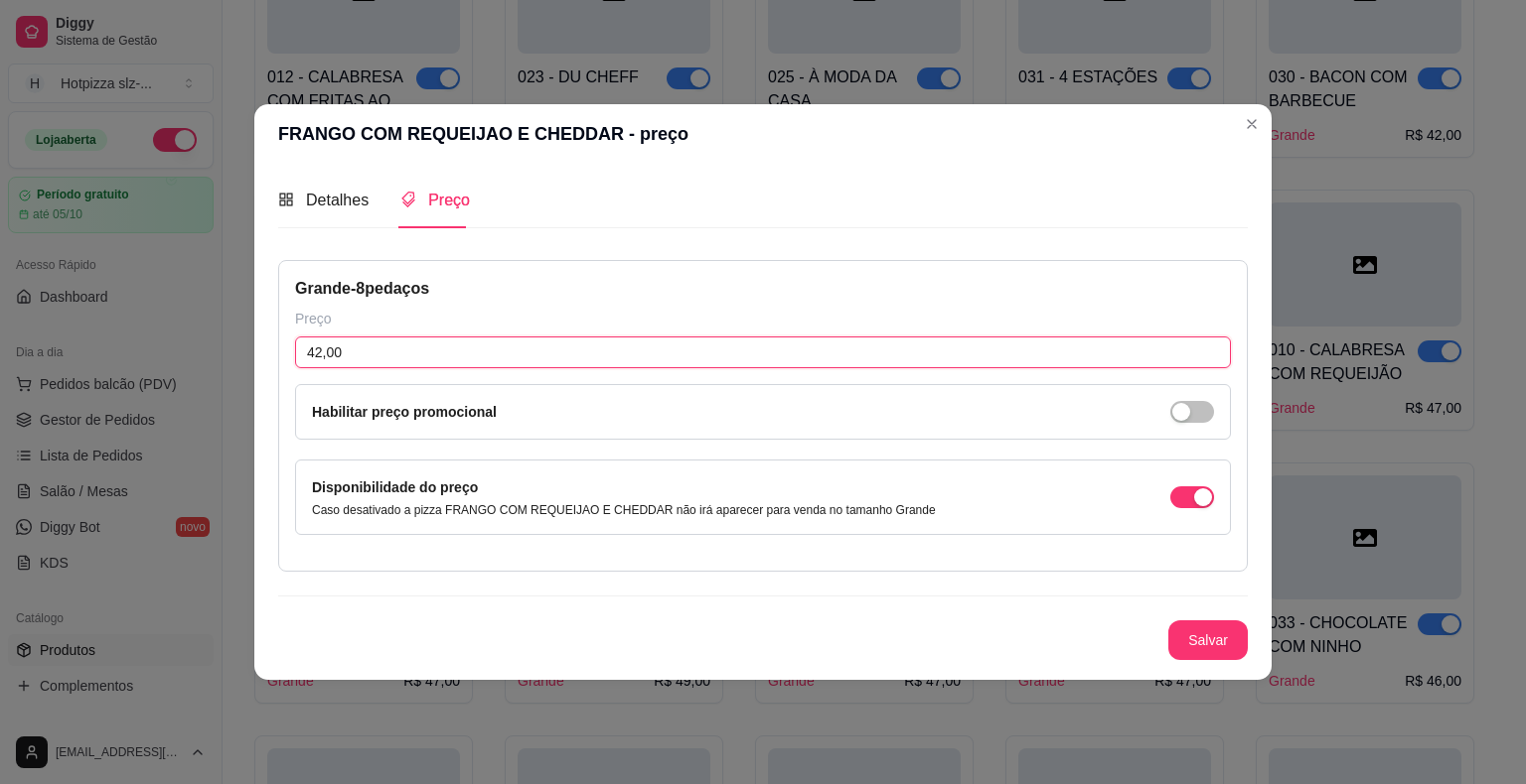
click at [366, 356] on input "42,00" at bounding box center [763, 353] width 935 height 32
type input "49,00"
click at [1196, 647] on button "Salvar" at bounding box center [1208, 640] width 78 height 39
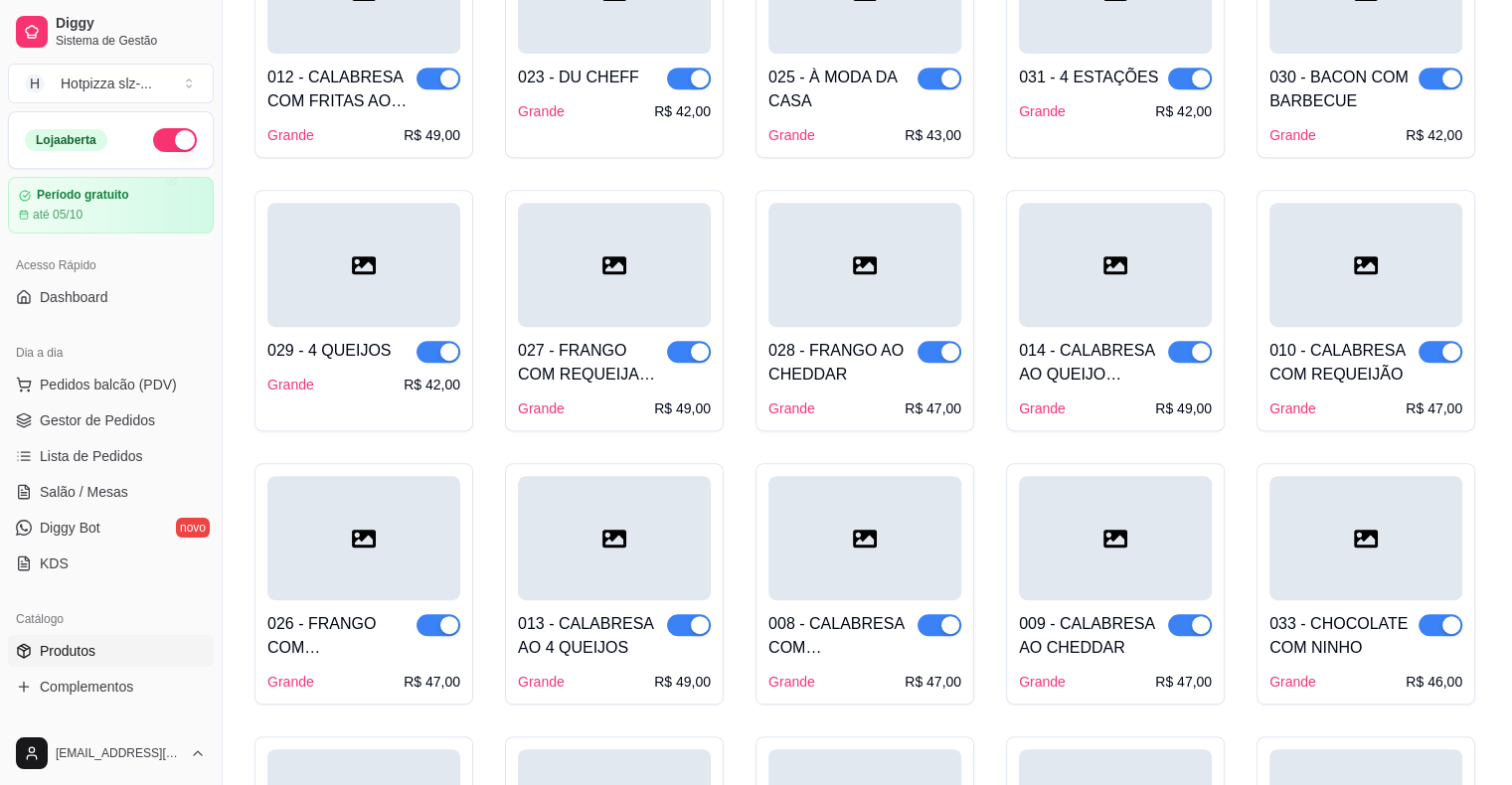
click at [333, 339] on div "029 - 4 QUEIJOS" at bounding box center [329, 351] width 124 height 24
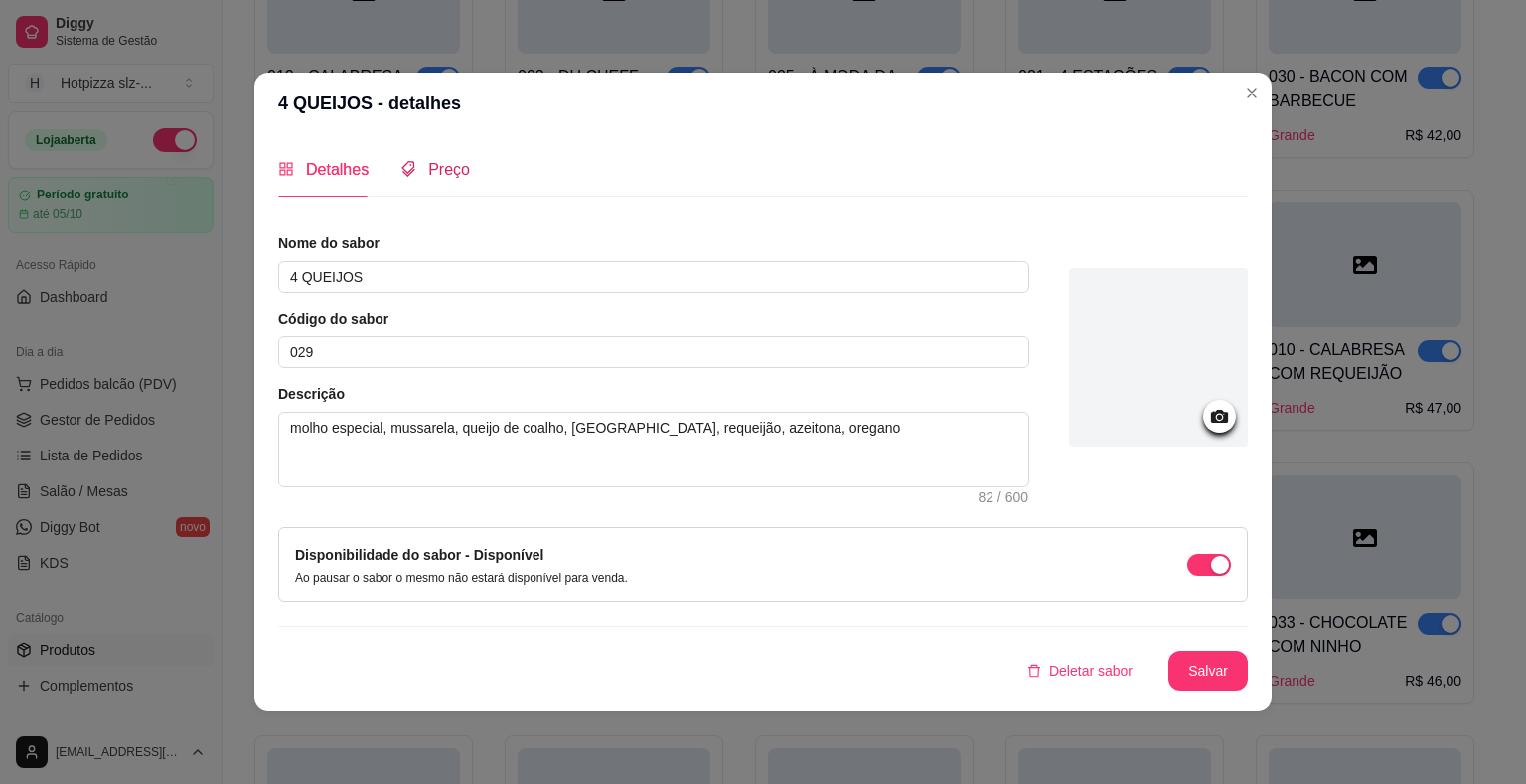
click at [449, 176] on span "Preço" at bounding box center [449, 169] width 42 height 17
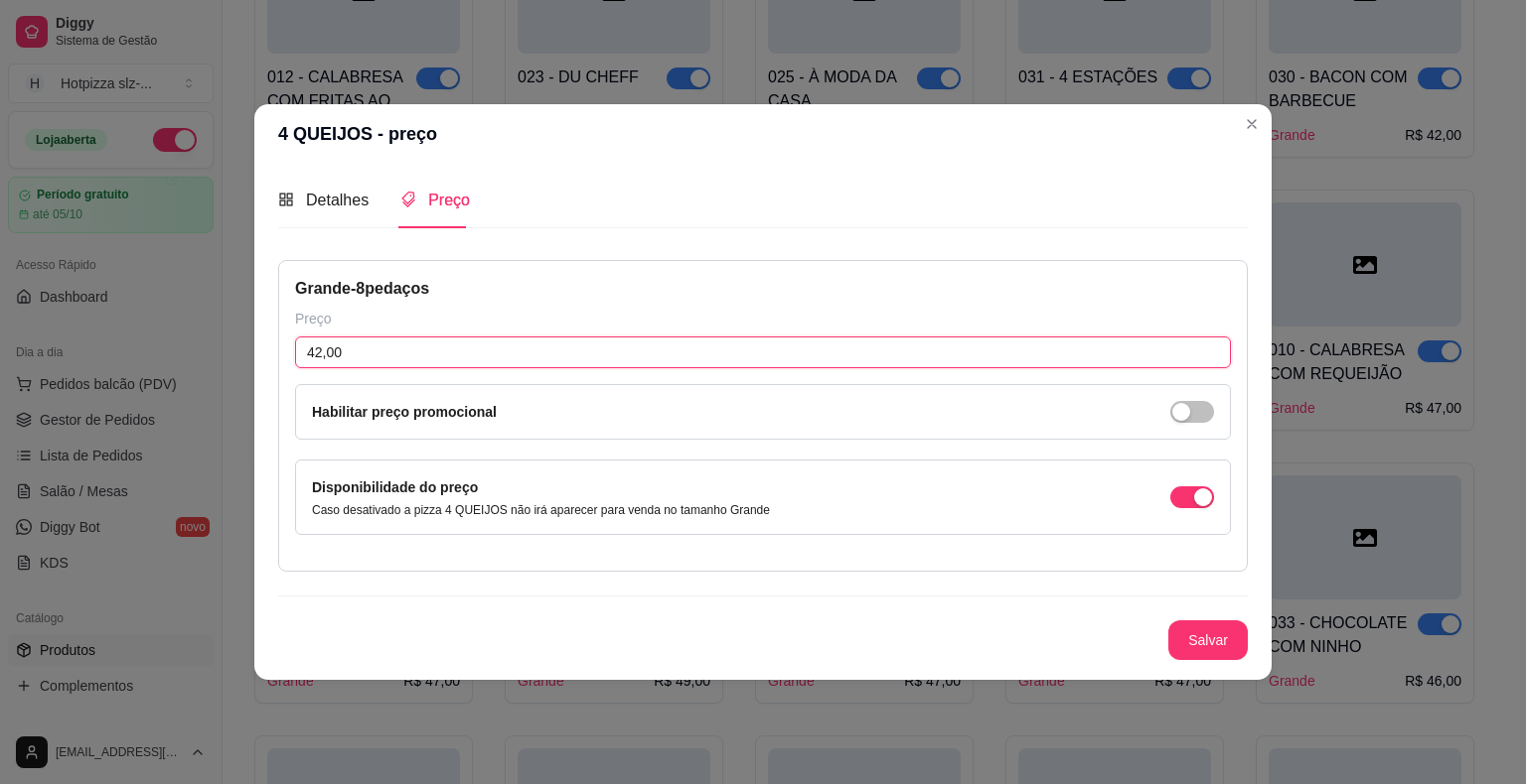
click at [353, 346] on input "42,00" at bounding box center [763, 353] width 935 height 32
type input "47,00"
click at [1208, 645] on button "Salvar" at bounding box center [1208, 640] width 78 height 39
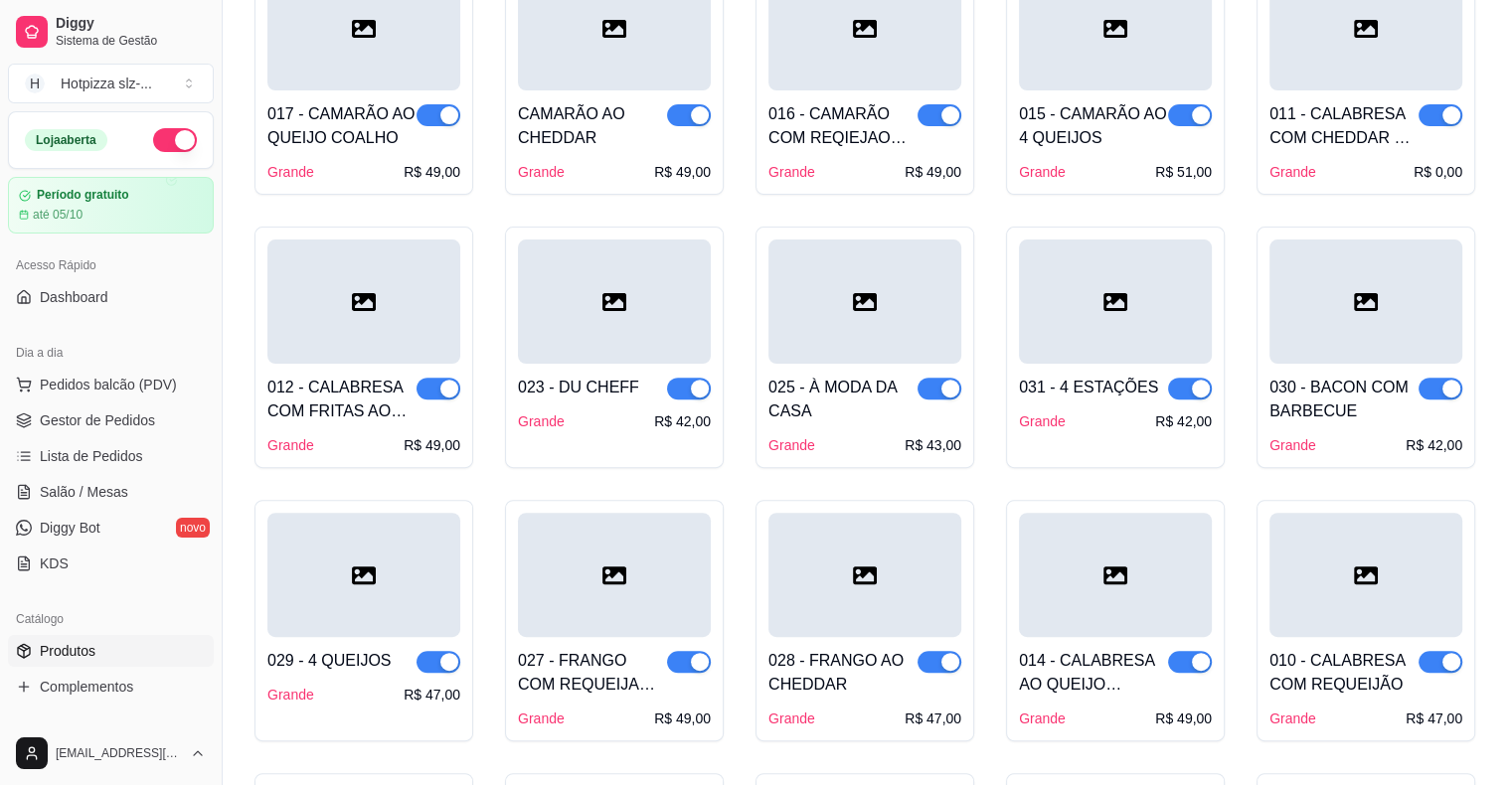
scroll to position [561, 0]
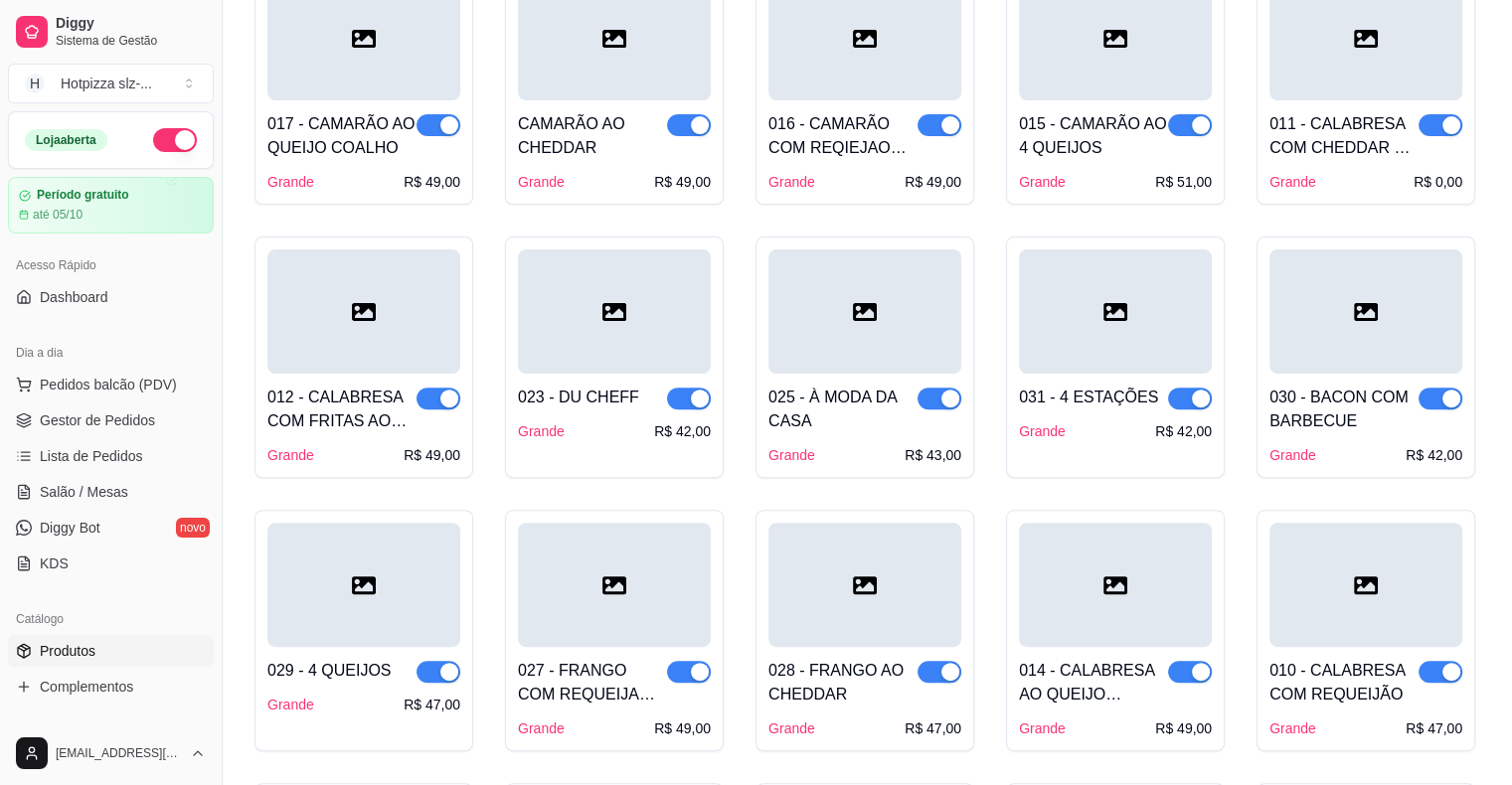
click at [1358, 388] on div "030 - BACON COM BARBECUE" at bounding box center [1344, 410] width 149 height 48
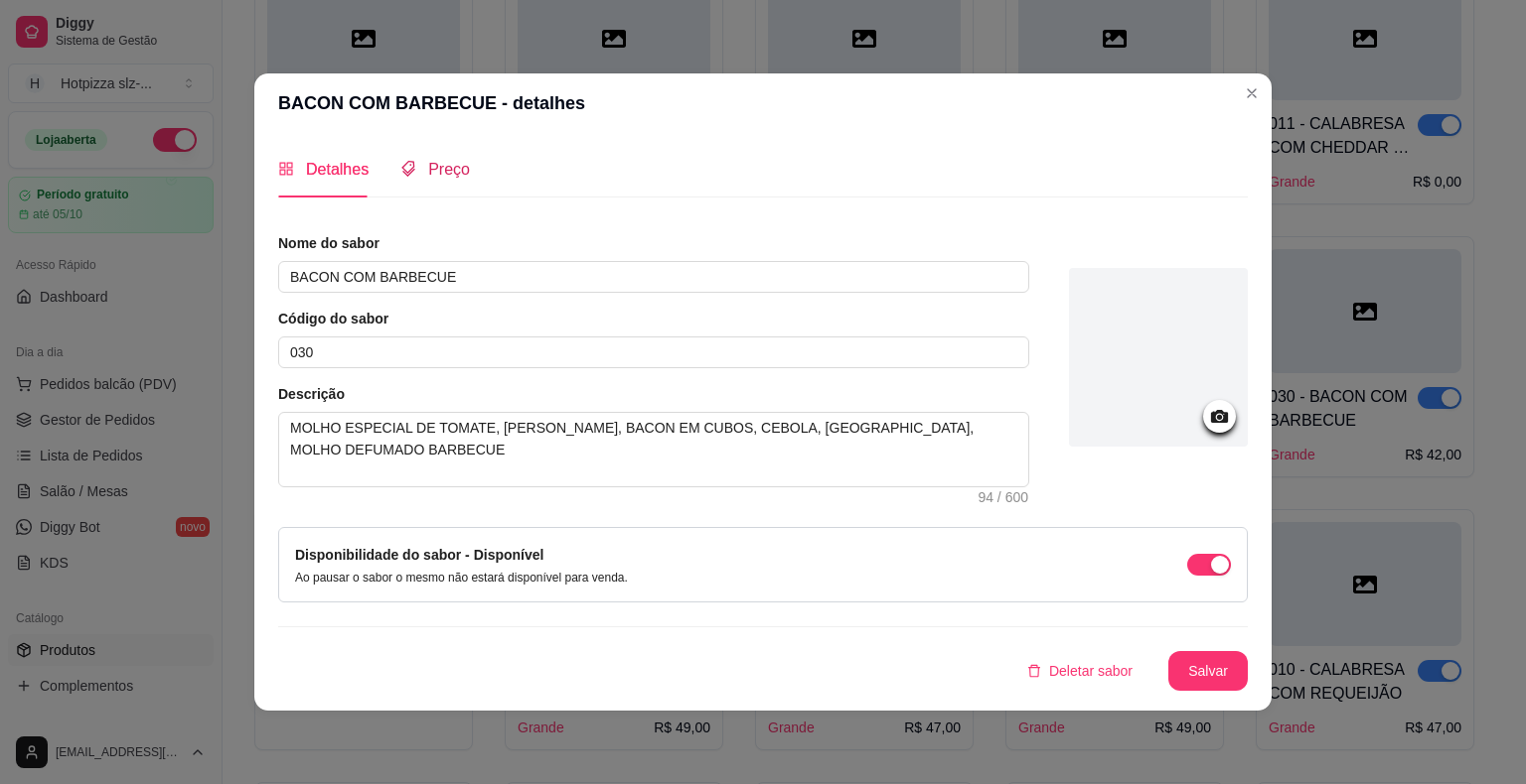
click at [445, 171] on span "Preço" at bounding box center [449, 169] width 42 height 17
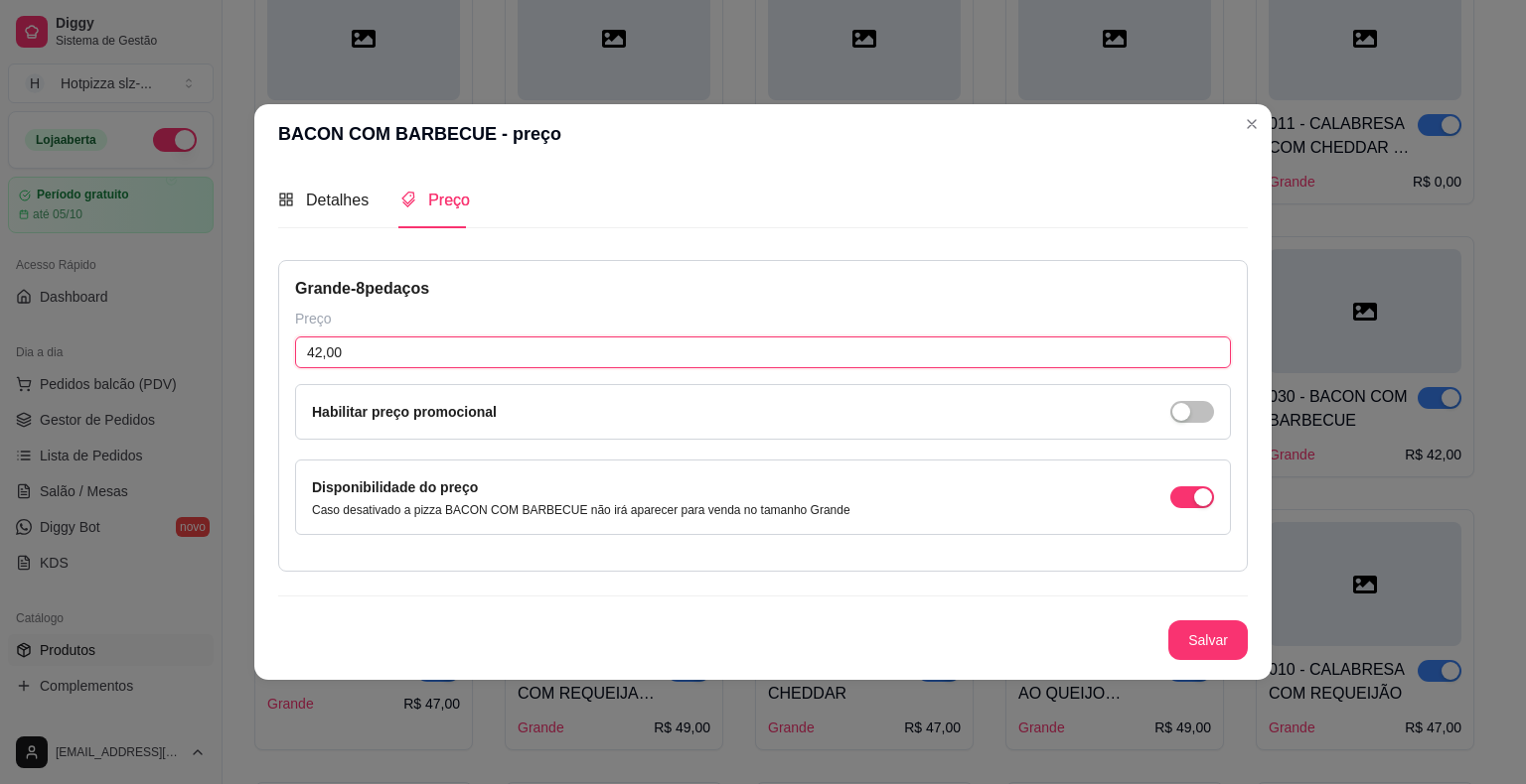
click at [348, 348] on input "42,00" at bounding box center [763, 353] width 935 height 32
type input "47,00"
click at [1197, 651] on button "Salvar" at bounding box center [1208, 640] width 78 height 39
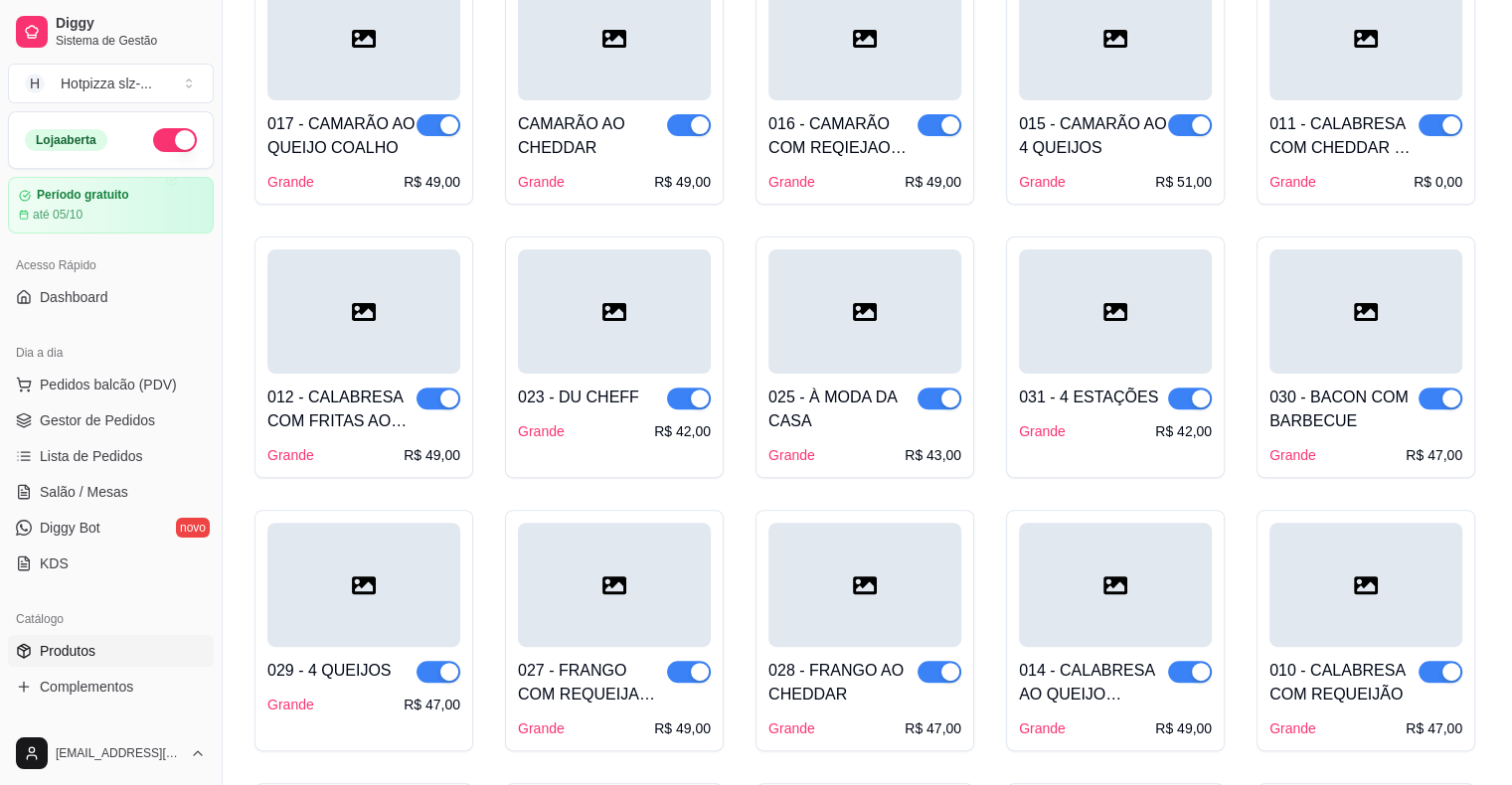
click at [1105, 400] on div "031 - 4 ESTAÇÕES" at bounding box center [1088, 398] width 139 height 24
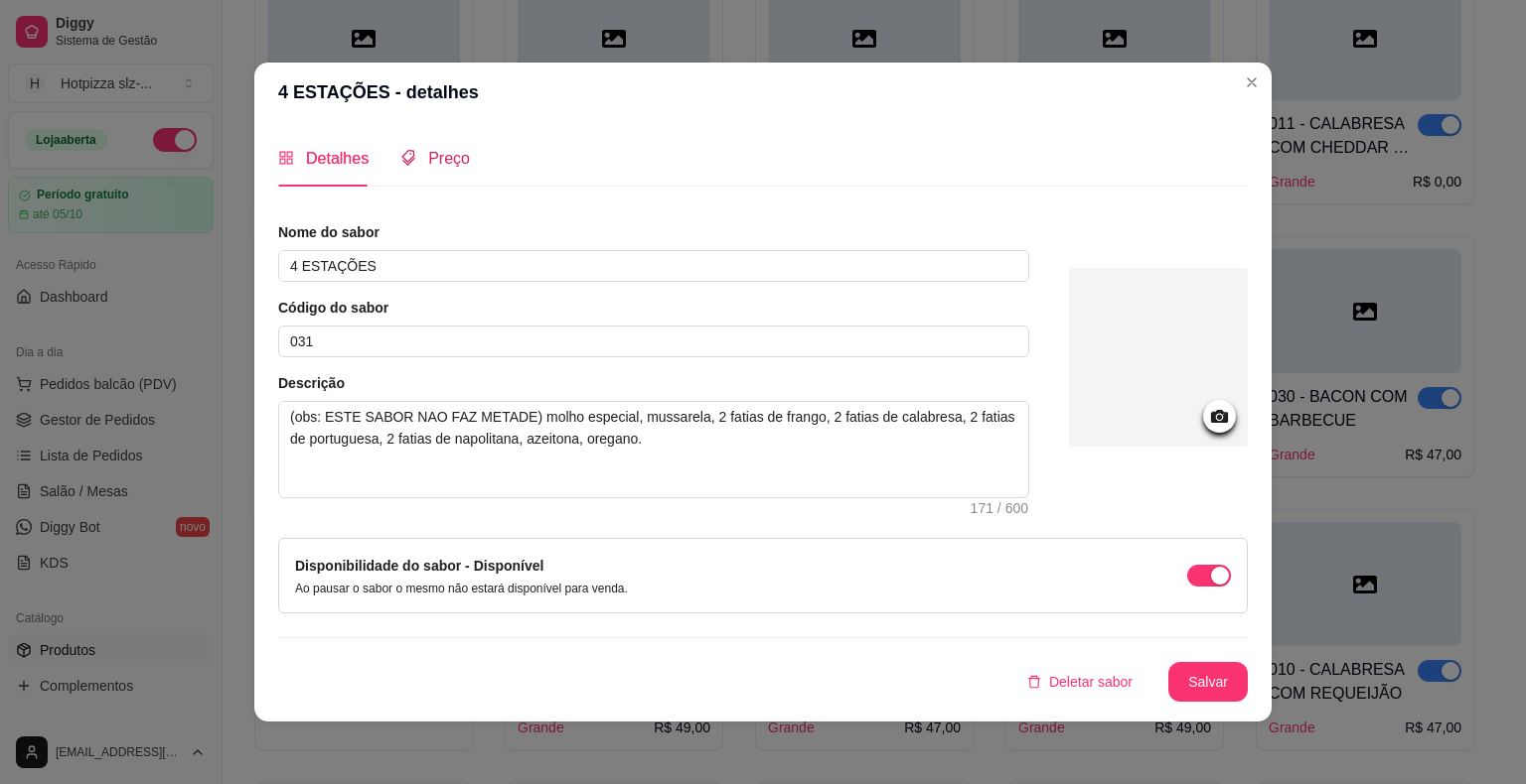
click at [449, 160] on span "Preço" at bounding box center [449, 158] width 42 height 17
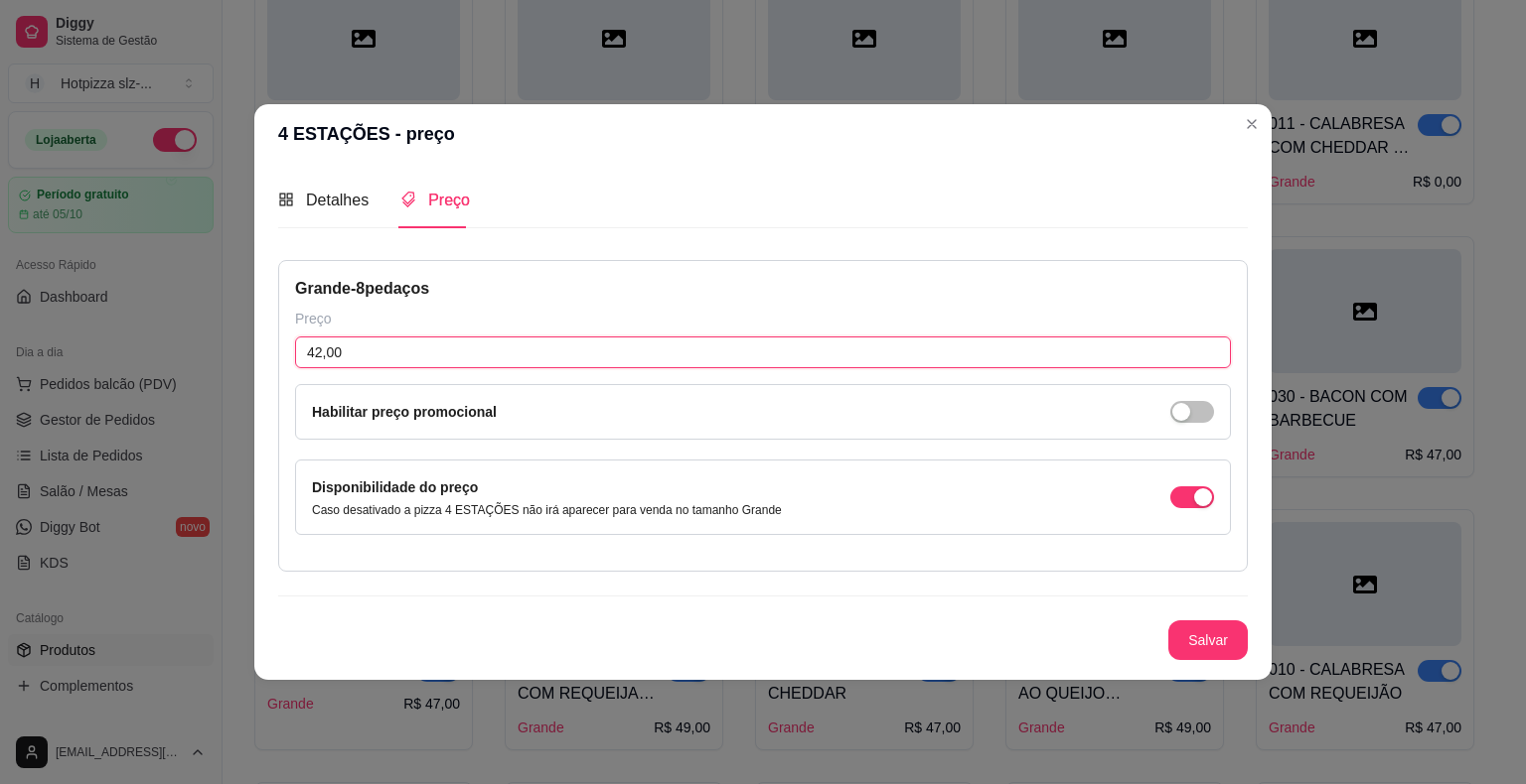
click at [362, 356] on input "42,00" at bounding box center [763, 353] width 935 height 32
type input "49,00"
click at [1200, 642] on button "Salvar" at bounding box center [1208, 640] width 78 height 39
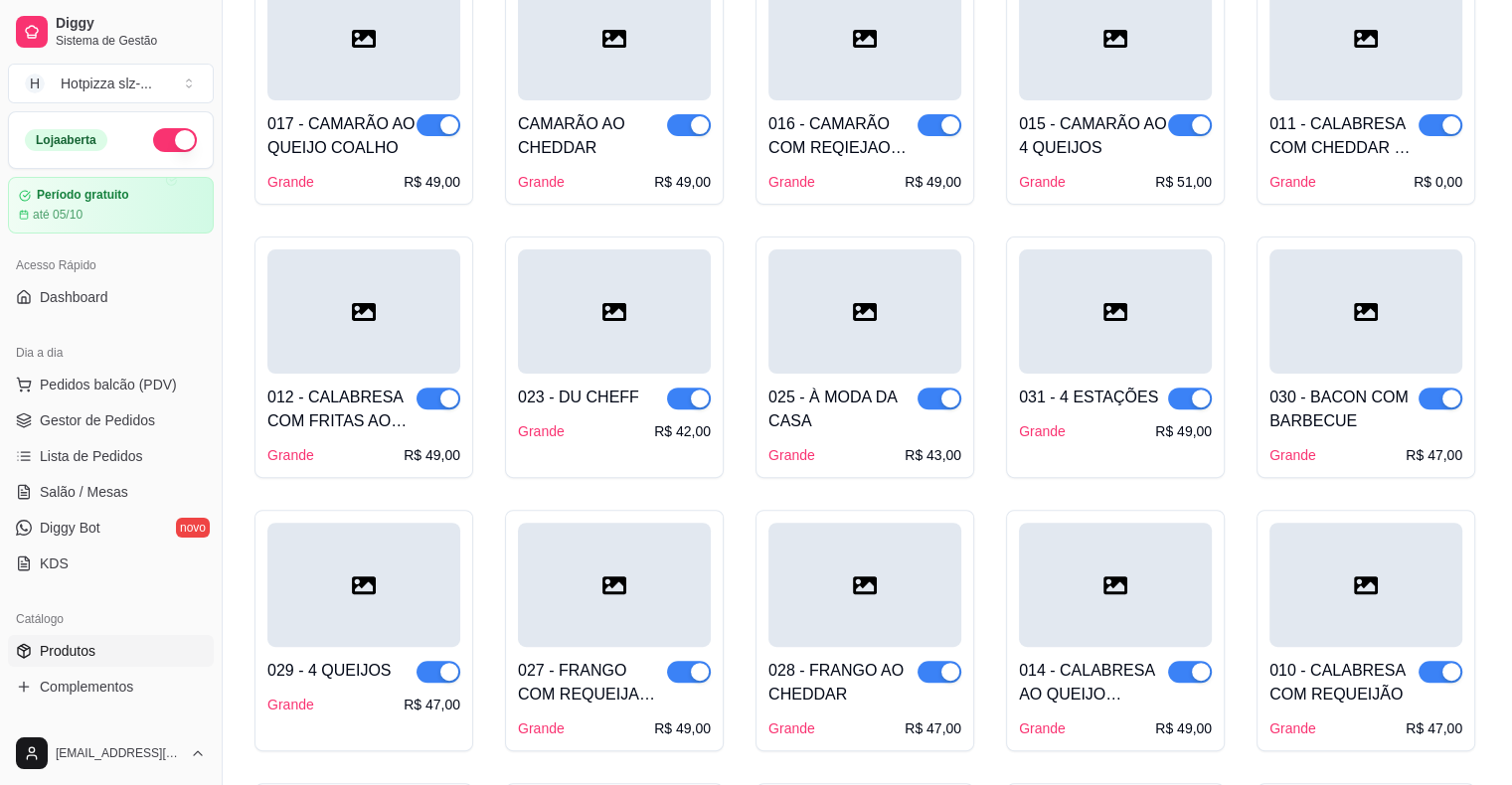
click at [866, 416] on div "025 - À MODA DA CASA" at bounding box center [842, 410] width 149 height 48
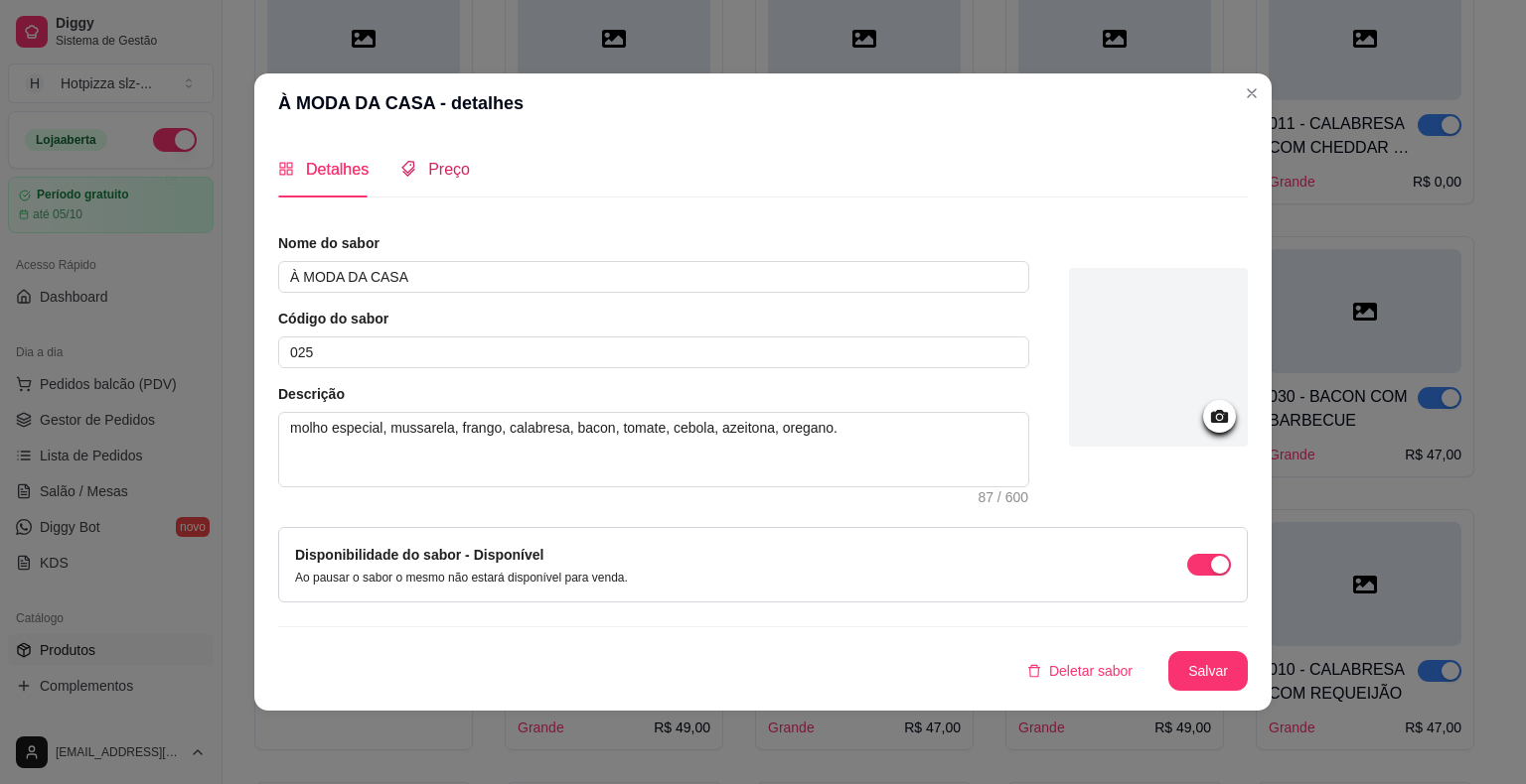
click at [445, 167] on span "Preço" at bounding box center [449, 169] width 42 height 17
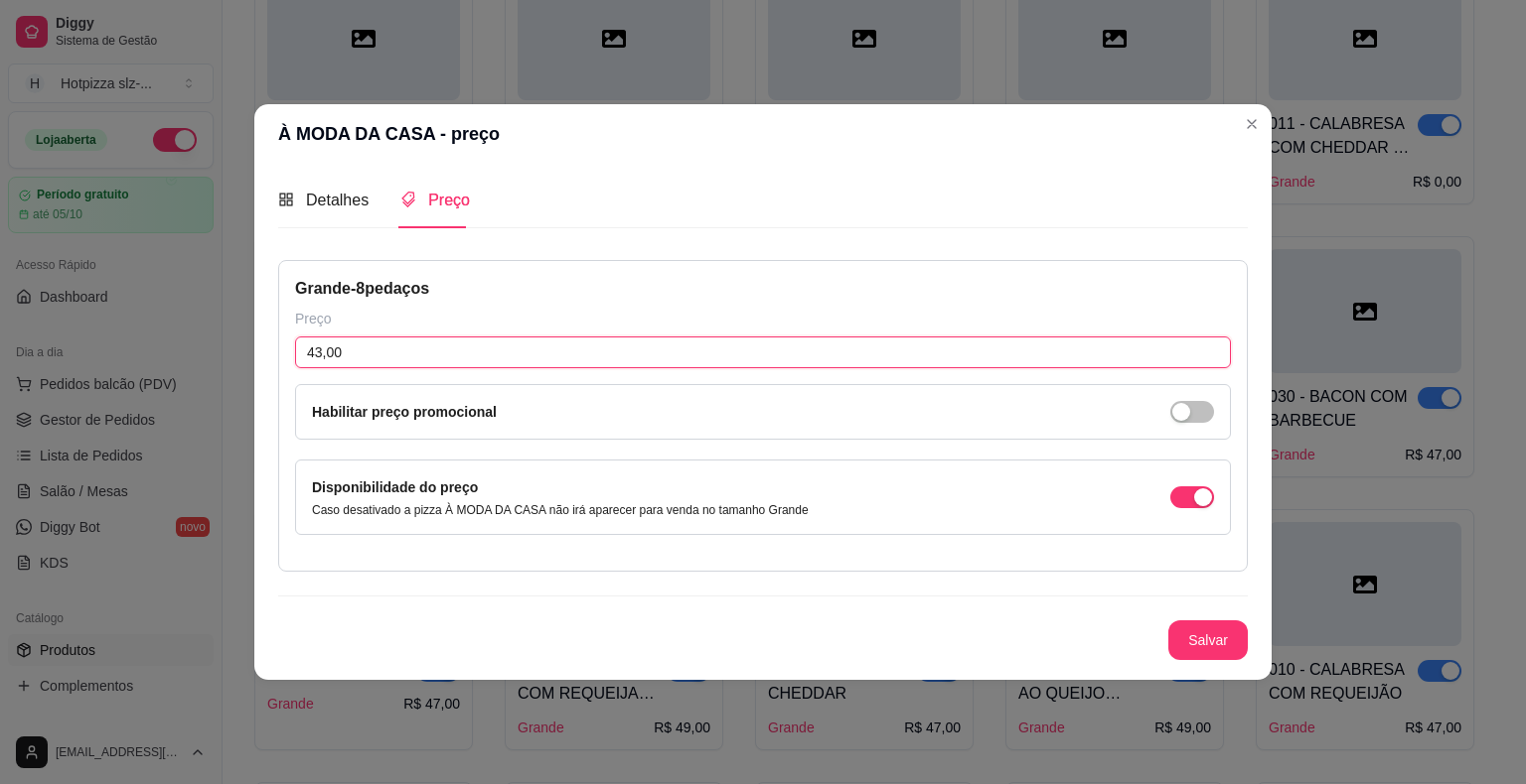
click at [363, 352] on input "43,00" at bounding box center [763, 353] width 935 height 32
type input "49,00"
click at [1228, 656] on button "Salvar" at bounding box center [1208, 640] width 78 height 39
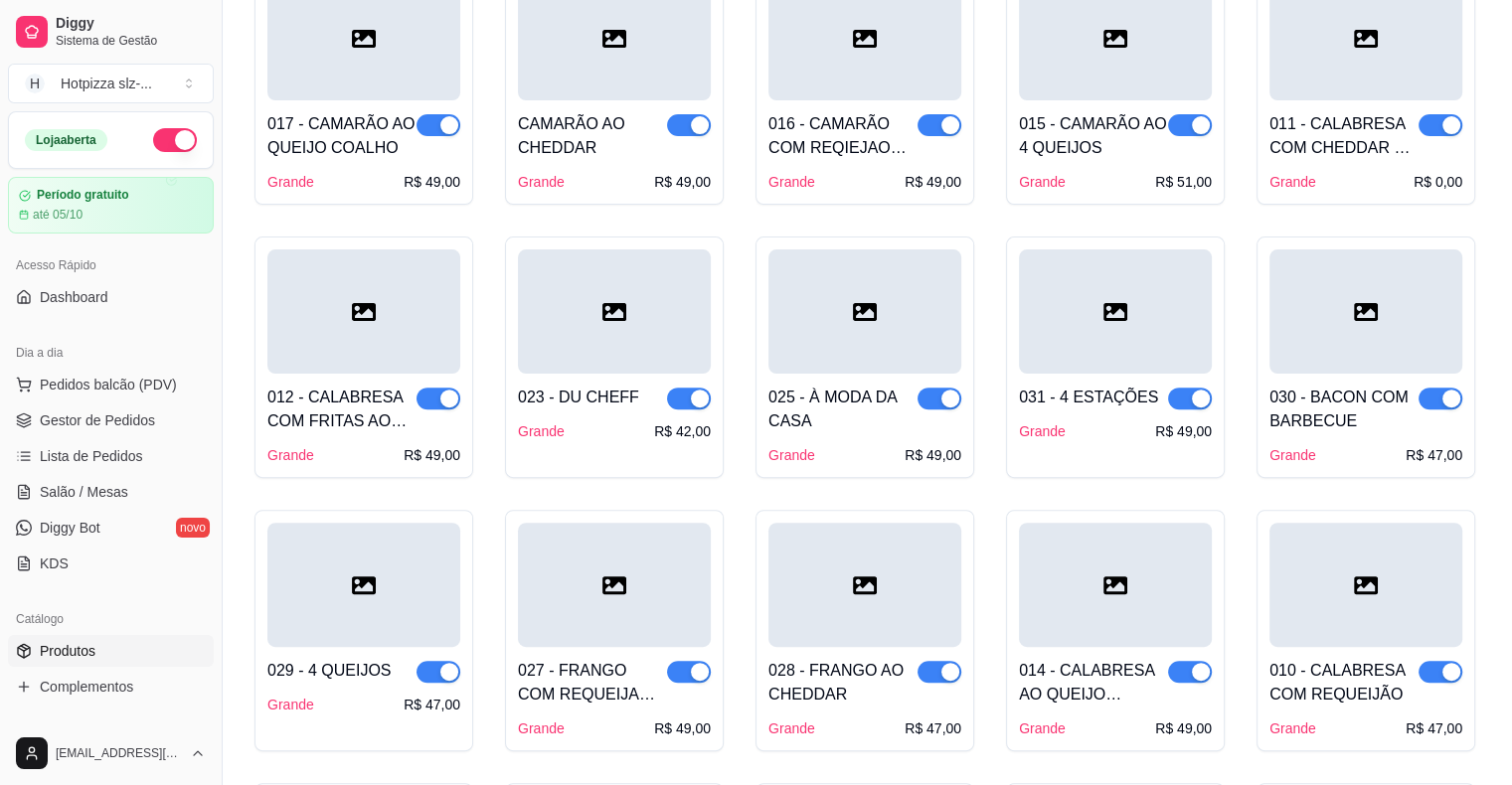
click at [599, 408] on div "023 - DU CHEFF" at bounding box center [578, 398] width 121 height 24
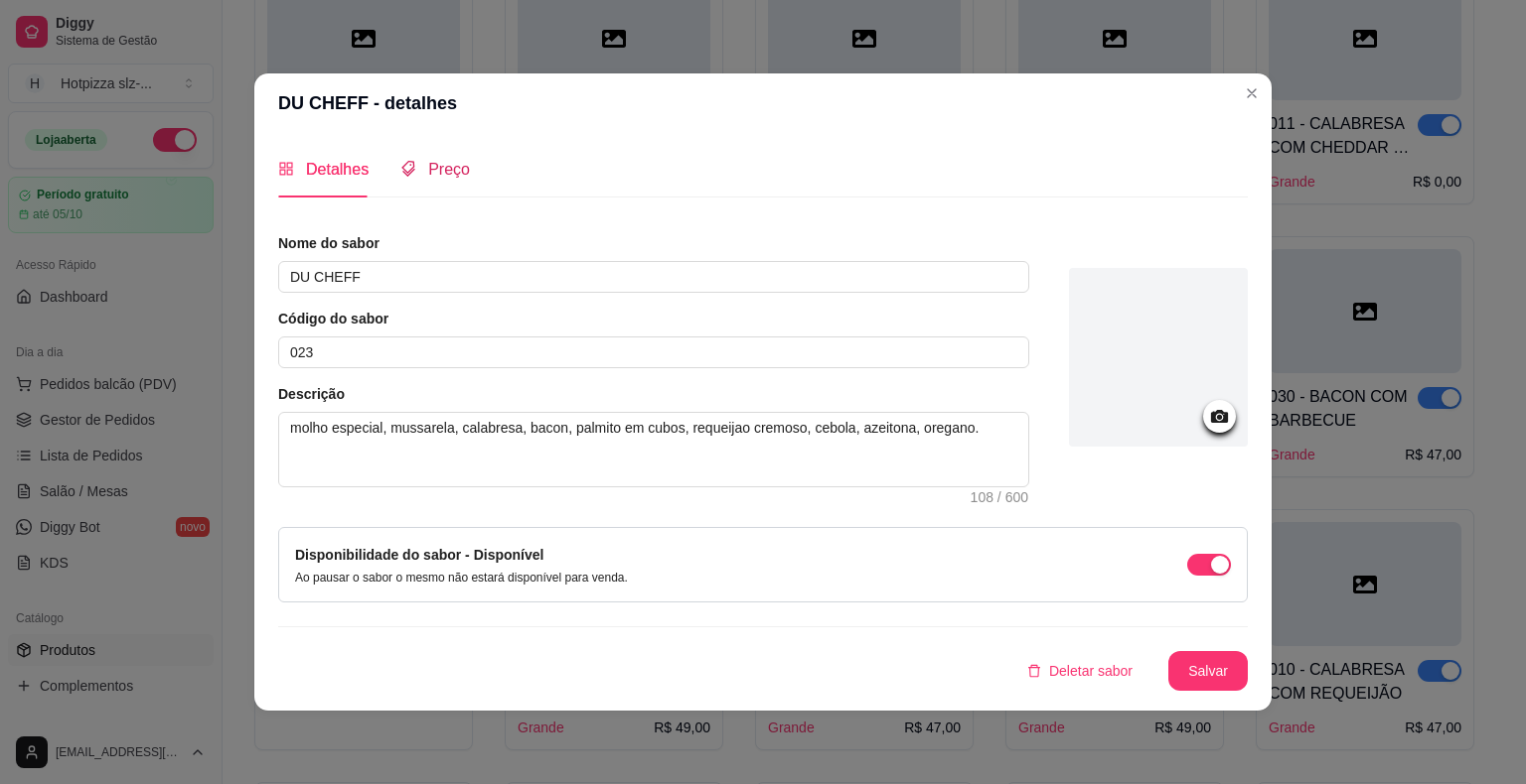
click at [454, 172] on span "Preço" at bounding box center [449, 169] width 42 height 17
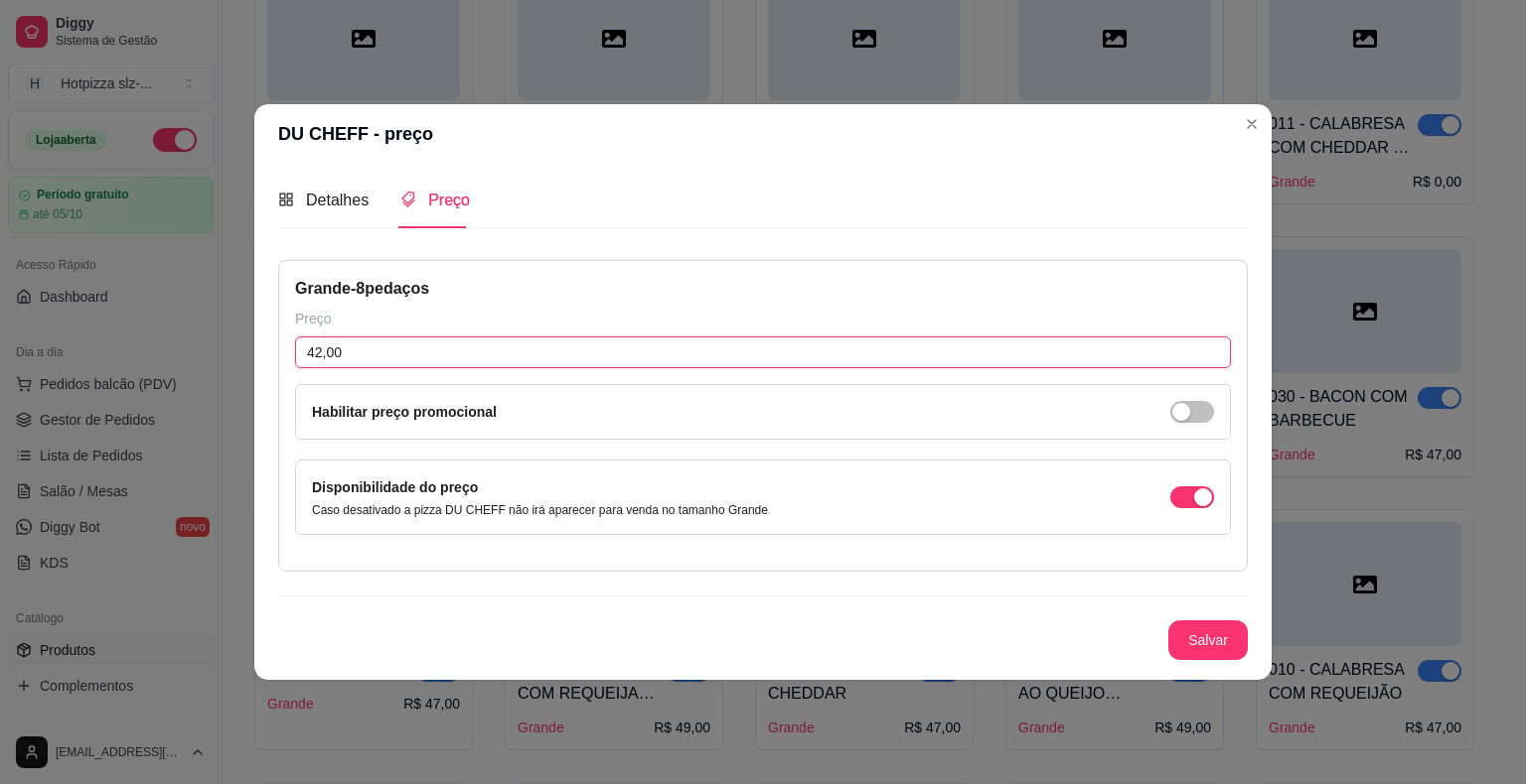
click at [351, 356] on input "42,00" at bounding box center [763, 353] width 935 height 32
type input "49,00"
click at [1212, 639] on button "Salvar" at bounding box center [1208, 640] width 78 height 39
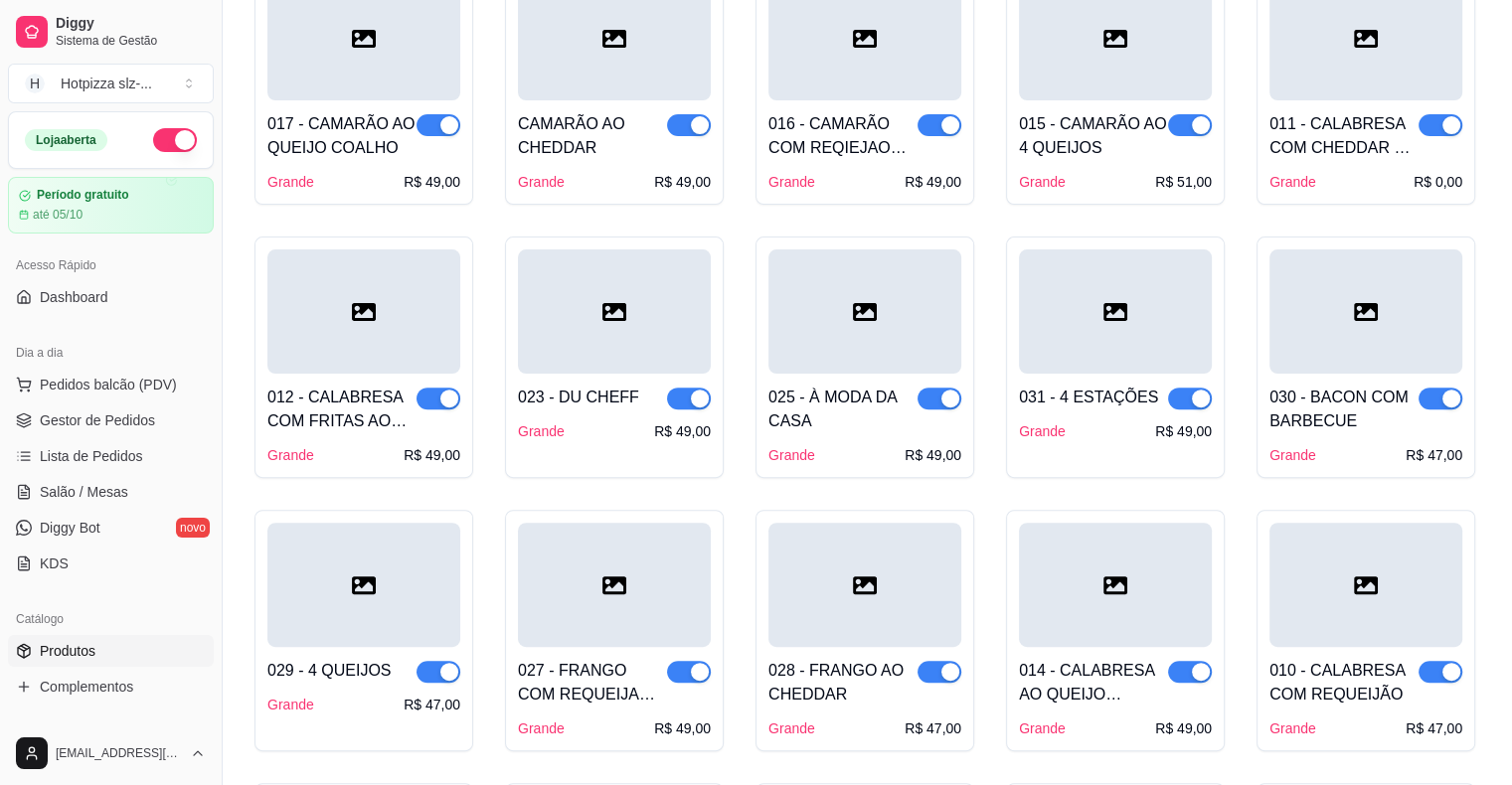
click at [608, 412] on div "023 - DU CHEFF Grande R$ 49,00" at bounding box center [614, 408] width 193 height 68
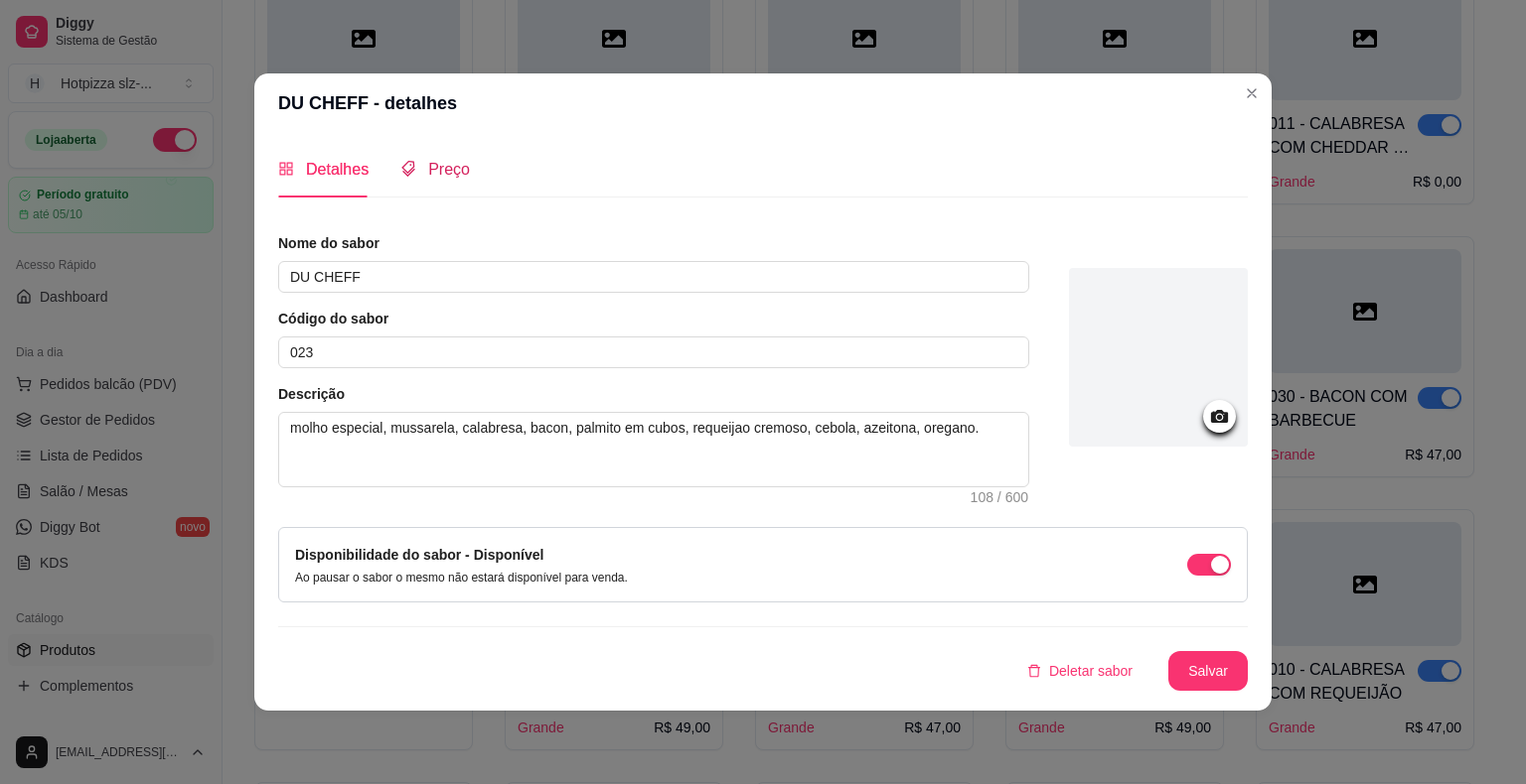
click at [445, 172] on span "Preço" at bounding box center [449, 169] width 42 height 17
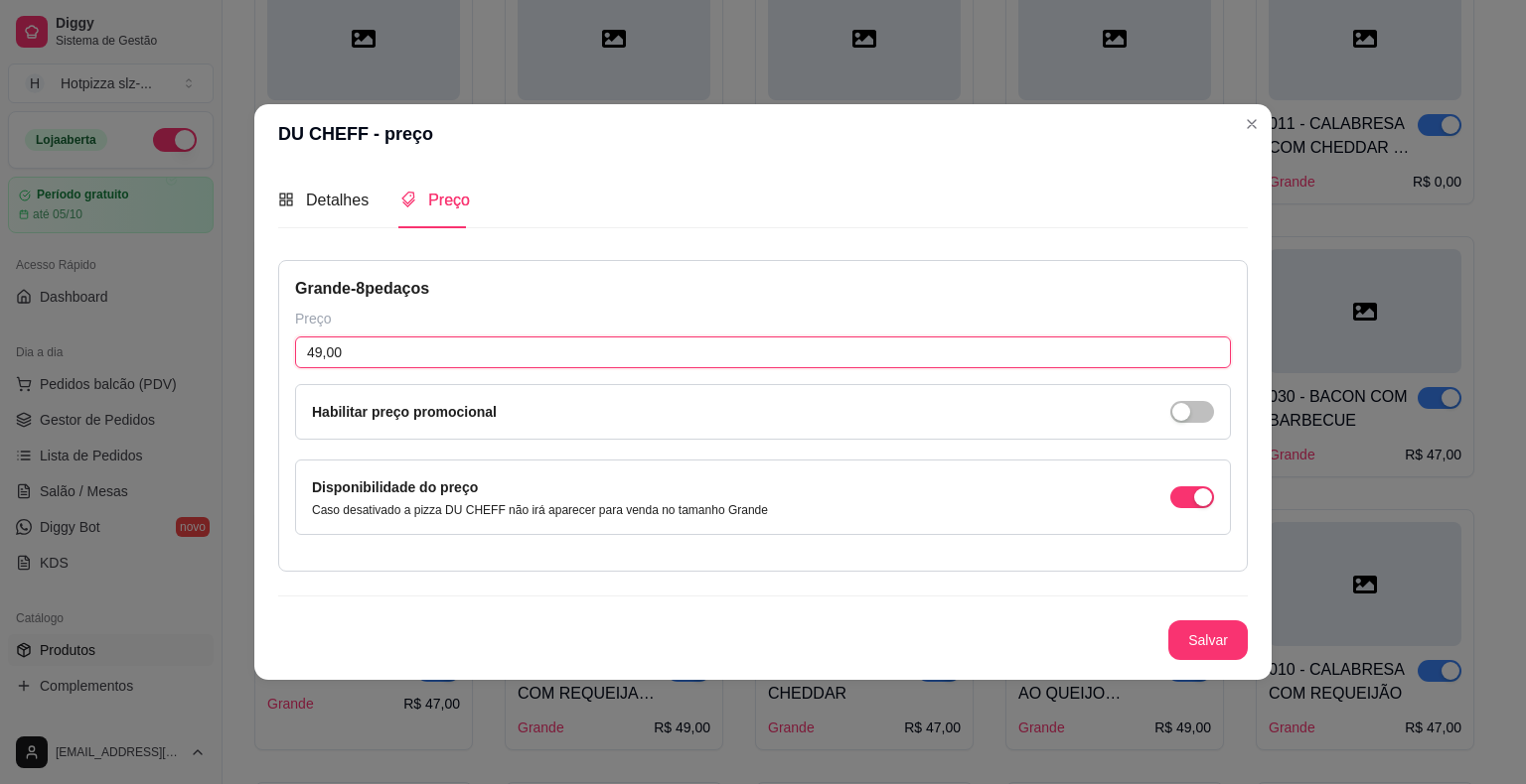
click at [345, 352] on input "49,00" at bounding box center [763, 353] width 935 height 32
type input "47,00"
click at [1203, 633] on button "Salvar" at bounding box center [1208, 640] width 78 height 39
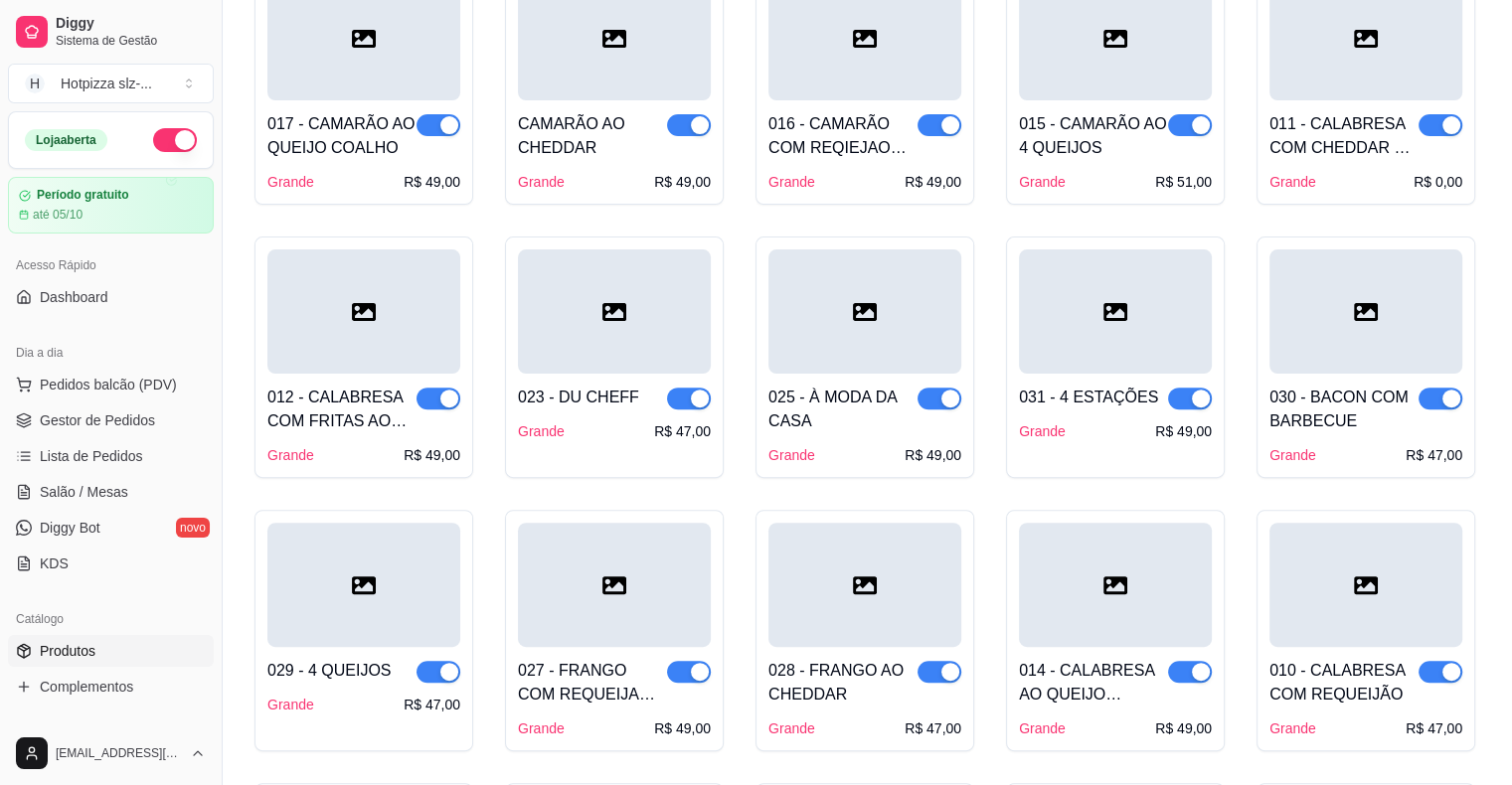
click at [339, 439] on div "012 - CALABRESA COM FRITAS AO CHEDDAR CREMOSO Grande R$ 49,00" at bounding box center [363, 419] width 193 height 91
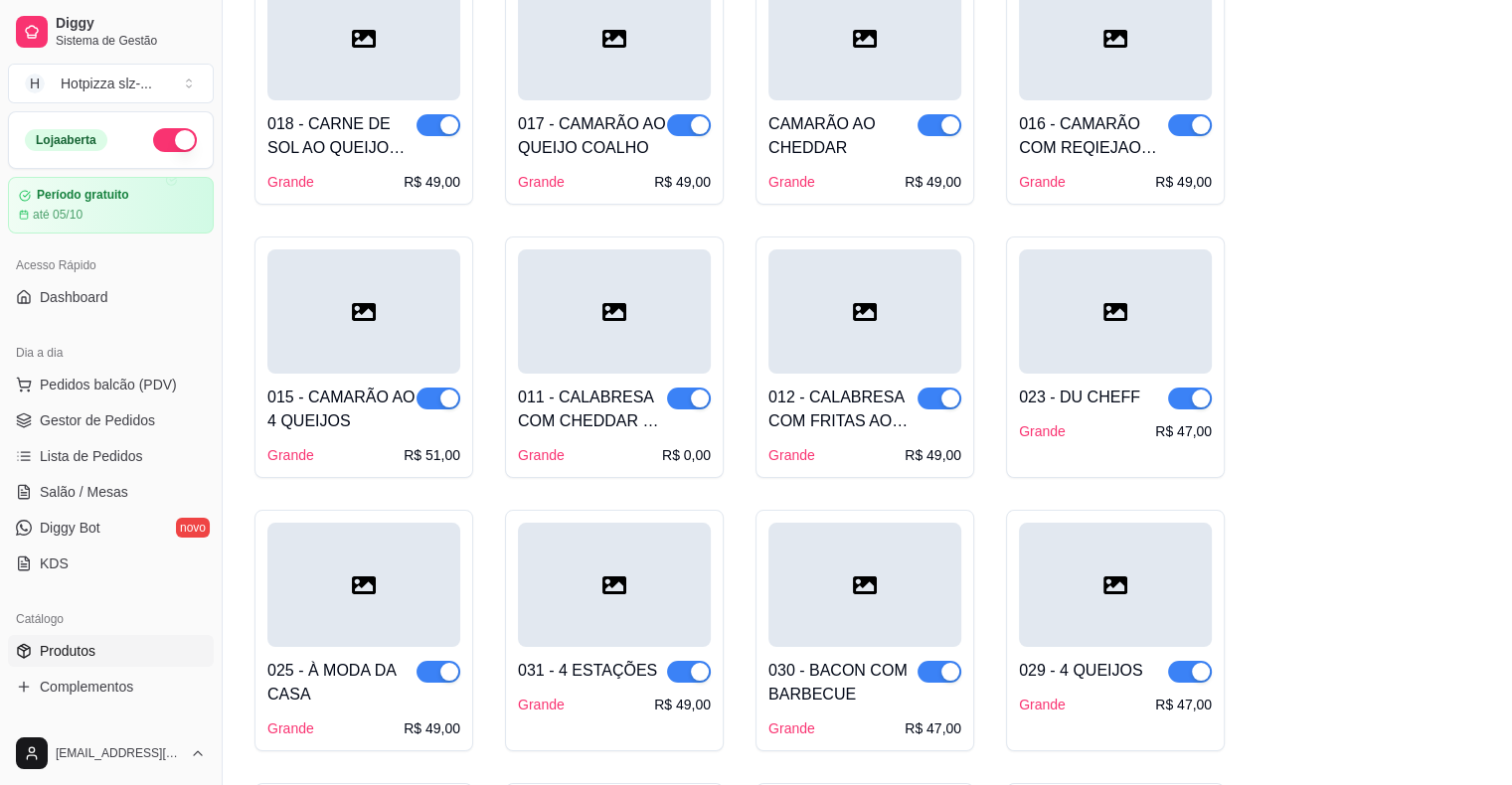
click at [339, 439] on textarea "molho especial de tomate, mussarela, calabresa em rodelas, cebola, cheddar crem…" at bounding box center [644, 451] width 765 height 75
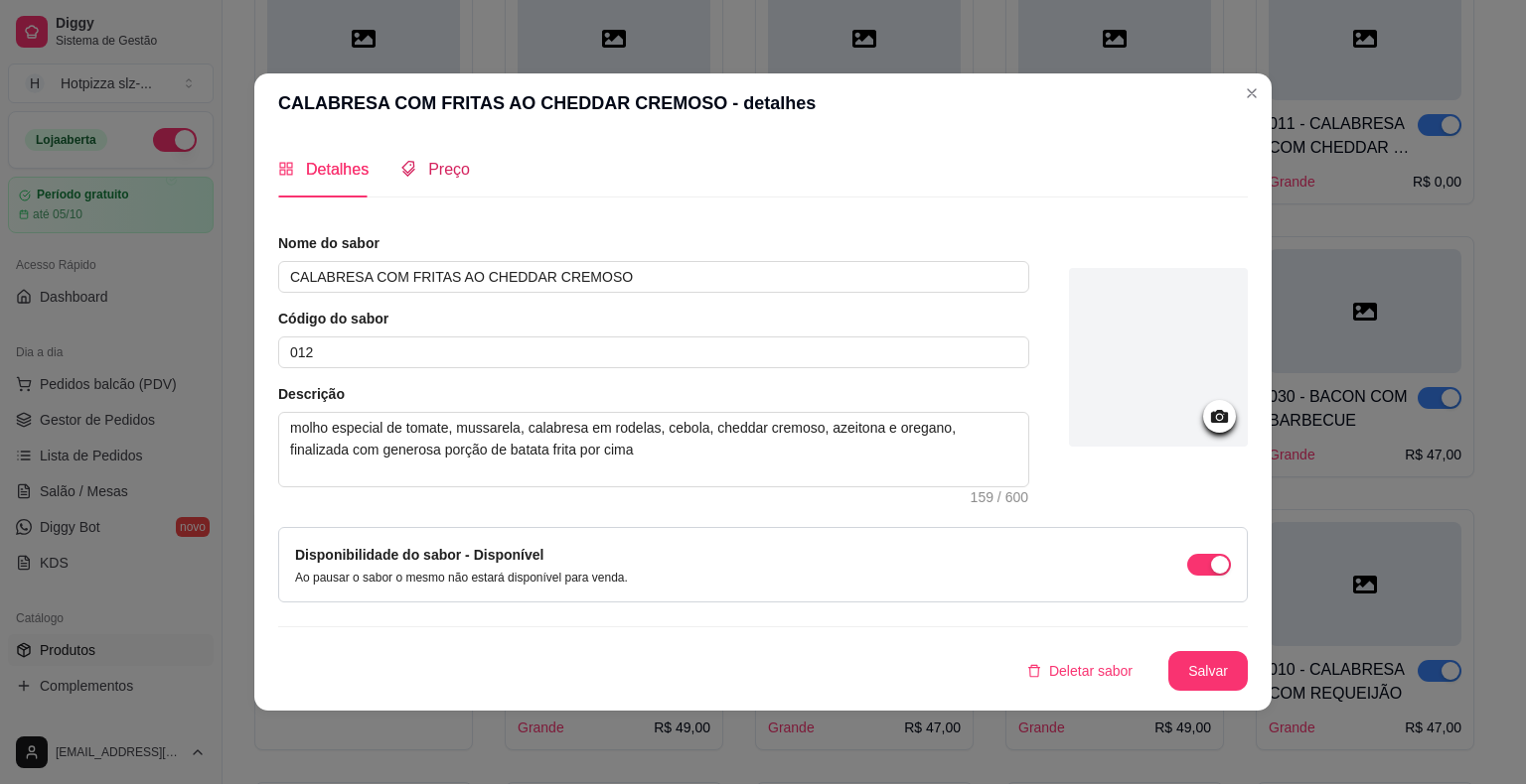
click at [443, 169] on span "Preço" at bounding box center [449, 169] width 42 height 17
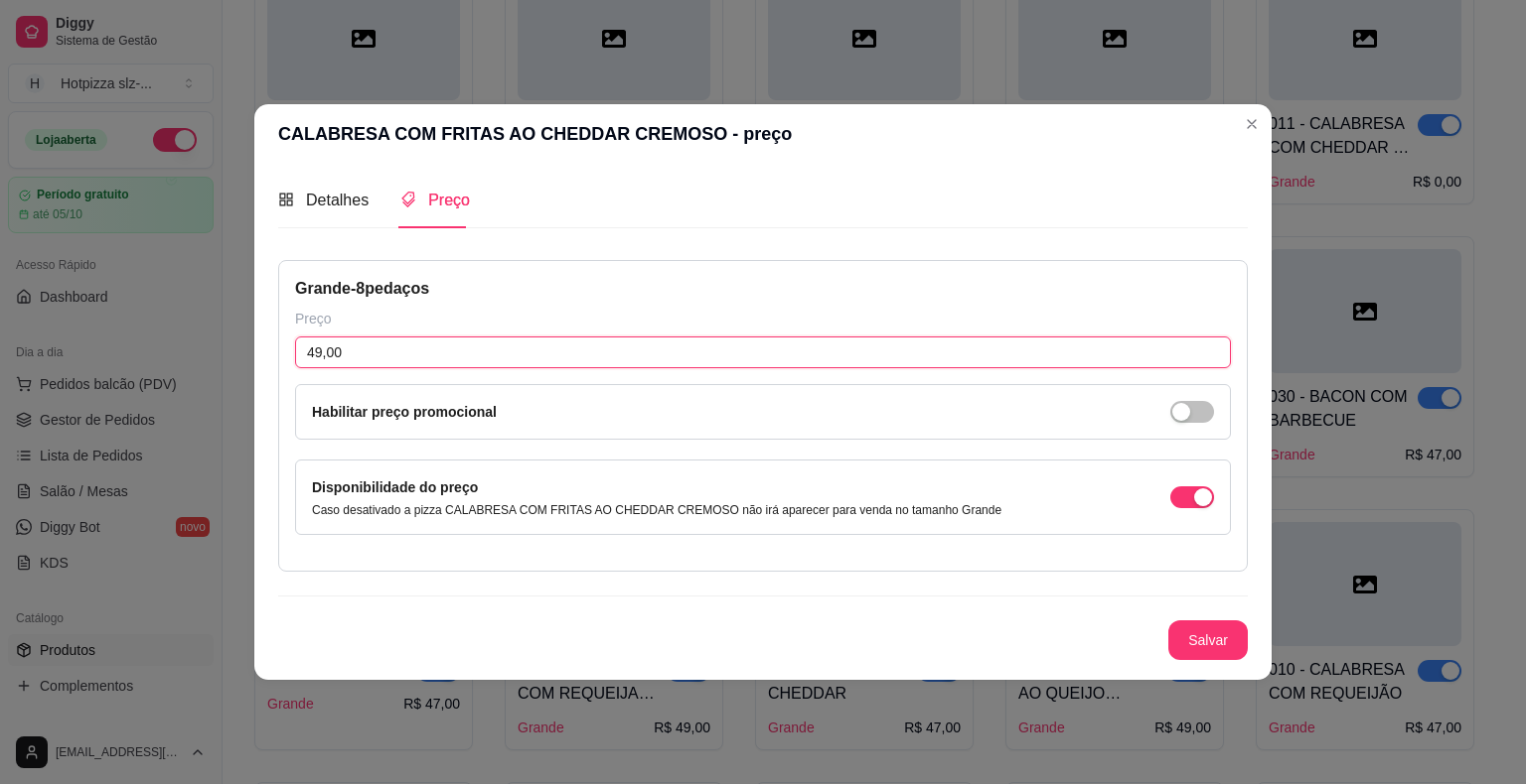
click at [341, 352] on input "49,00" at bounding box center [763, 353] width 935 height 32
type input "53,00"
click at [1184, 637] on button "Salvar" at bounding box center [1208, 640] width 78 height 39
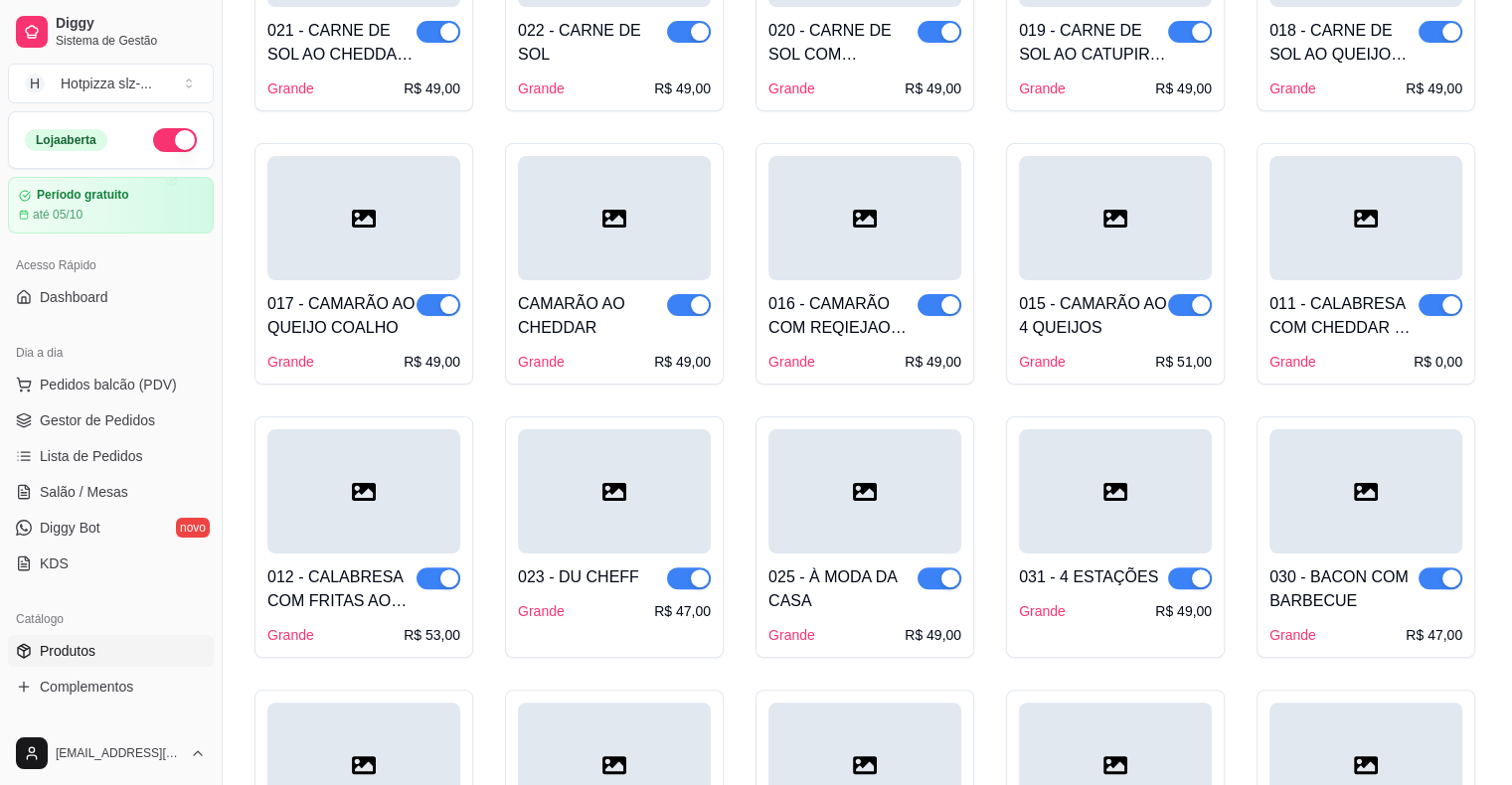
scroll to position [355, 0]
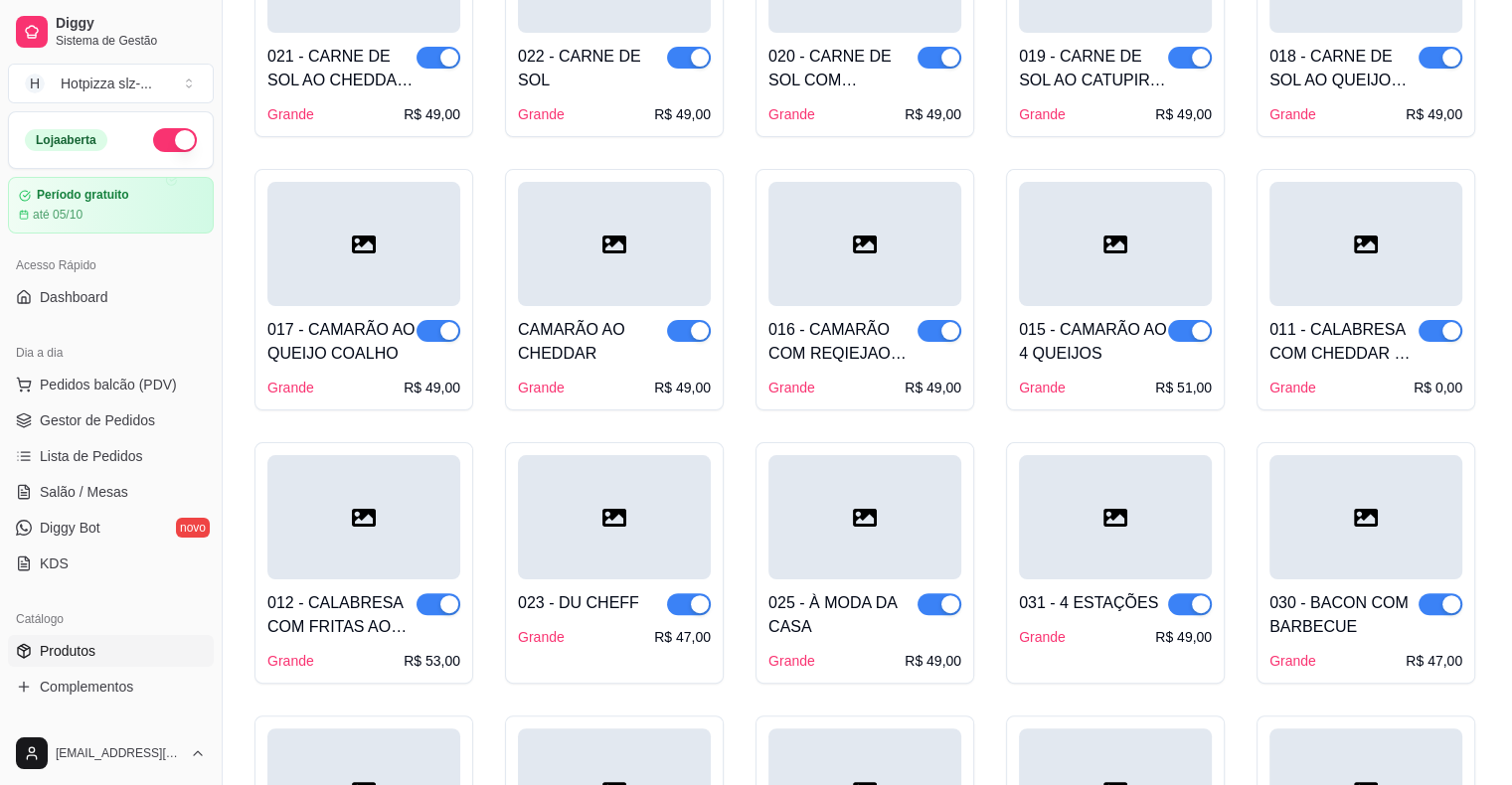
click at [1334, 328] on div "011 - CALABRESA COM CHEDDAR E REQUEIJÃO CREMOSO" at bounding box center [1344, 342] width 149 height 48
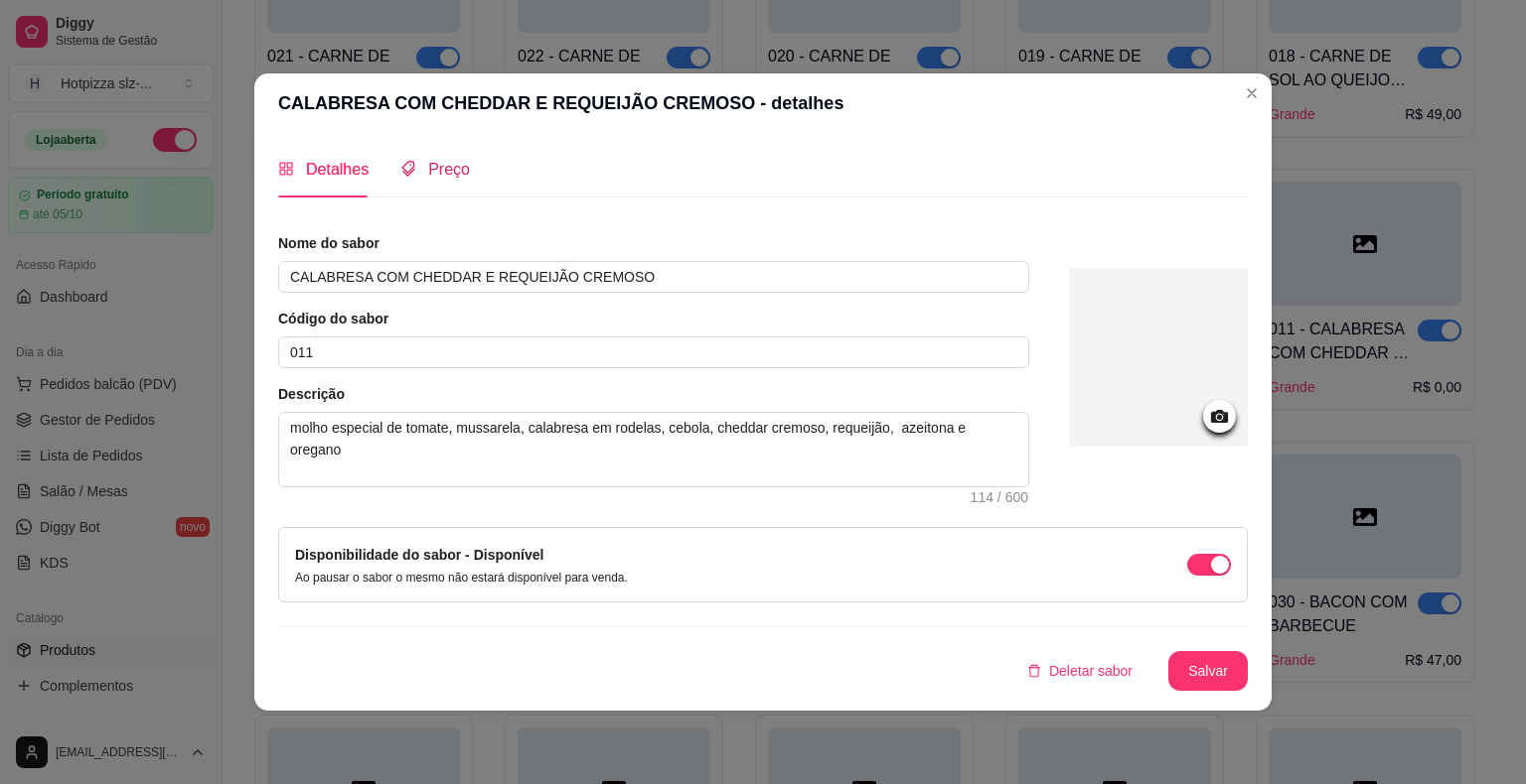
click at [434, 173] on span "Preço" at bounding box center [449, 169] width 42 height 17
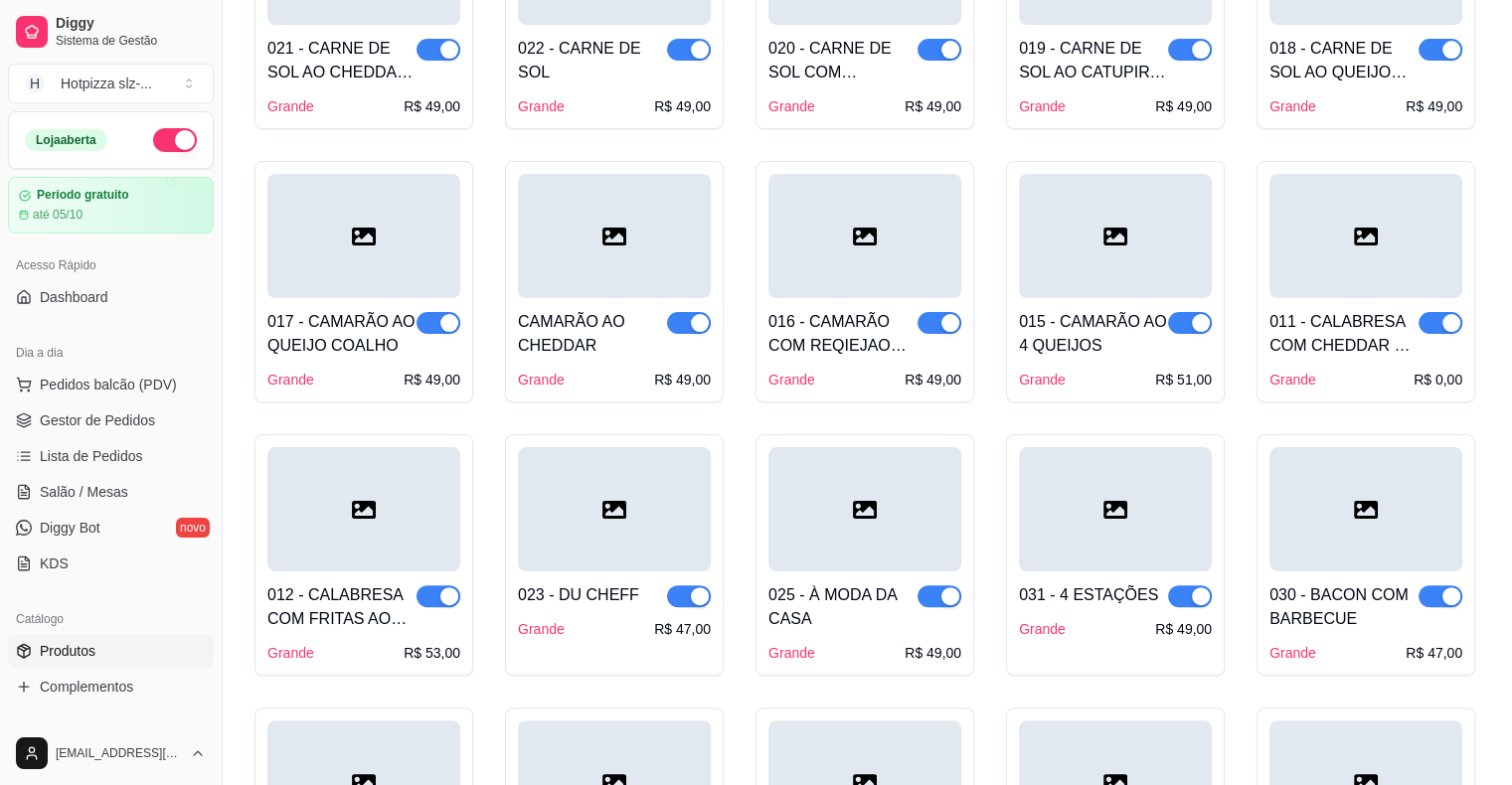
scroll to position [350, 0]
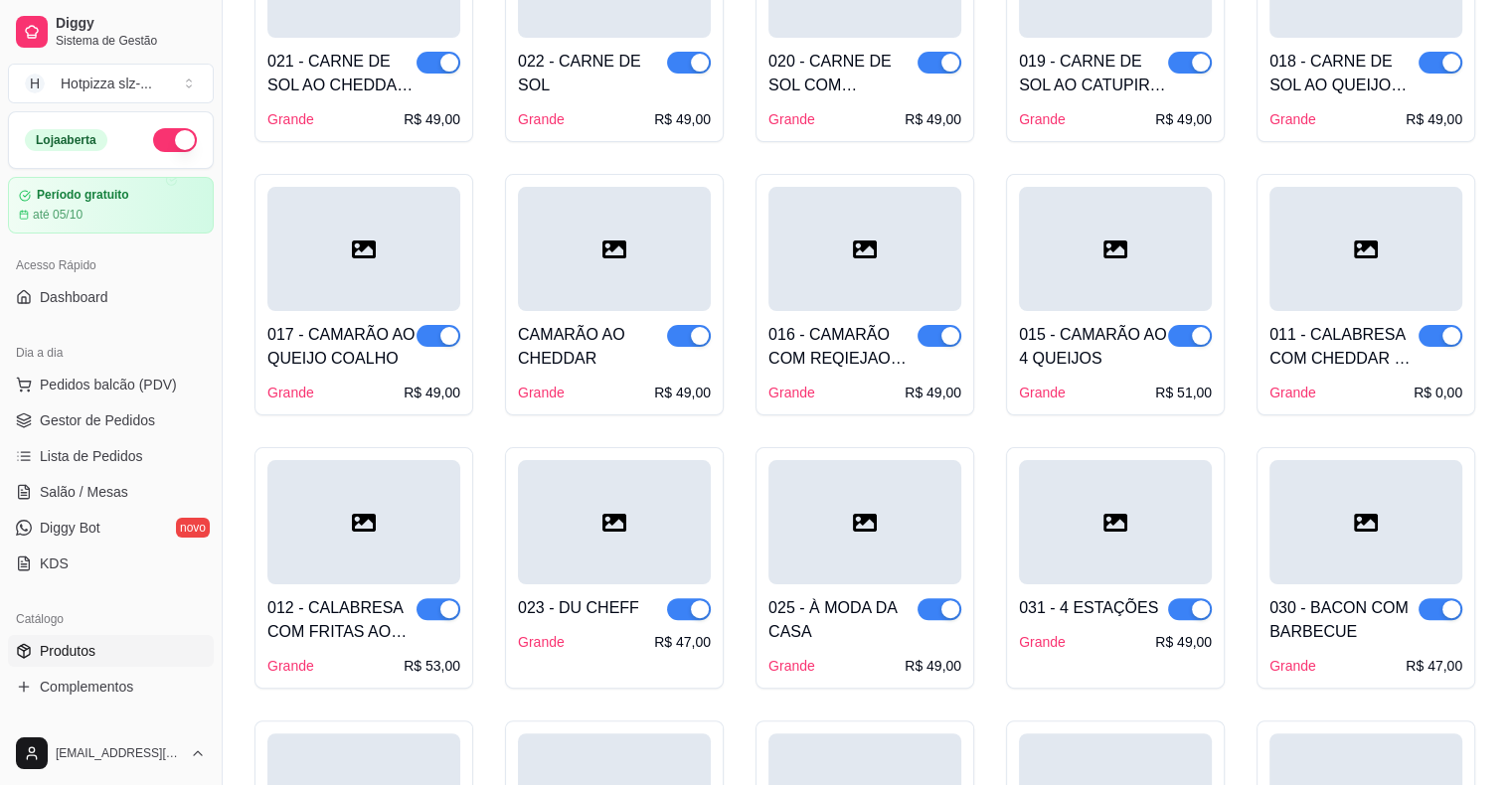
click at [1360, 318] on div "011 - CALABRESA COM CHEDDAR E REQUEIJÃO CREMOSO Grande R$ 0,00" at bounding box center [1366, 356] width 193 height 91
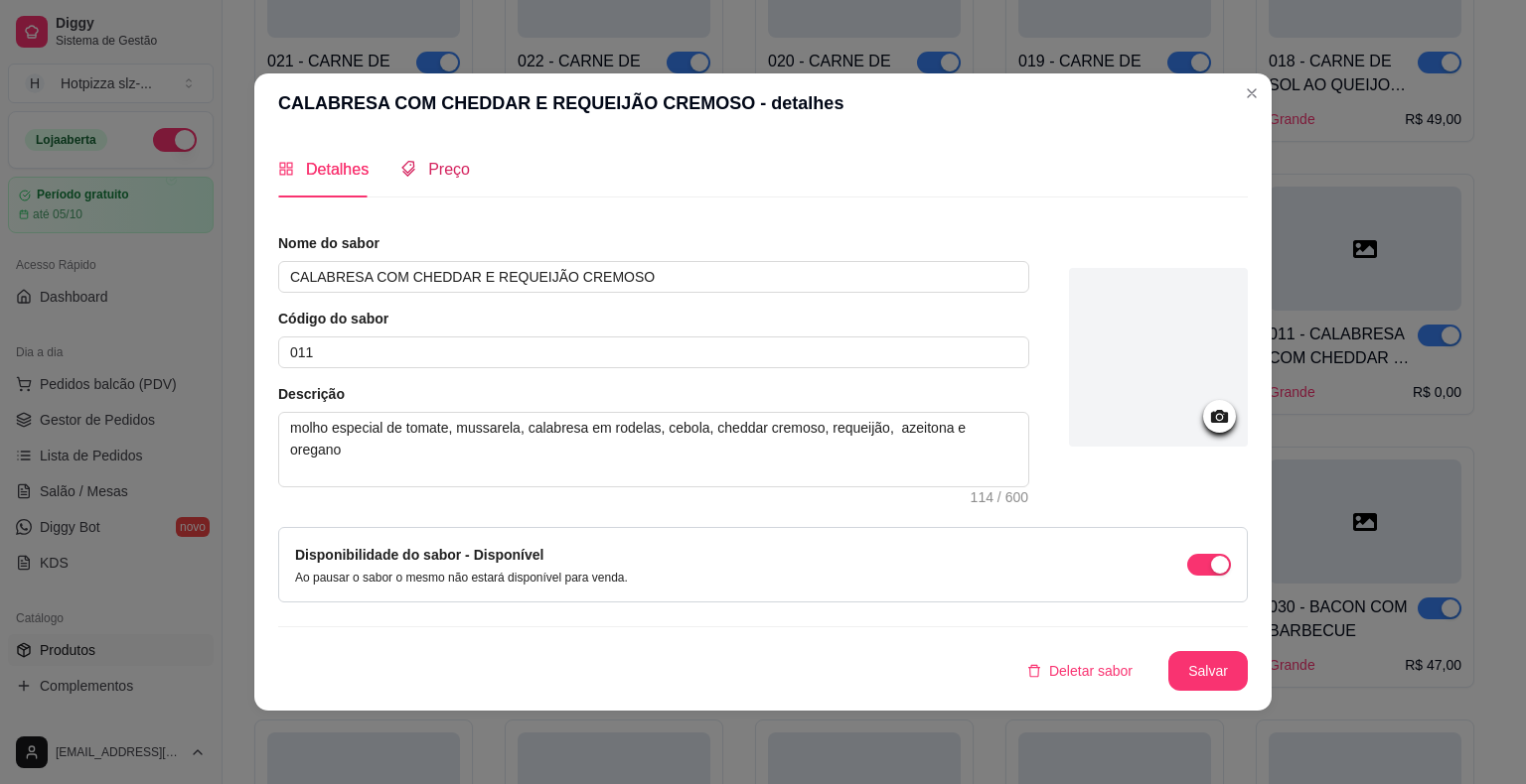
click at [445, 170] on span "Preço" at bounding box center [449, 169] width 42 height 17
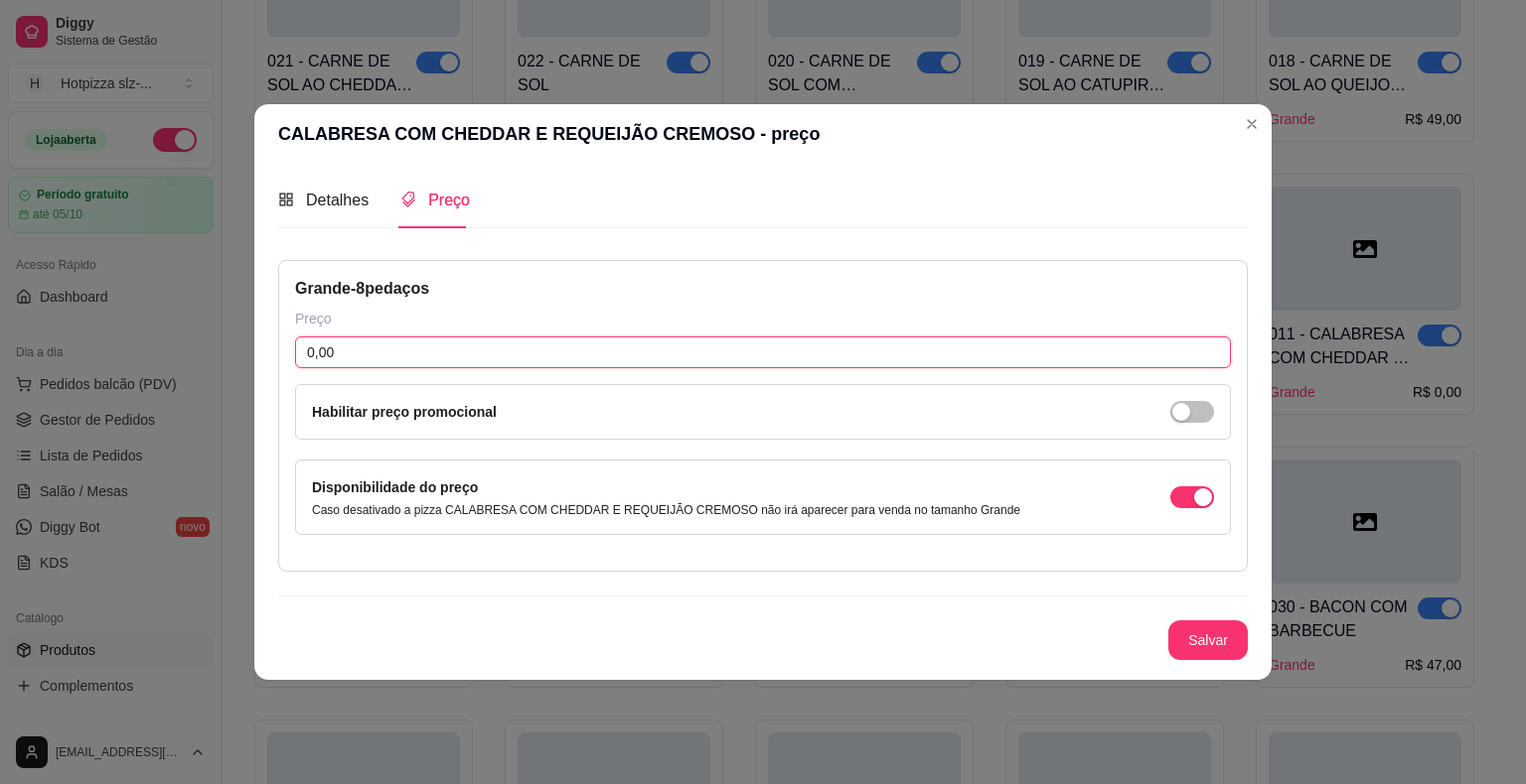
click at [338, 348] on input "0,00" at bounding box center [763, 353] width 935 height 32
type input "49,00"
click at [1204, 645] on button "Salvar" at bounding box center [1208, 640] width 78 height 39
